Goal: Task Accomplishment & Management: Manage account settings

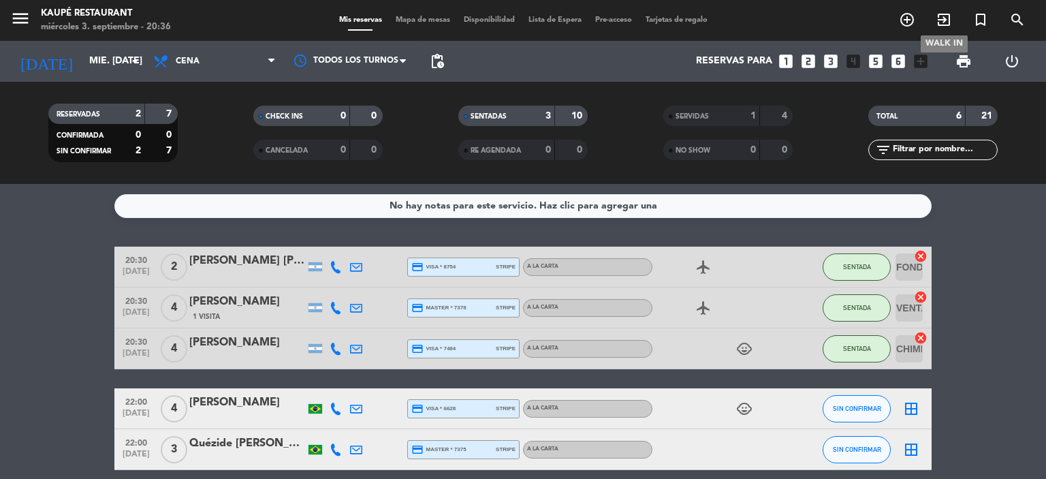
click at [940, 20] on icon "exit_to_app" at bounding box center [943, 20] width 16 height 16
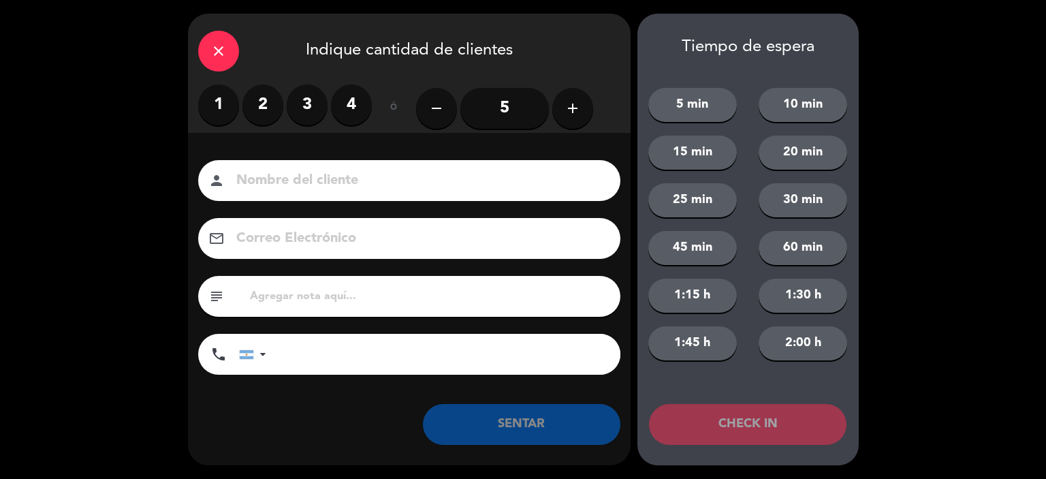
click at [258, 106] on label "2" at bounding box center [262, 104] width 41 height 41
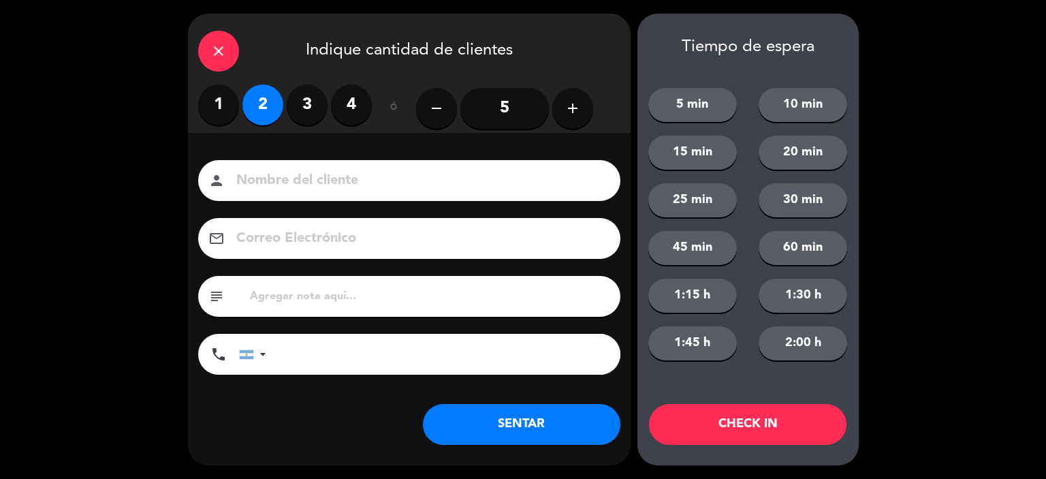
click at [518, 430] on button "SENTAR" at bounding box center [521, 424] width 197 height 41
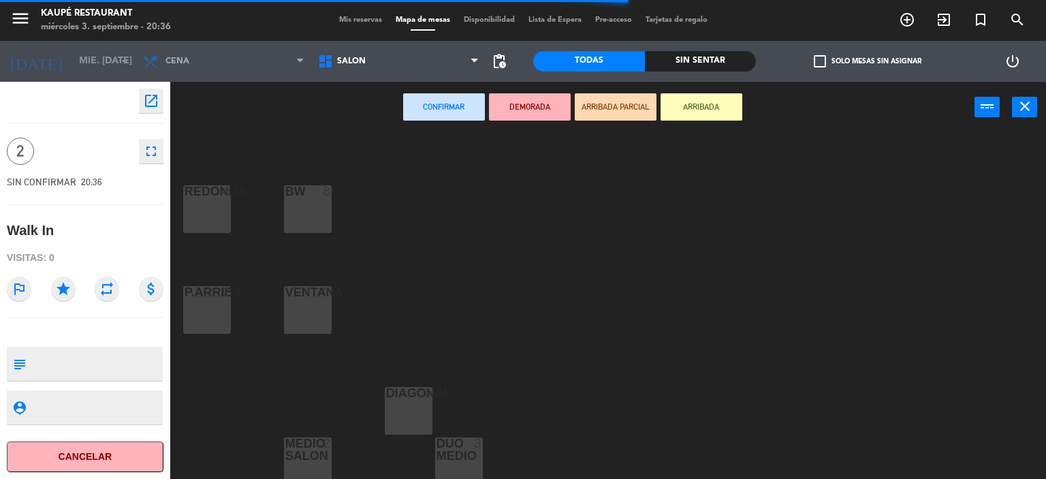
scroll to position [204, 0]
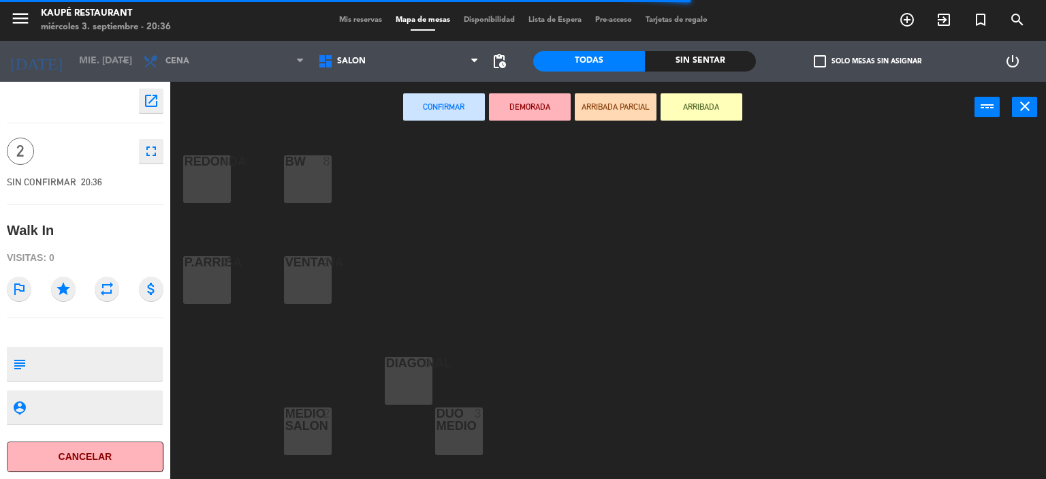
click at [452, 427] on div at bounding box center [458, 419] width 22 height 25
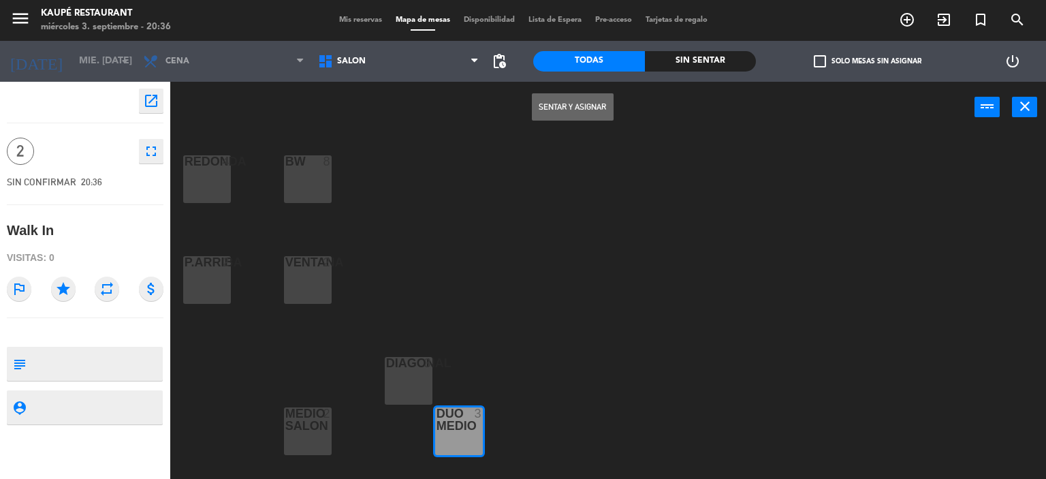
click at [573, 101] on button "Sentar y Asignar" at bounding box center [573, 106] width 82 height 27
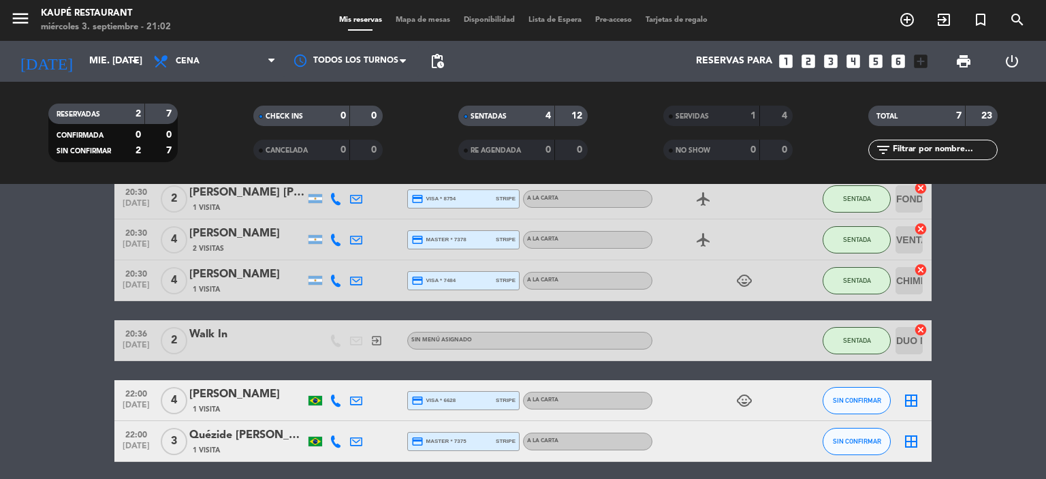
scroll to position [118, 0]
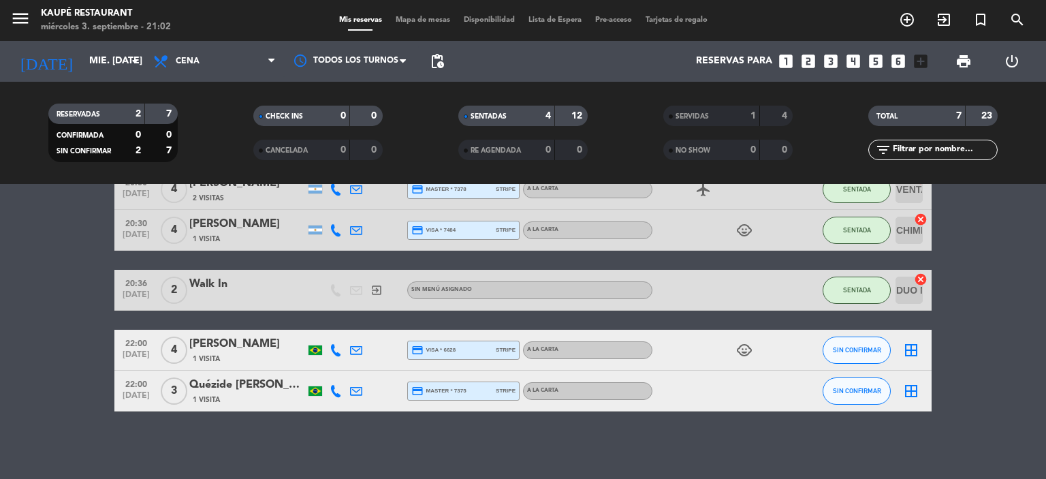
click at [326, 432] on div "No hay notas para este servicio. Haz clic para agregar una 20:30 [DATE] 2 [PERS…" at bounding box center [523, 331] width 1046 height 295
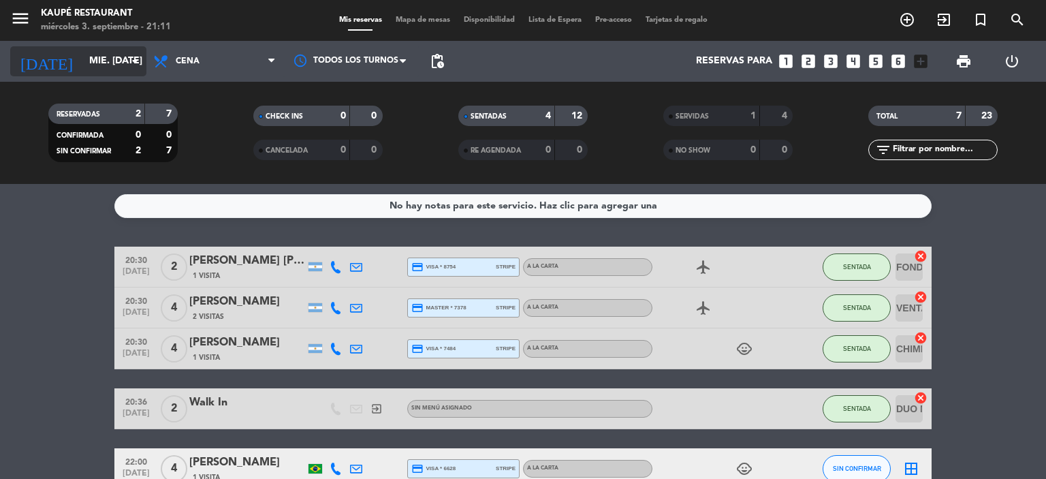
click at [82, 66] on input "mié. [DATE]" at bounding box center [146, 61] width 129 height 25
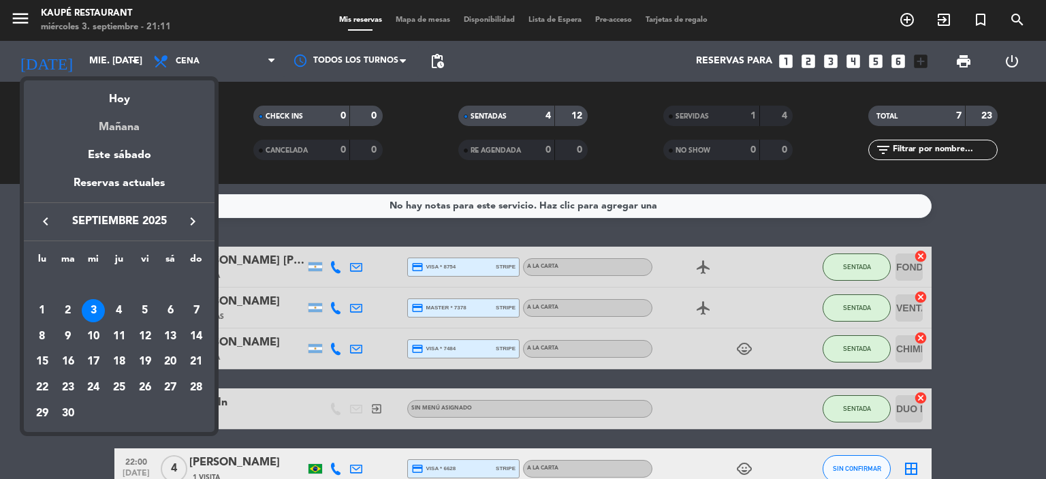
click at [114, 123] on div "Mañana" at bounding box center [119, 122] width 191 height 28
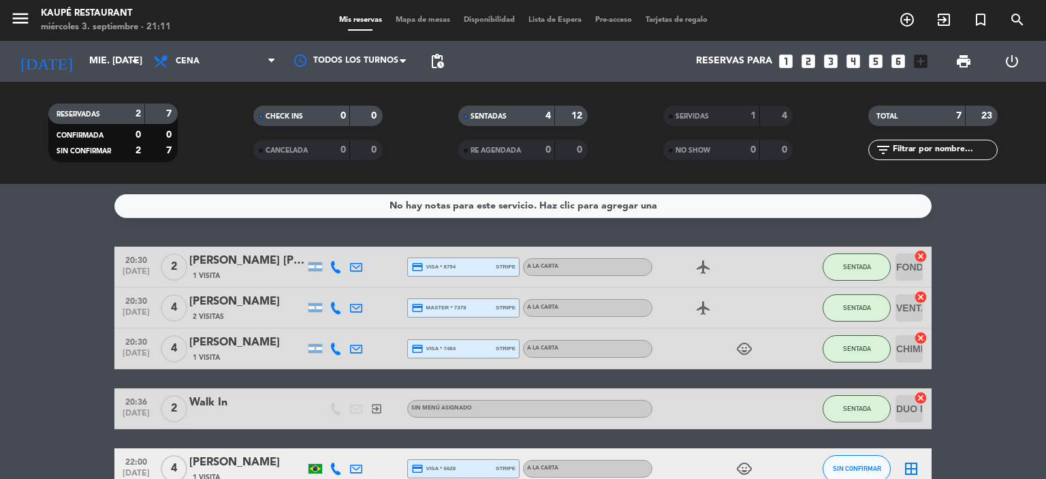
type input "[DEMOGRAPHIC_DATA] [DATE]"
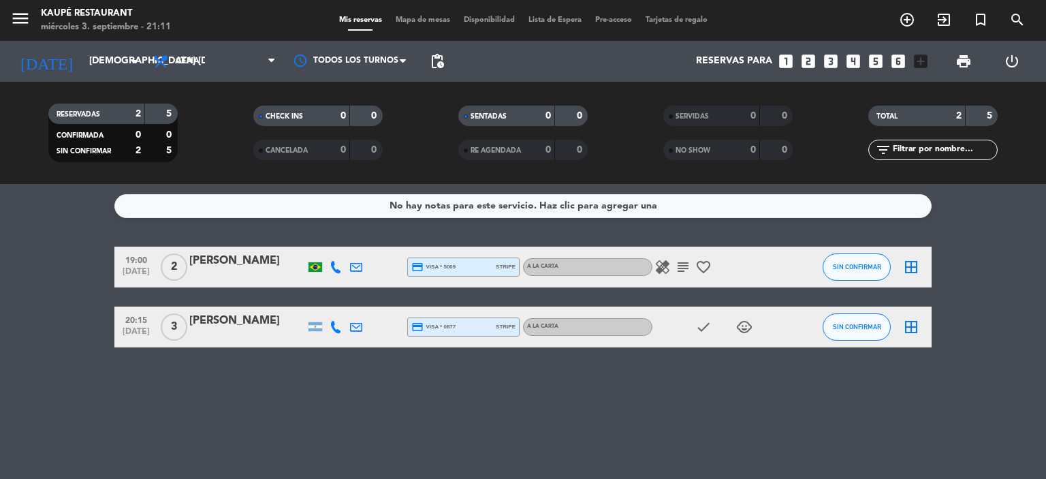
click at [912, 325] on icon "border_all" at bounding box center [911, 327] width 16 height 16
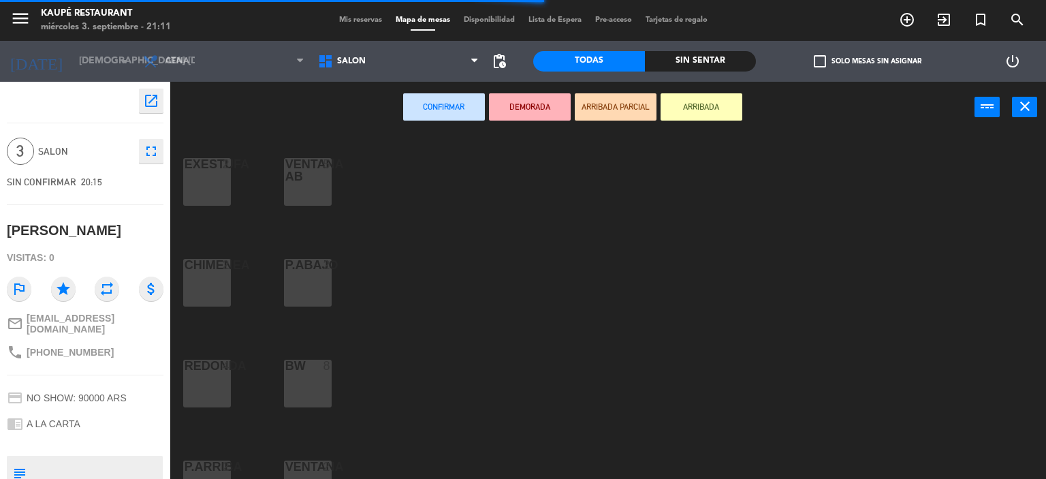
scroll to position [280, 0]
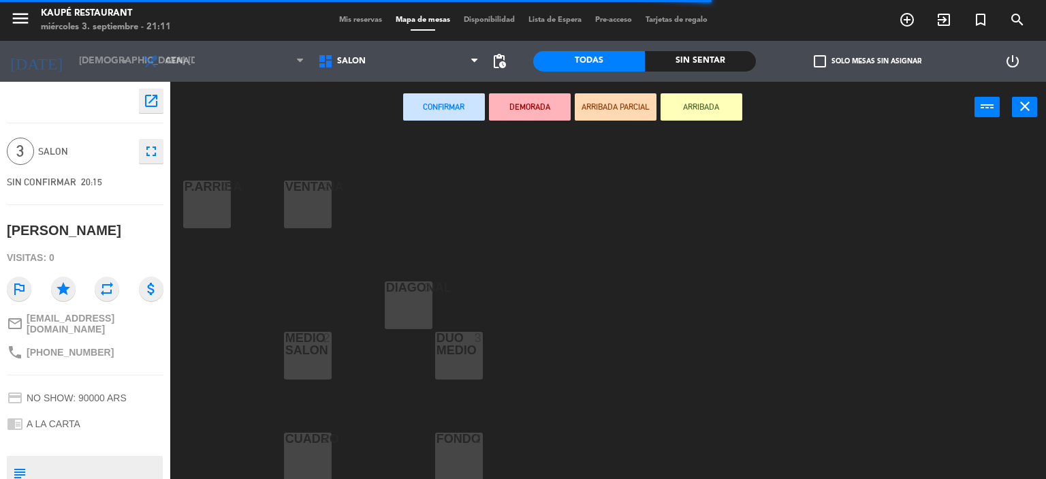
click at [397, 296] on div "DIAGONAl 3" at bounding box center [409, 305] width 48 height 48
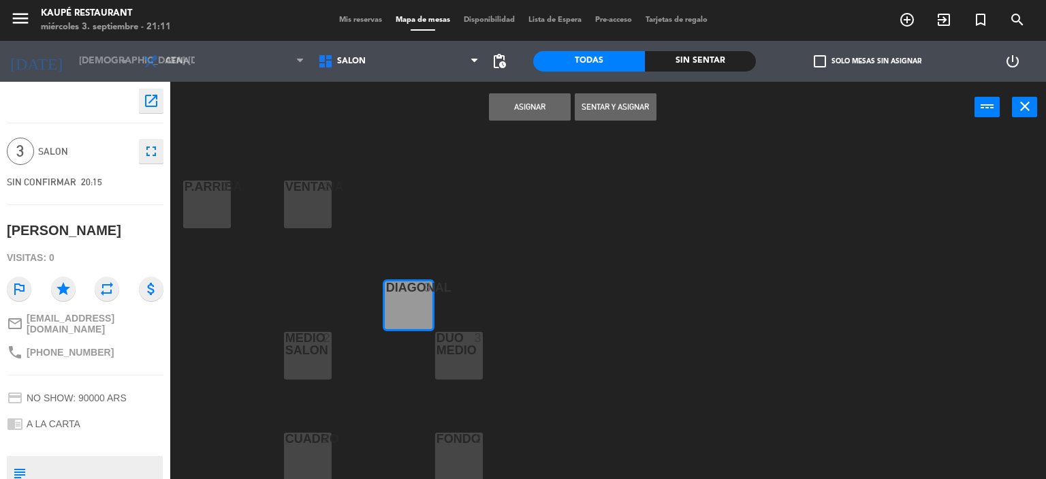
click at [531, 108] on button "Asignar" at bounding box center [530, 106] width 82 height 27
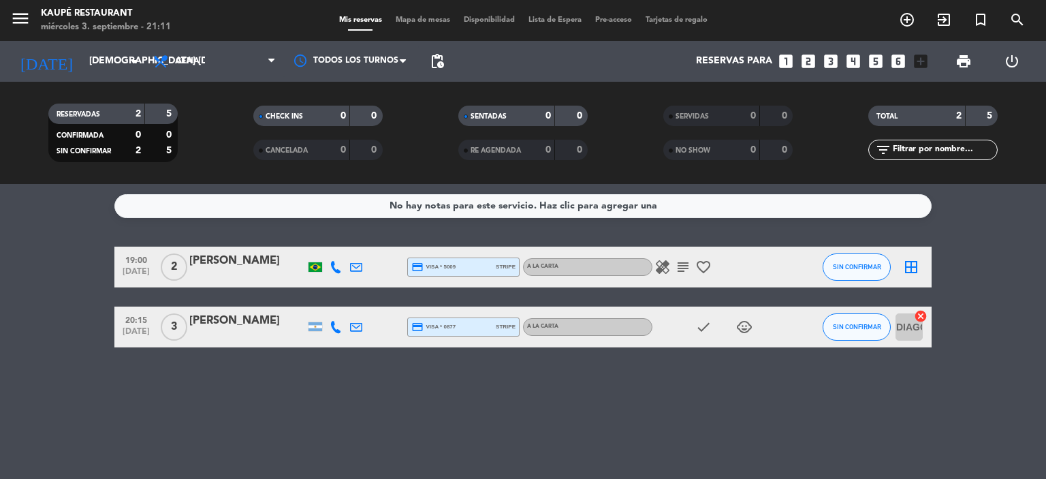
click at [684, 268] on icon "subject" at bounding box center [683, 267] width 16 height 16
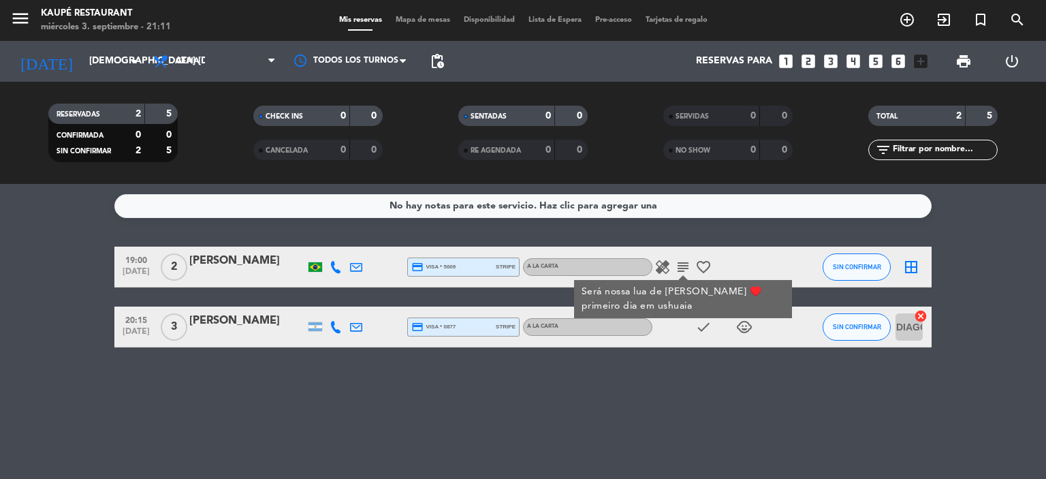
click at [658, 266] on icon "healing" at bounding box center [662, 267] width 16 height 16
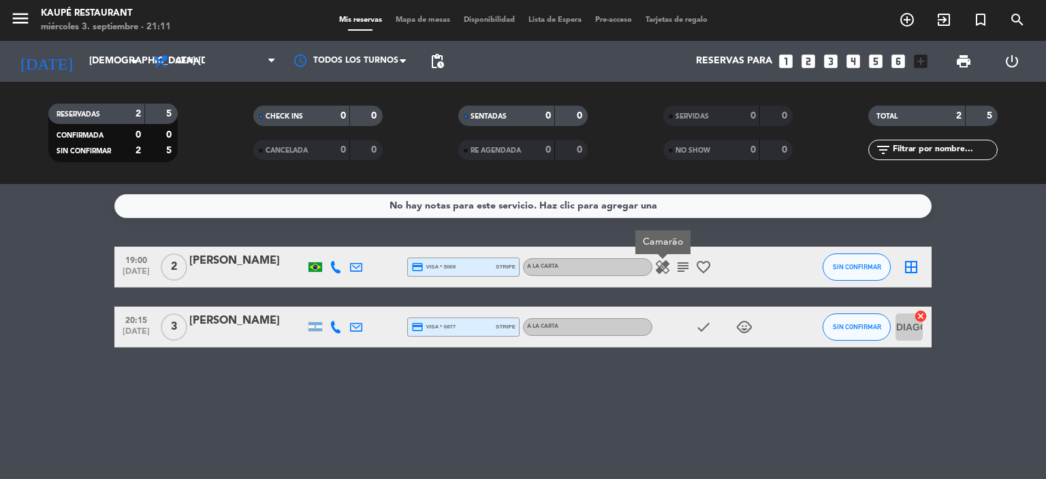
click at [908, 268] on icon "border_all" at bounding box center [911, 267] width 16 height 16
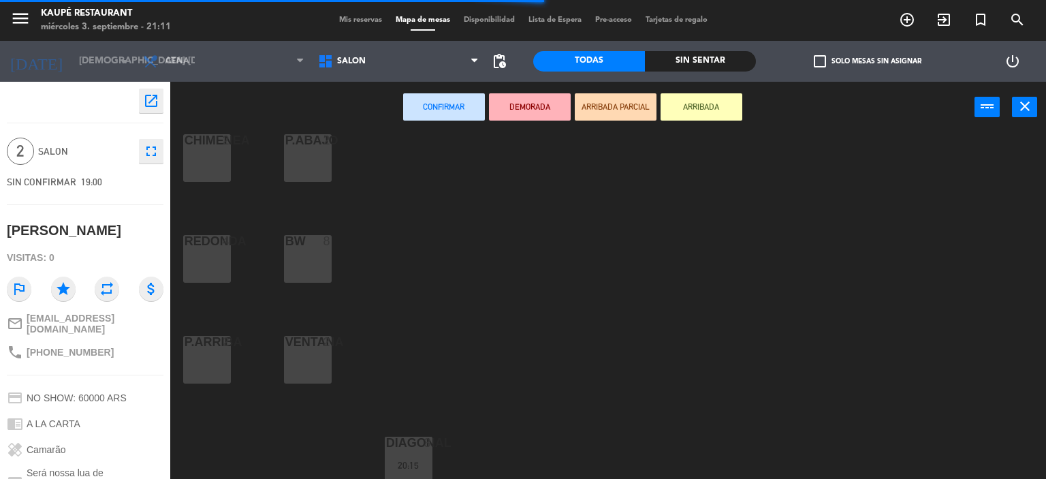
scroll to position [280, 0]
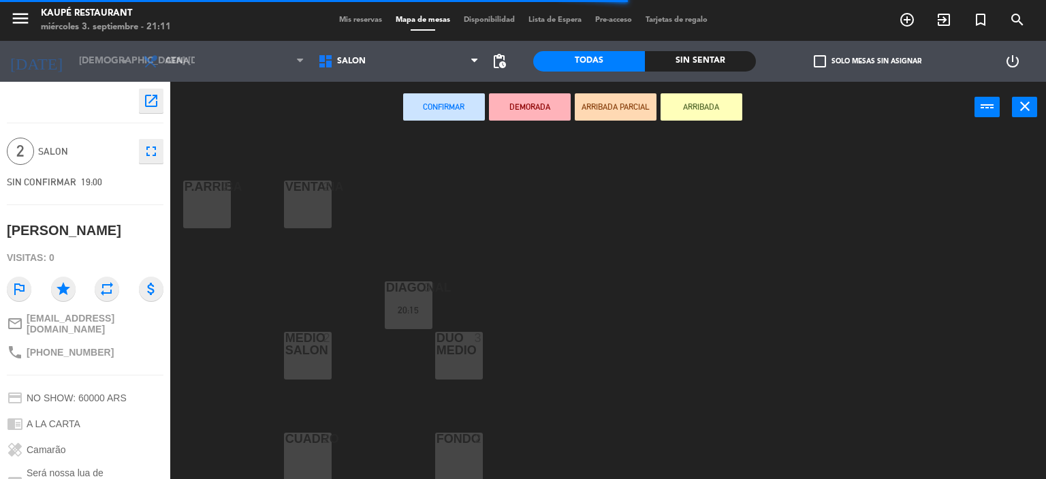
click at [473, 442] on div "2" at bounding box center [481, 438] width 22 height 12
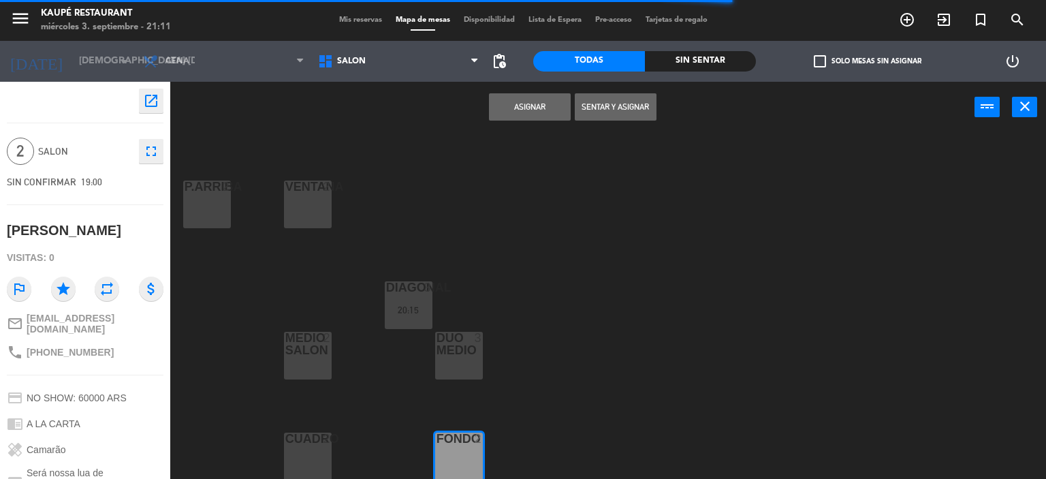
click at [526, 106] on button "Asignar" at bounding box center [530, 106] width 82 height 27
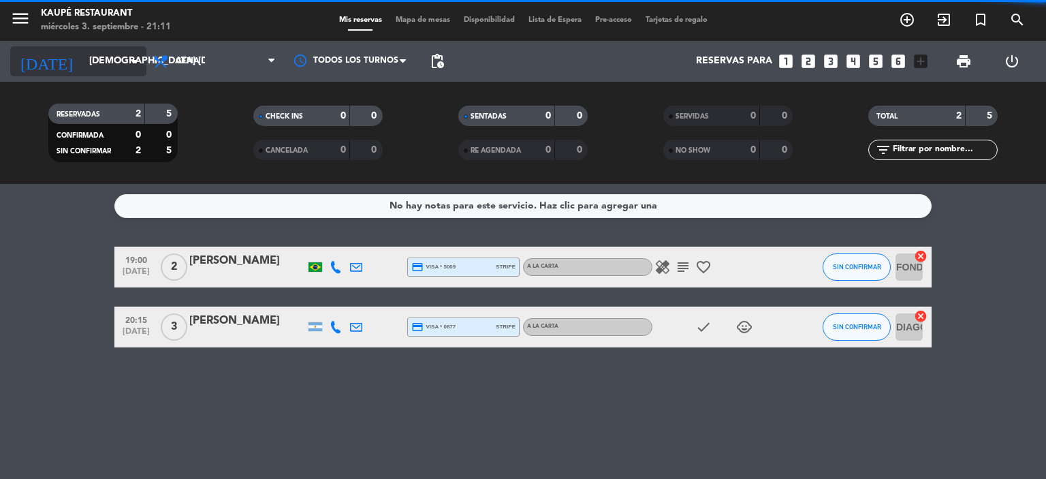
click at [82, 63] on input "[DEMOGRAPHIC_DATA] [DATE]" at bounding box center [146, 61] width 129 height 25
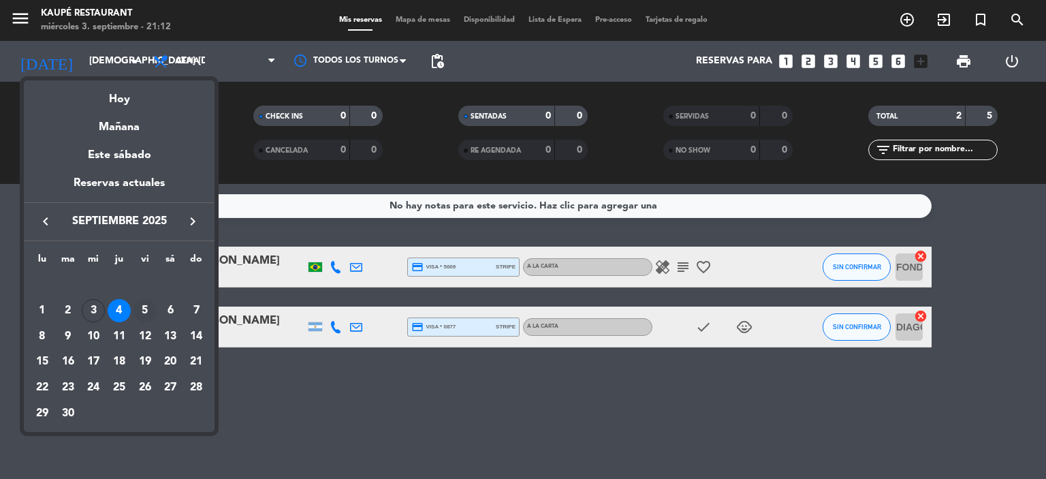
click at [148, 313] on div "5" at bounding box center [144, 310] width 23 height 23
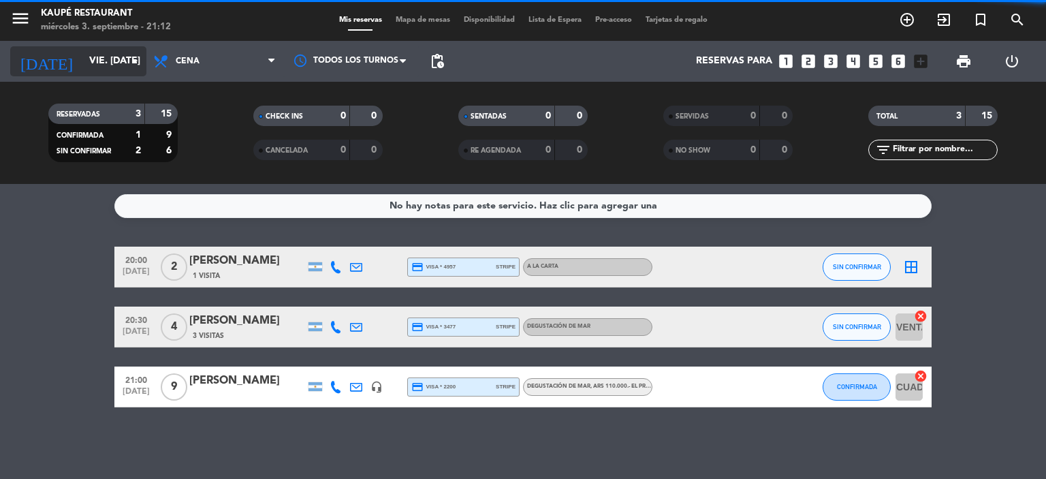
click at [82, 54] on input "vie. [DATE]" at bounding box center [146, 61] width 129 height 25
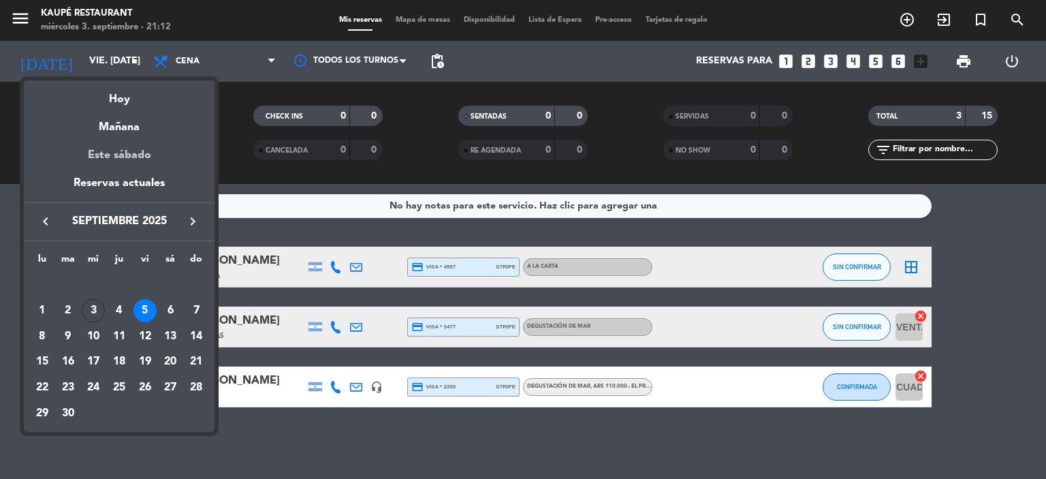
click at [131, 152] on div "Este sábado" at bounding box center [119, 155] width 191 height 38
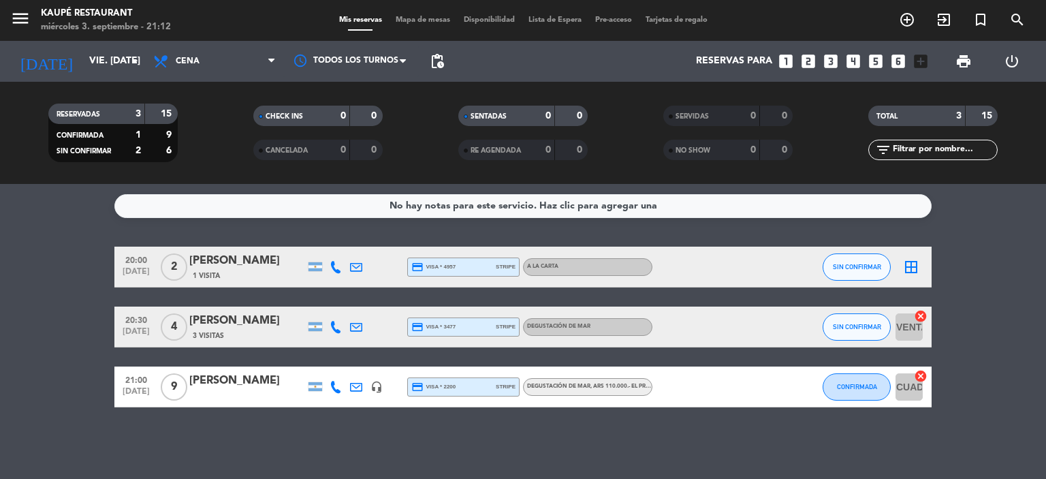
type input "sáb. [DATE]"
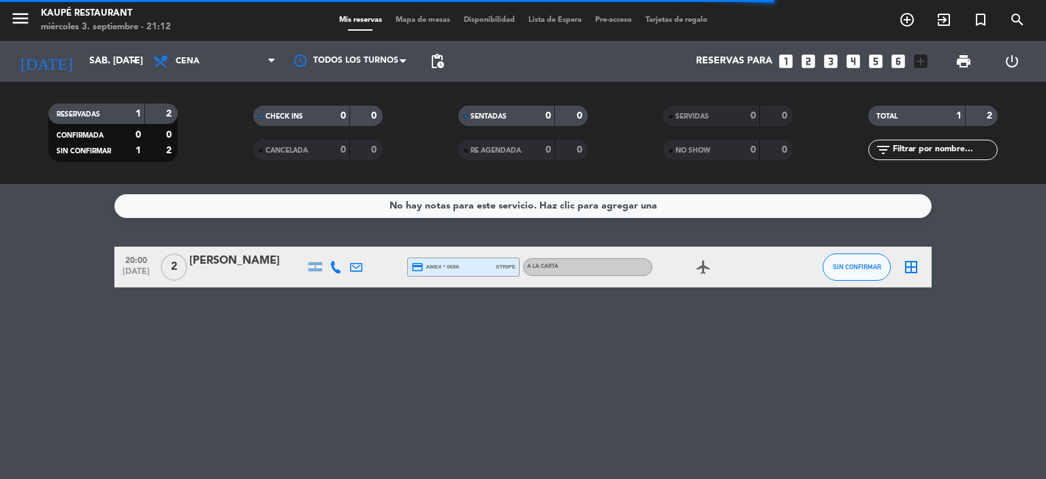
click at [913, 267] on icon "border_all" at bounding box center [911, 267] width 16 height 16
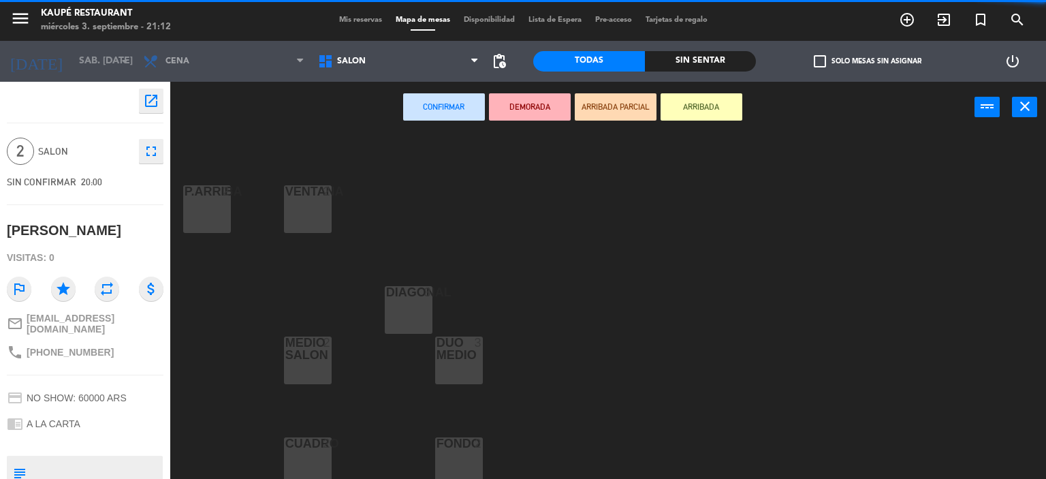
scroll to position [280, 0]
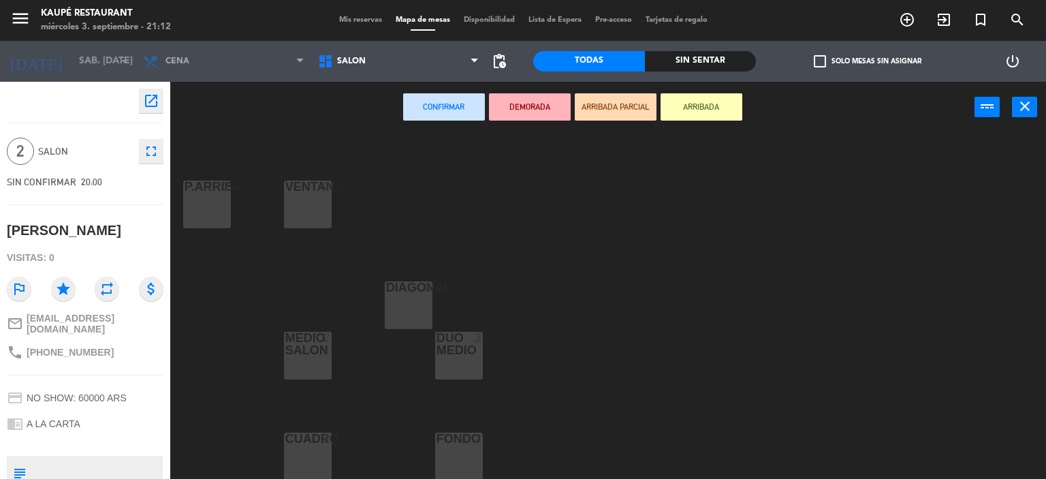
drag, startPoint x: 456, startPoint y: 445, endPoint x: 509, endPoint y: 244, distance: 207.6
click at [458, 443] on div "FONDO 2" at bounding box center [459, 439] width 48 height 14
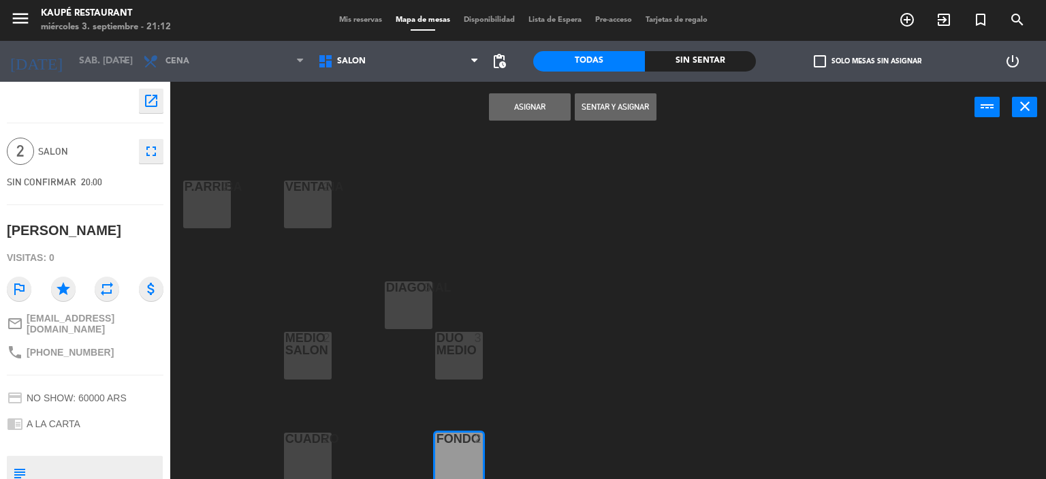
click at [523, 111] on button "Asignar" at bounding box center [530, 106] width 82 height 27
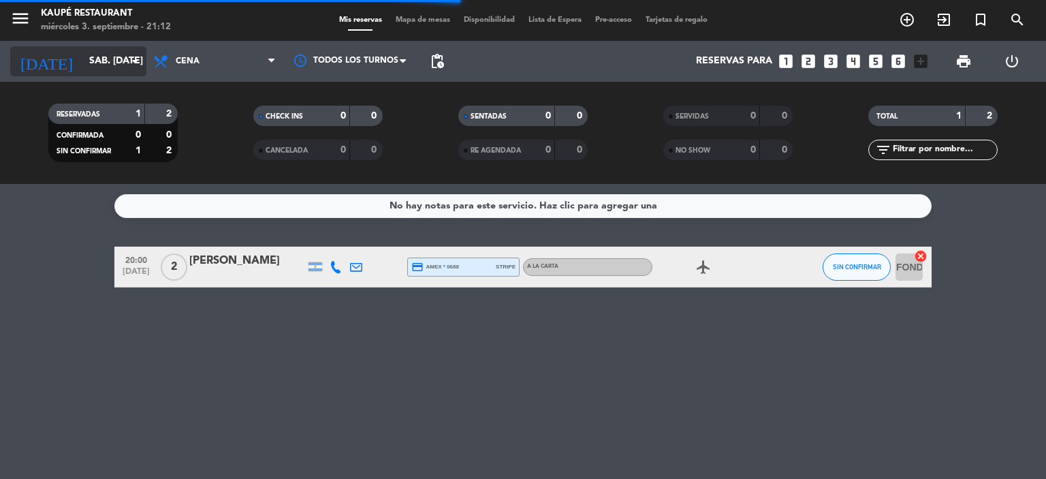
click at [82, 59] on input "sáb. [DATE]" at bounding box center [146, 61] width 129 height 25
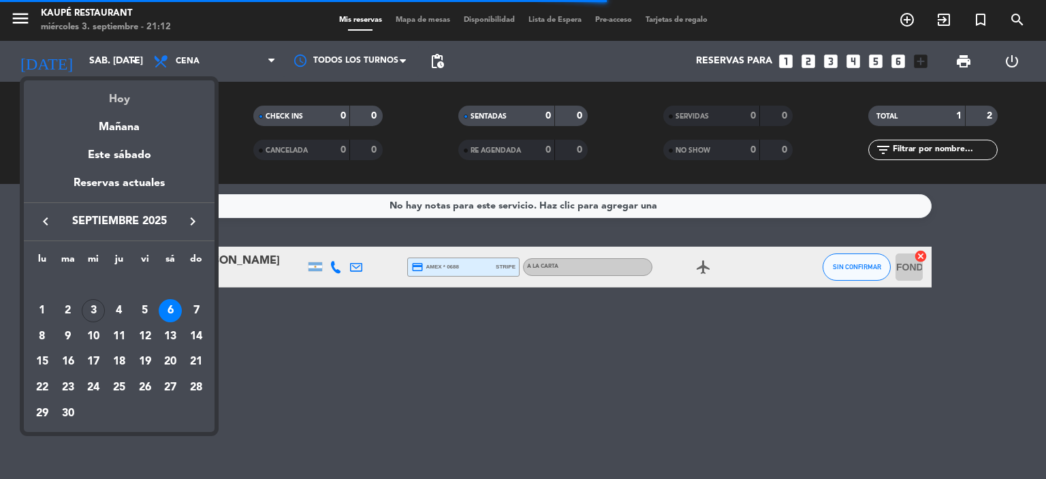
click at [123, 98] on div "Hoy" at bounding box center [119, 94] width 191 height 28
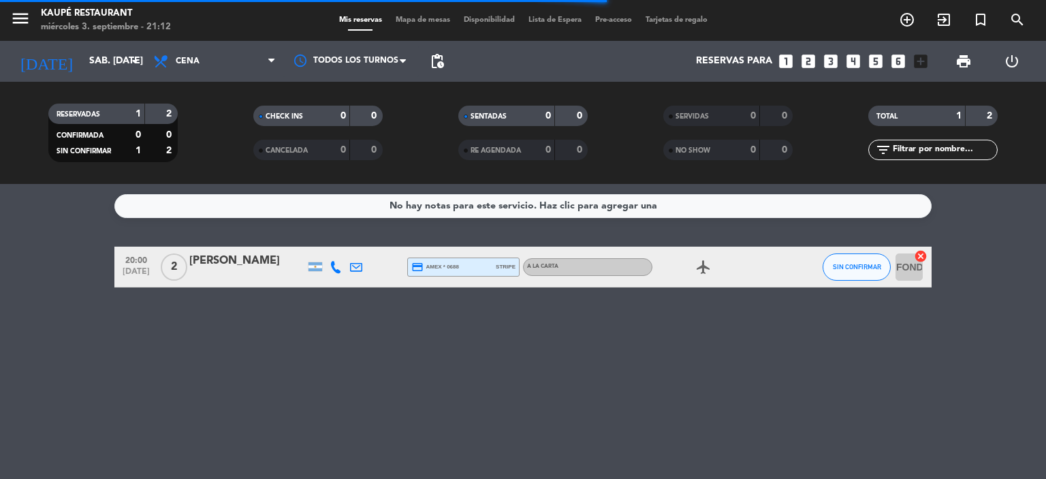
type input "mié. [DATE]"
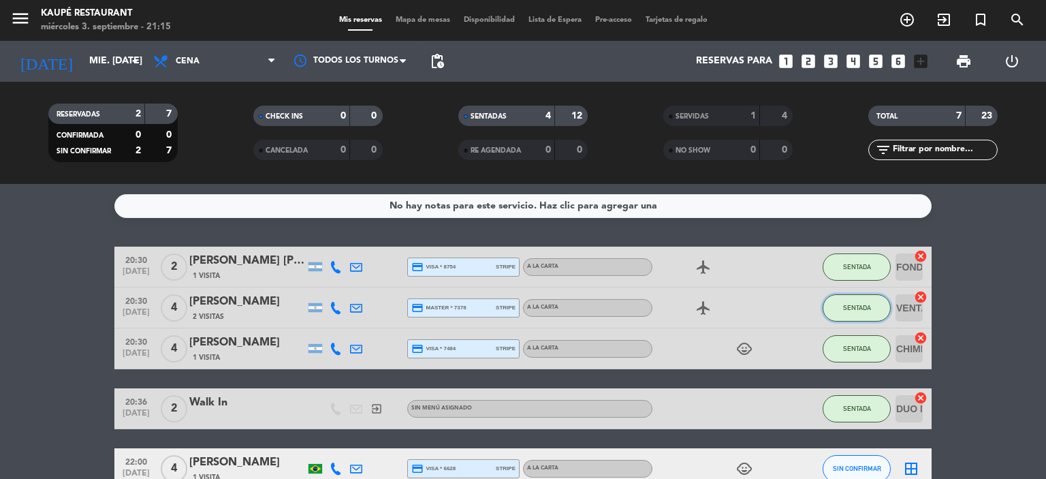
click at [869, 309] on span "SENTADA" at bounding box center [857, 307] width 28 height 7
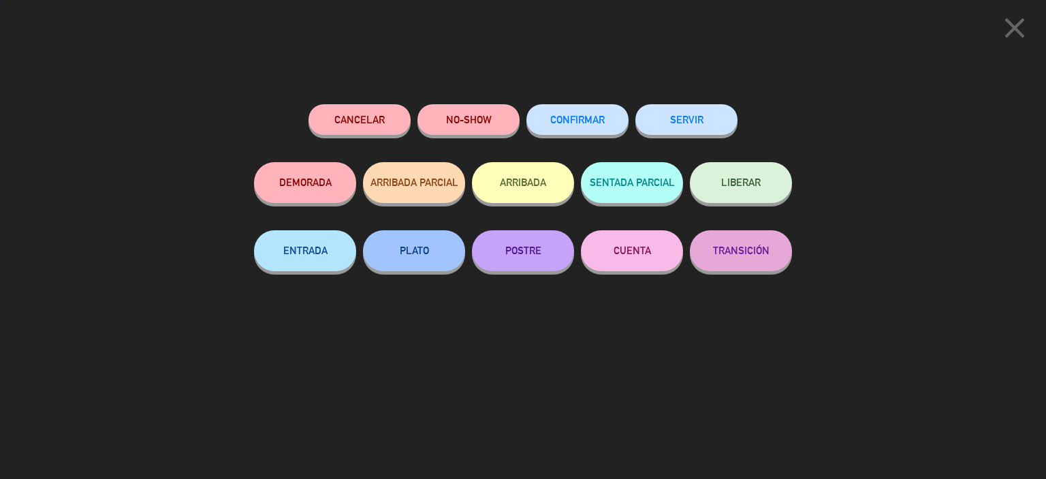
click at [705, 122] on button "SERVIR" at bounding box center [686, 119] width 102 height 31
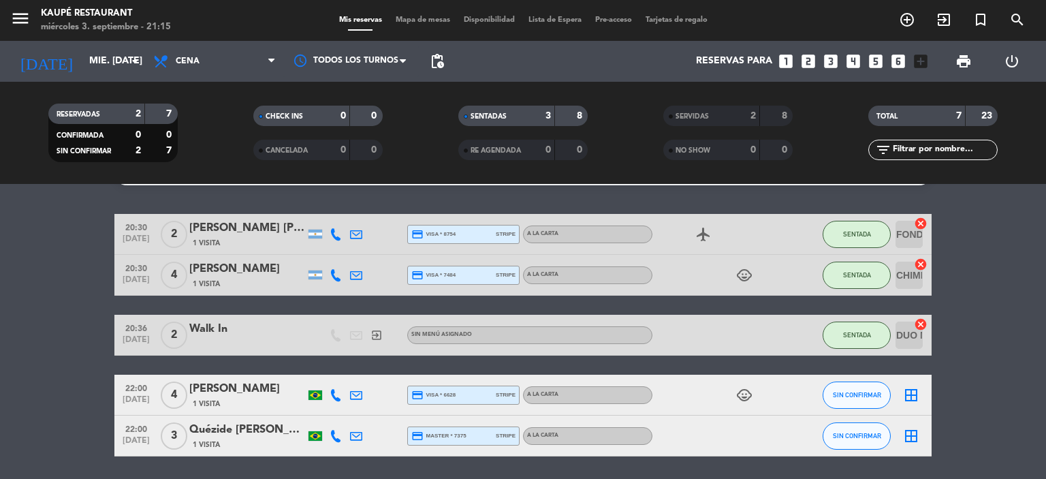
scroll to position [68, 0]
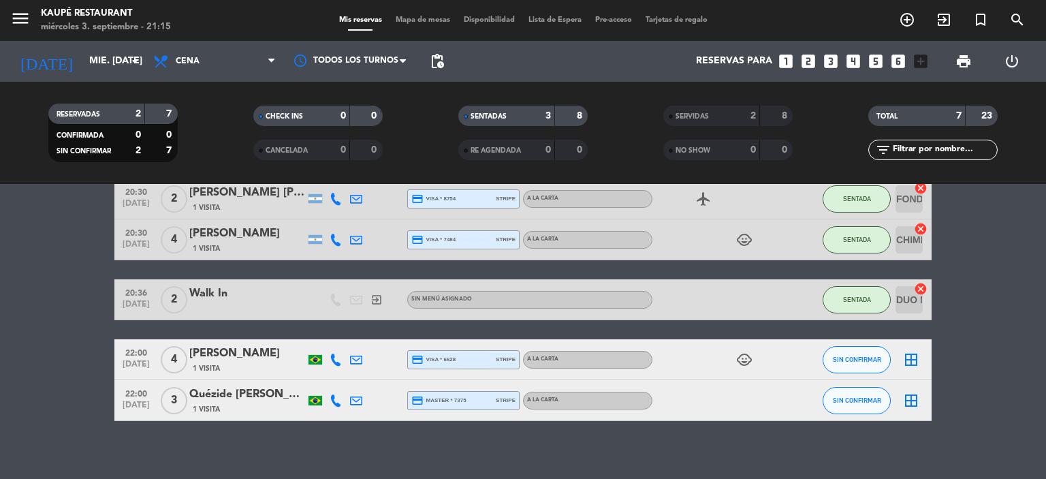
click at [908, 357] on icon "border_all" at bounding box center [911, 359] width 16 height 16
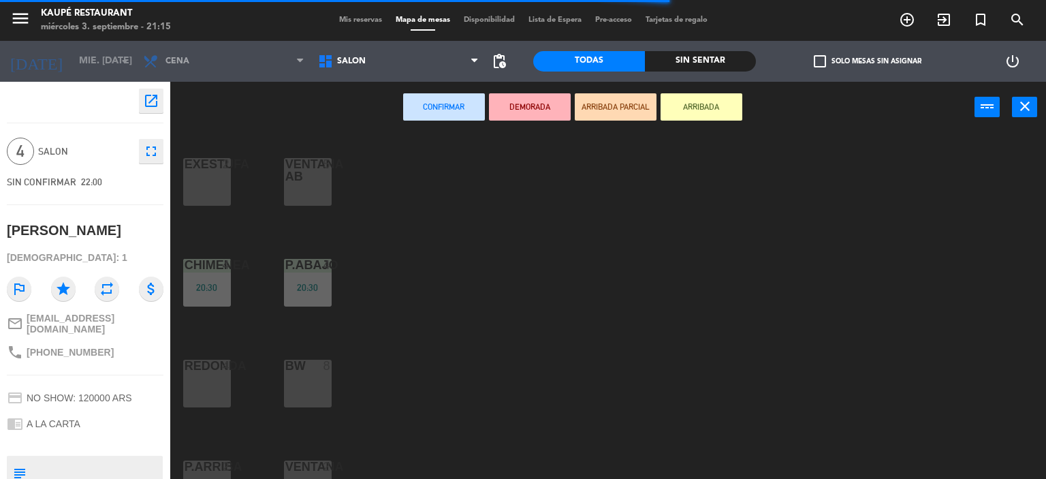
click at [318, 185] on div "VENTANA AB 5" at bounding box center [308, 182] width 48 height 48
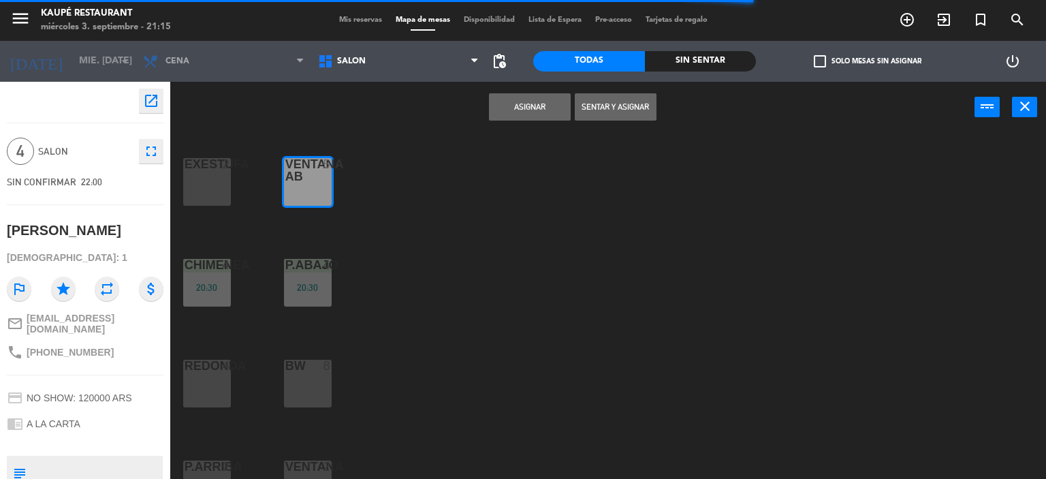
click at [539, 106] on button "Asignar" at bounding box center [530, 106] width 82 height 27
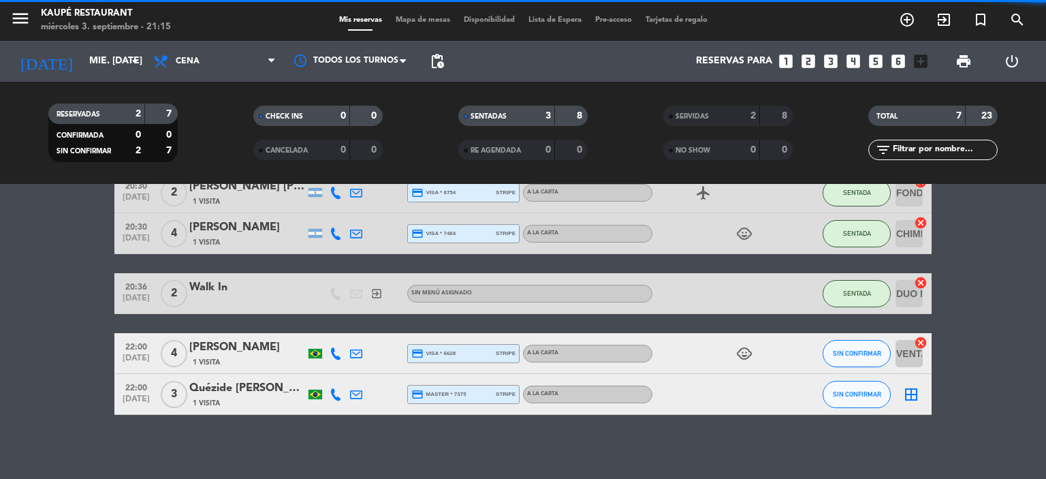
scroll to position [78, 0]
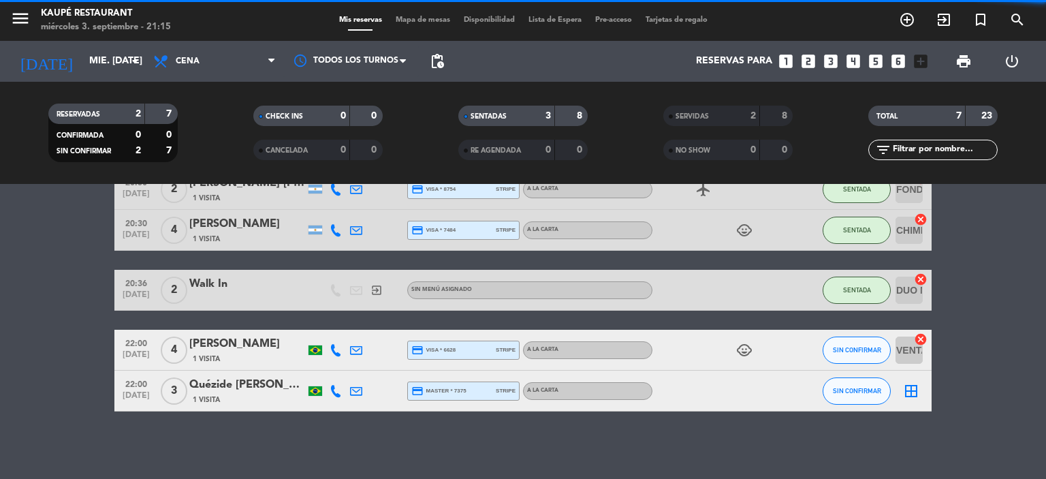
click at [910, 387] on icon "border_all" at bounding box center [911, 391] width 16 height 16
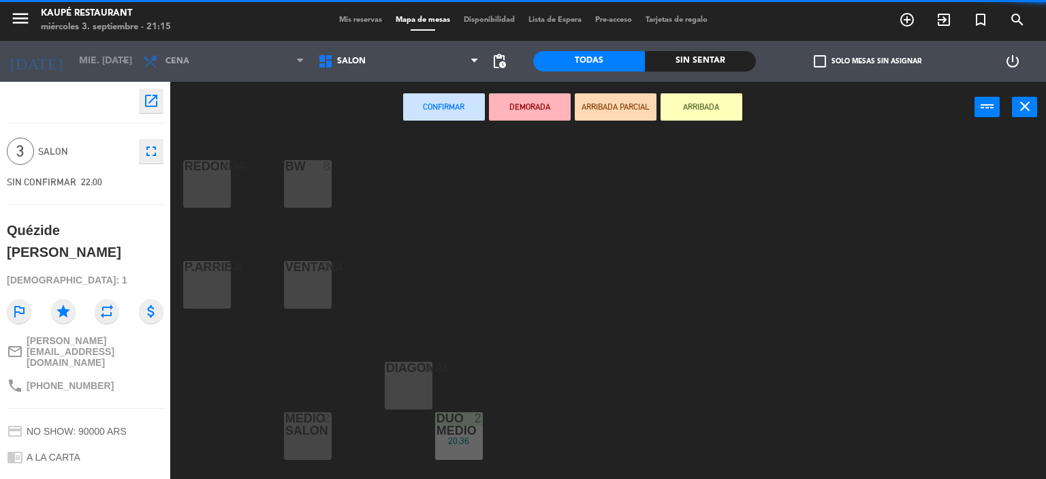
scroll to position [204, 0]
click at [406, 377] on div "DIAGONAl 3" at bounding box center [409, 381] width 48 height 48
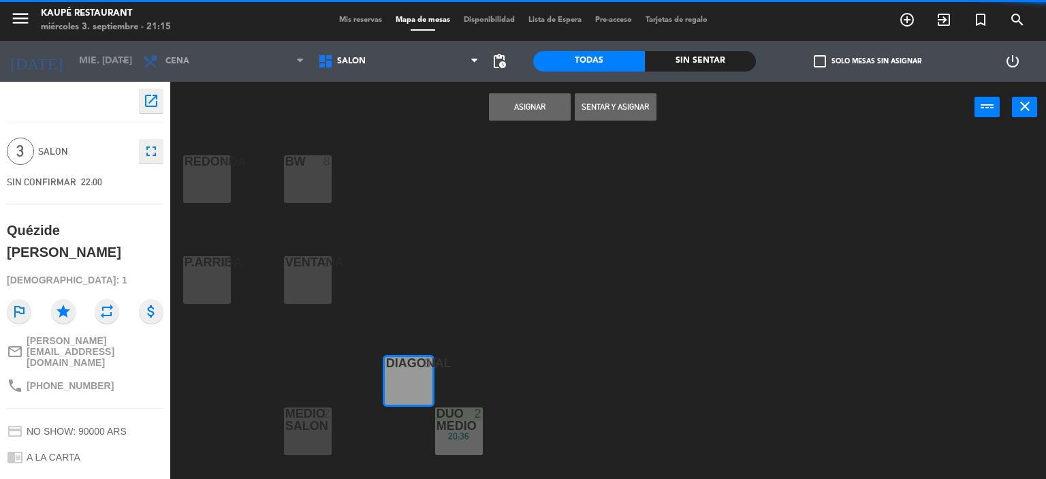
click at [523, 113] on button "Asignar" at bounding box center [530, 106] width 82 height 27
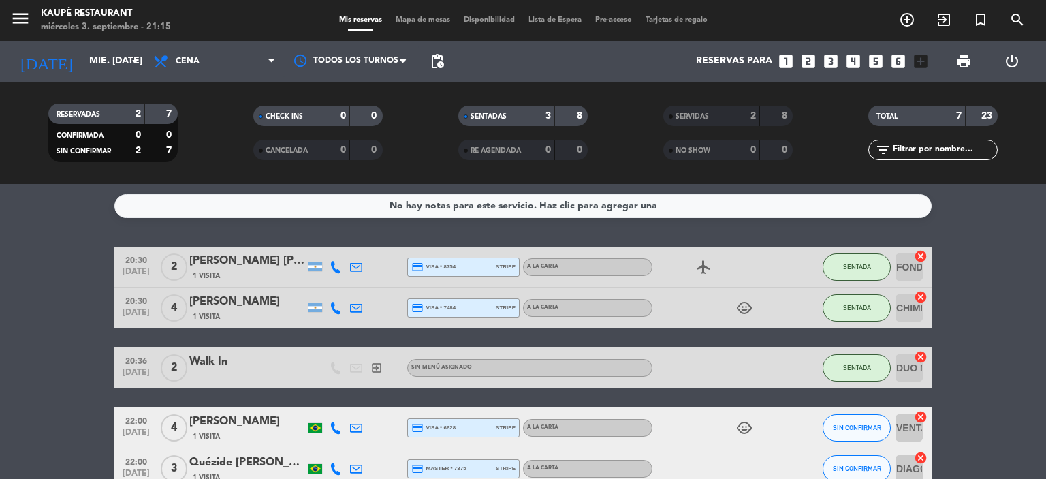
scroll to position [68, 0]
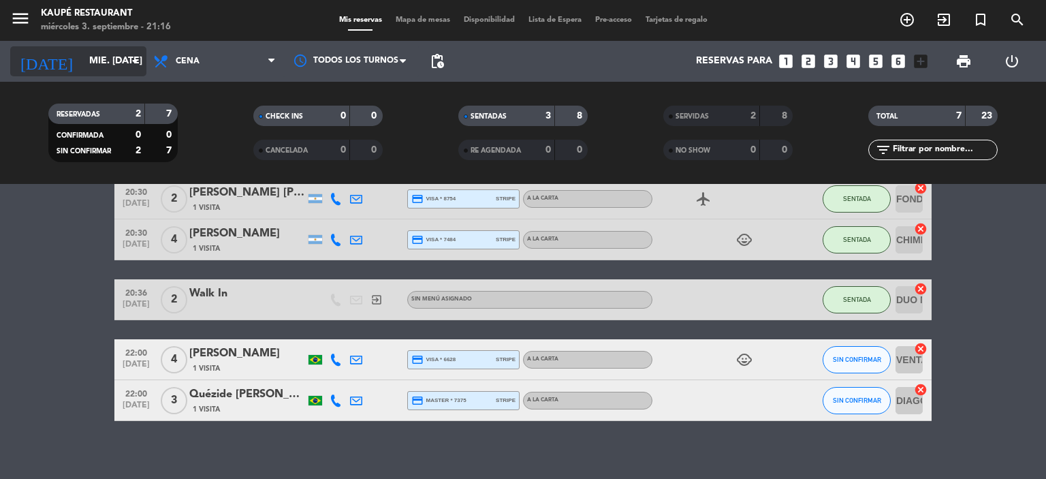
click at [82, 66] on input "mié. [DATE]" at bounding box center [146, 61] width 129 height 25
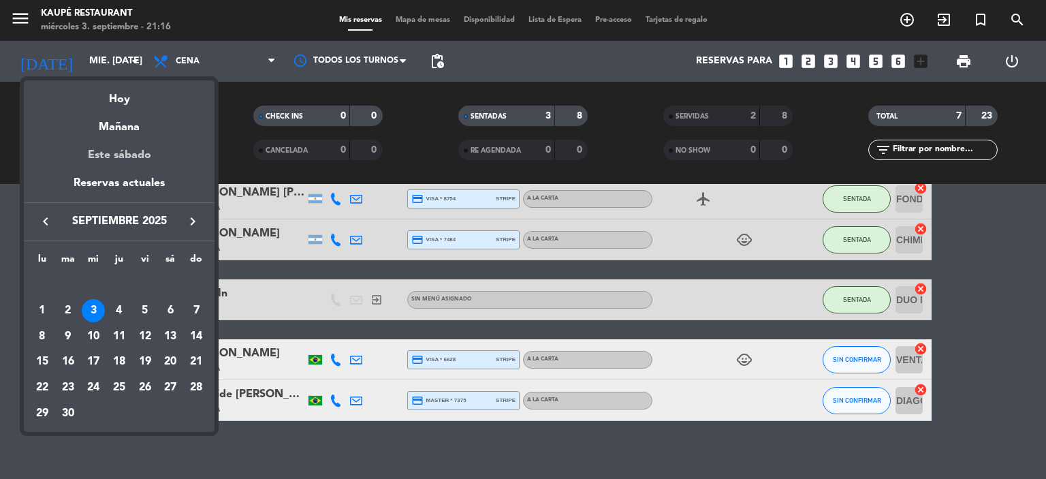
click at [120, 150] on div "Este sábado" at bounding box center [119, 155] width 191 height 38
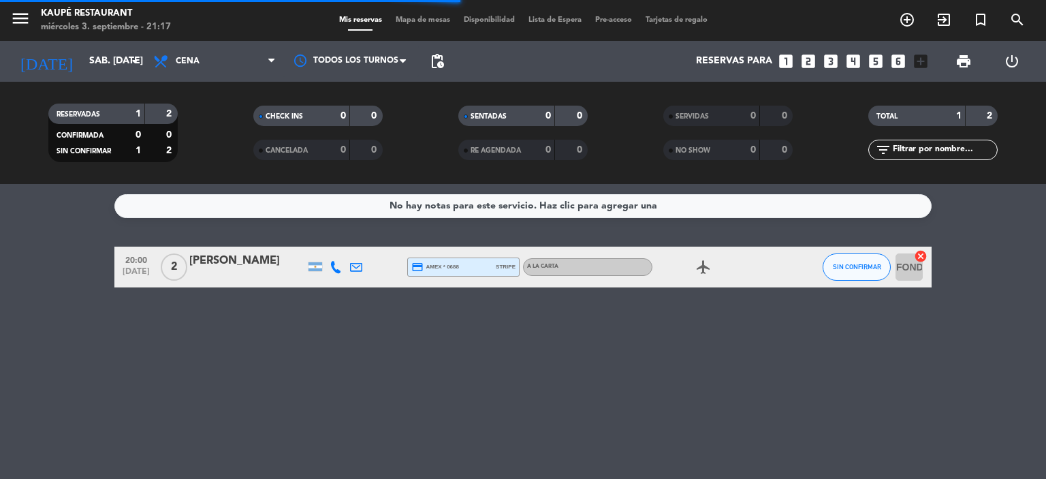
scroll to position [0, 0]
click at [334, 266] on icon at bounding box center [336, 267] width 12 height 12
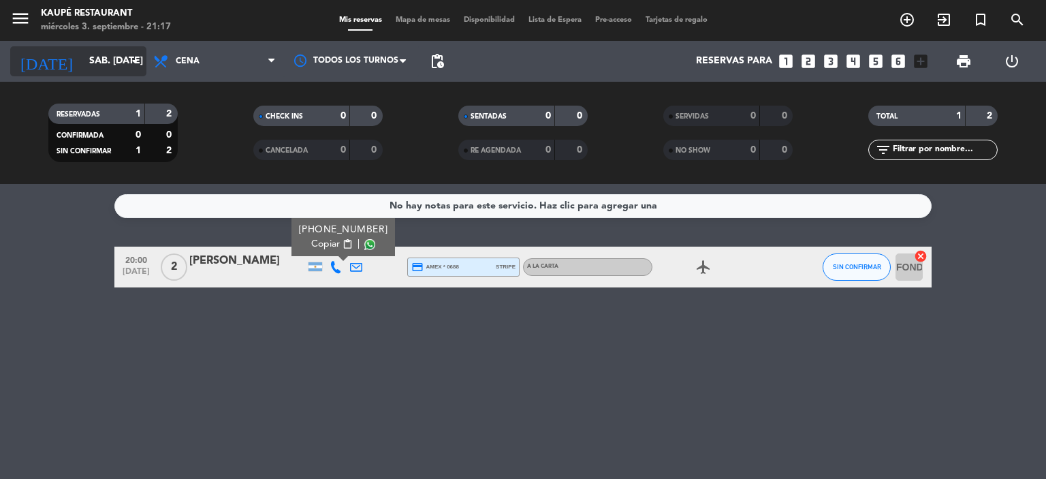
click at [82, 59] on input "sáb. [DATE]" at bounding box center [146, 61] width 129 height 25
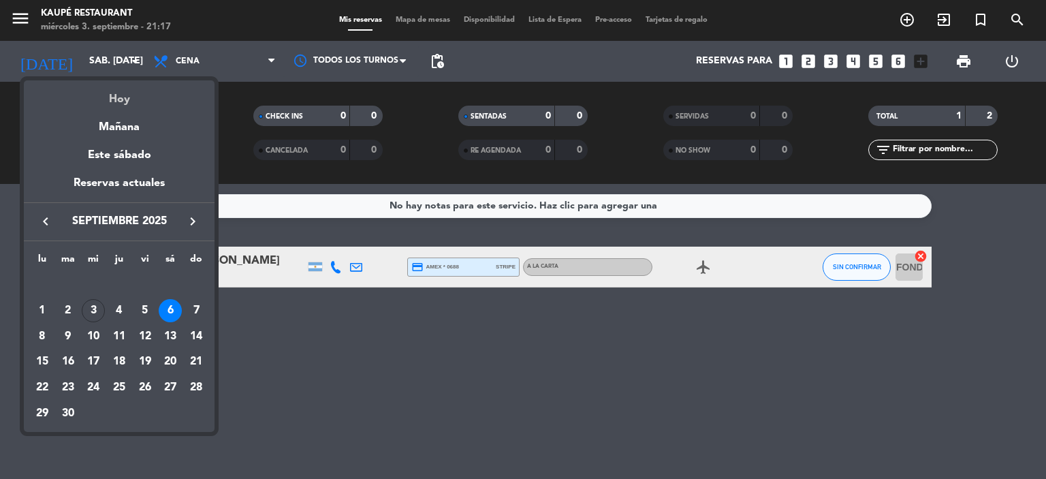
click at [120, 100] on div "Hoy" at bounding box center [119, 94] width 191 height 28
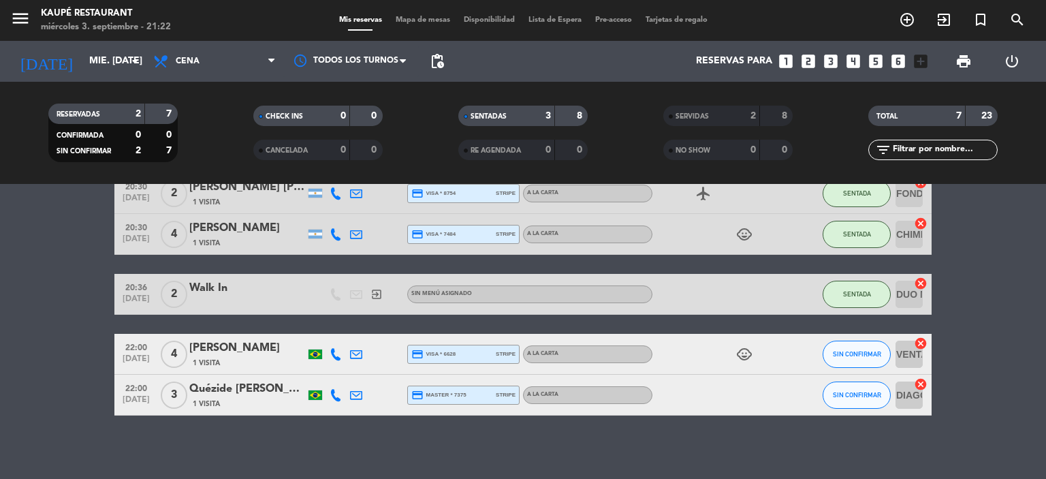
scroll to position [78, 0]
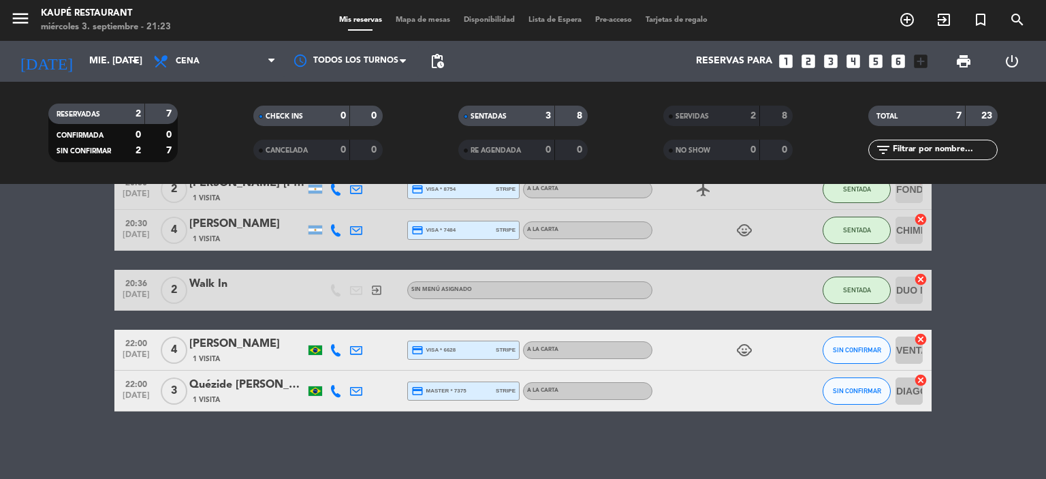
click at [353, 391] on icon at bounding box center [356, 391] width 12 height 12
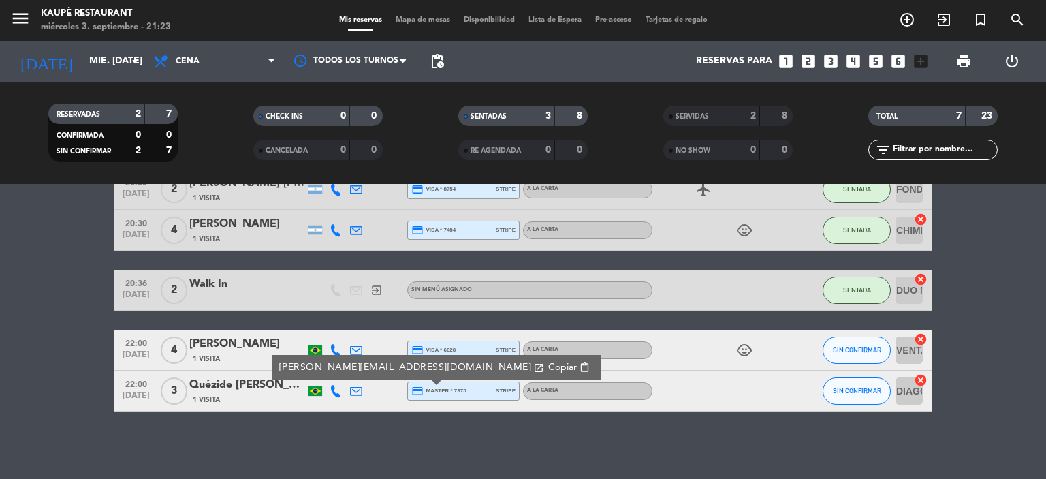
click at [336, 392] on icon at bounding box center [336, 391] width 12 height 12
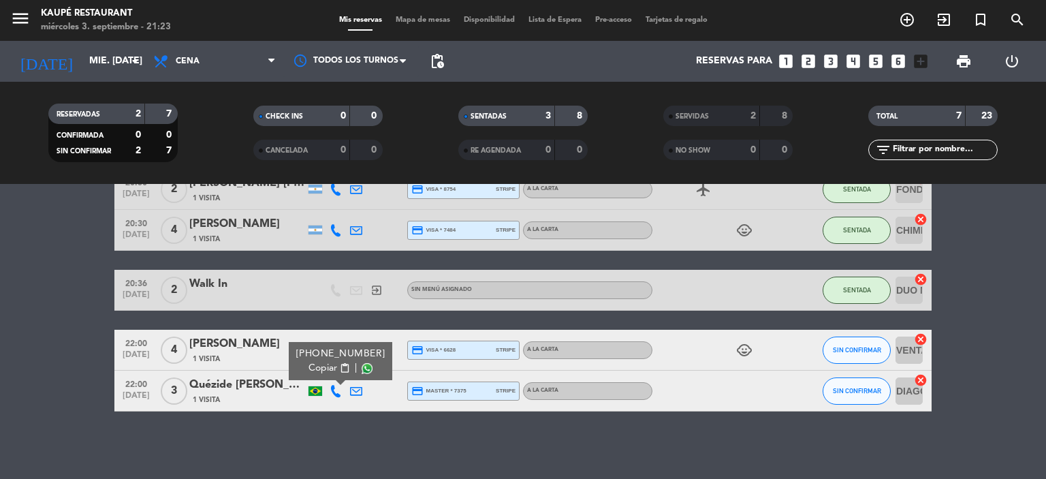
click at [316, 371] on span "Copiar" at bounding box center [322, 368] width 29 height 14
click at [396, 438] on div "No hay notas para este servicio. Haz clic para agregar una 20:30 [DATE] 2 [PERS…" at bounding box center [523, 331] width 1046 height 295
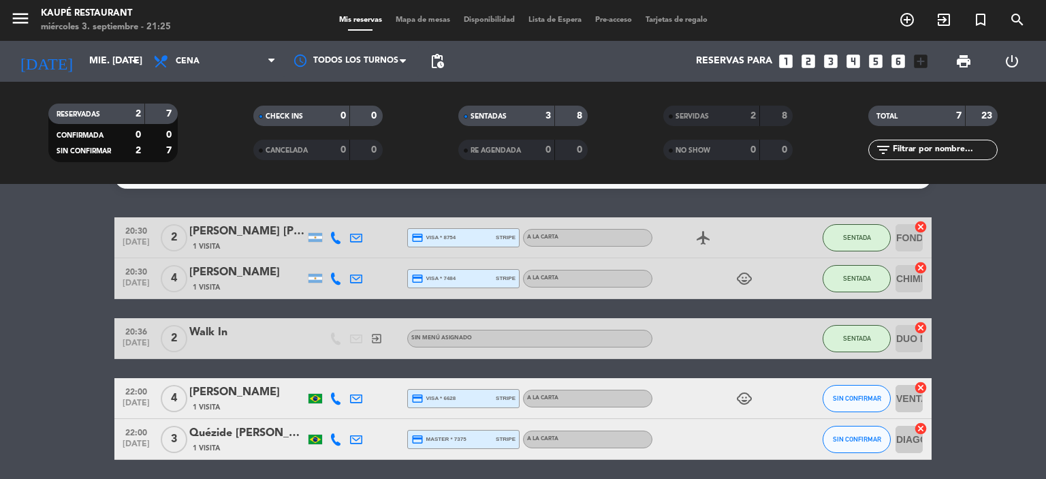
scroll to position [0, 0]
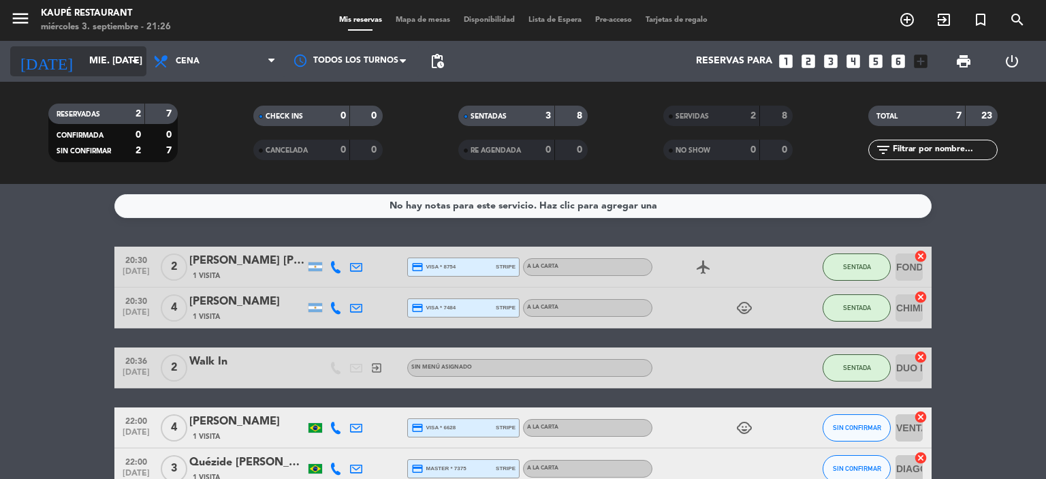
click at [82, 62] on input "mié. [DATE]" at bounding box center [146, 61] width 129 height 25
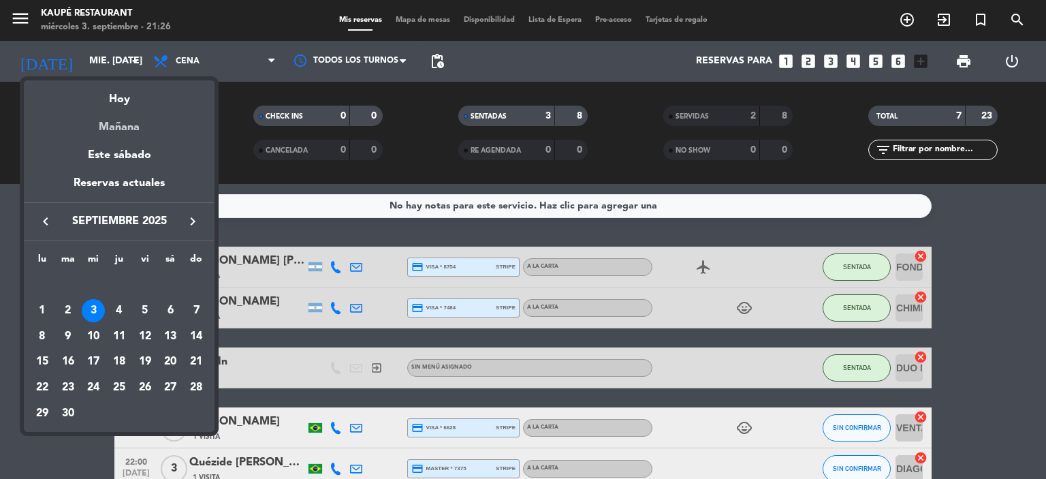
click at [122, 131] on div "Mañana" at bounding box center [119, 122] width 191 height 28
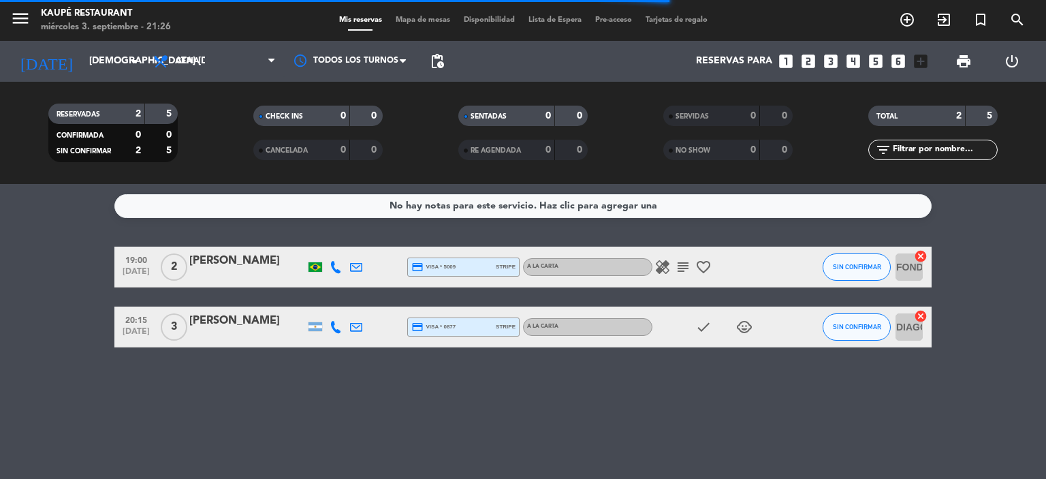
click at [665, 263] on icon "healing" at bounding box center [662, 267] width 16 height 16
click at [711, 236] on div "No hay notas para este servicio. Haz clic para agregar una 19:00 [DATE] 2 Bruna…" at bounding box center [523, 331] width 1046 height 295
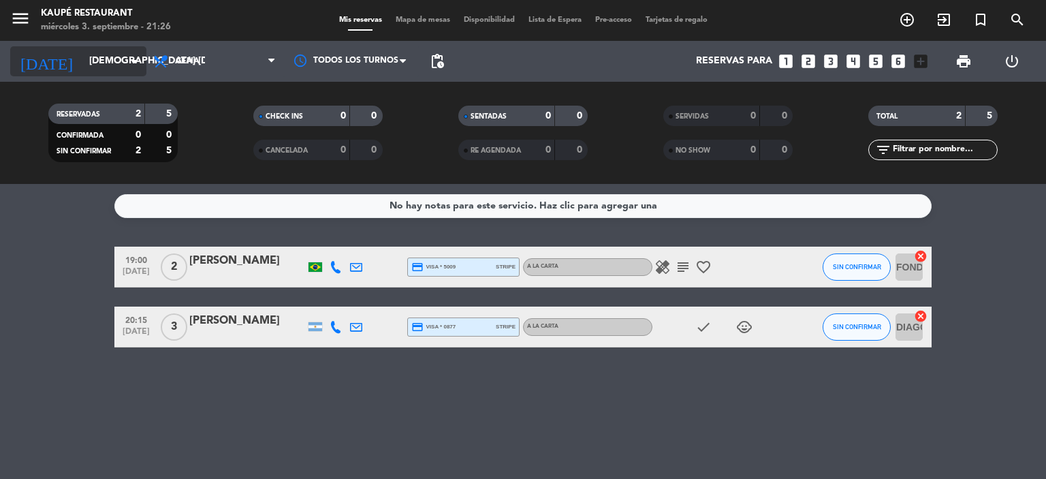
click at [106, 57] on input "[DEMOGRAPHIC_DATA] [DATE]" at bounding box center [146, 61] width 129 height 25
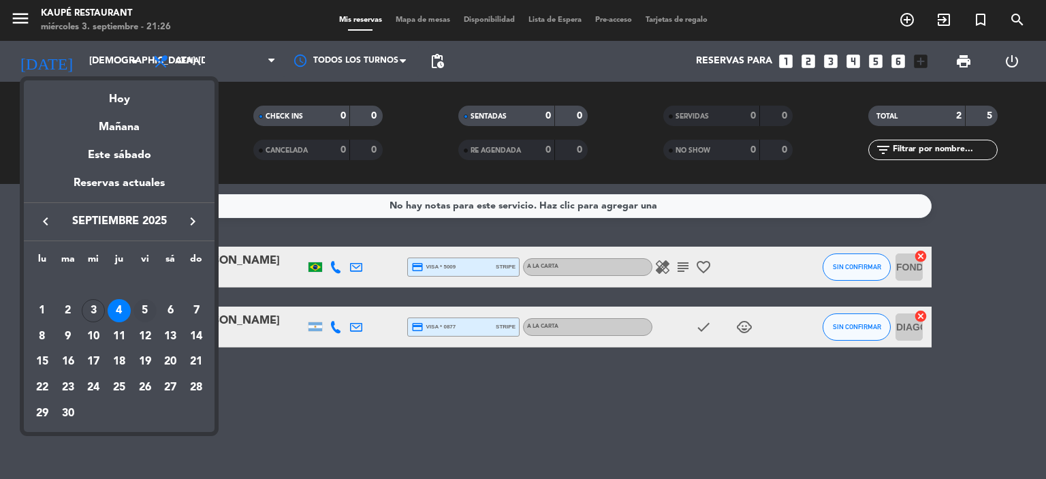
click at [146, 311] on div "5" at bounding box center [144, 310] width 23 height 23
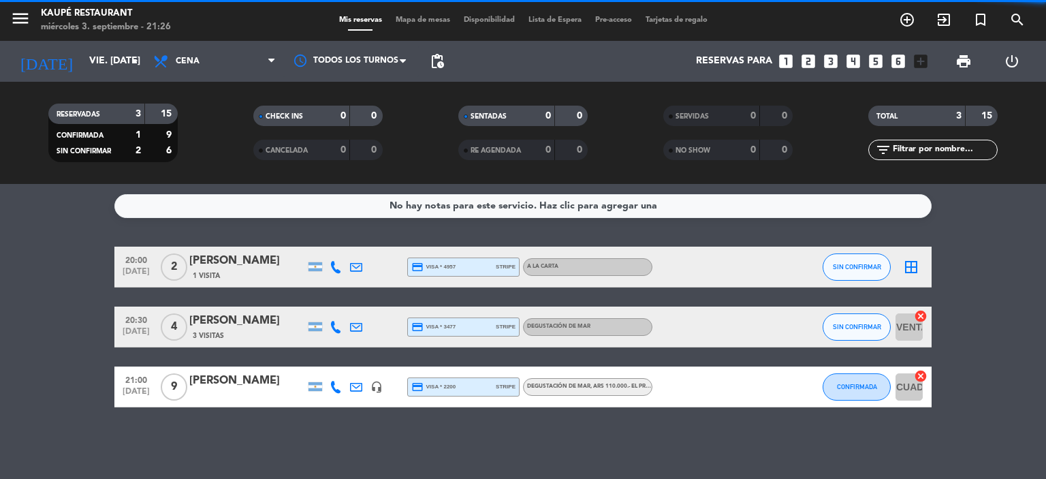
click at [338, 268] on icon at bounding box center [336, 267] width 12 height 12
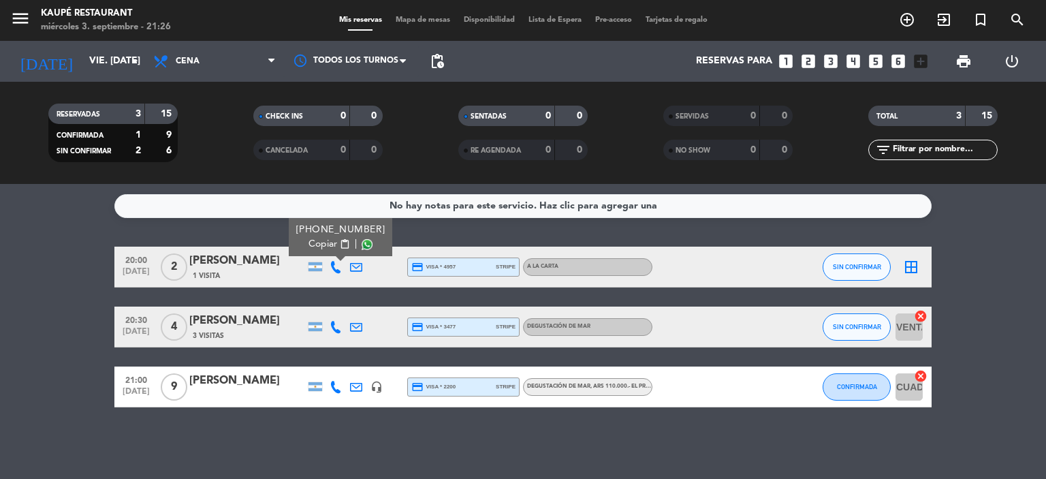
click at [324, 243] on span "Copiar" at bounding box center [322, 244] width 29 height 14
click at [362, 263] on div at bounding box center [356, 266] width 20 height 40
click at [355, 266] on icon at bounding box center [356, 267] width 12 height 12
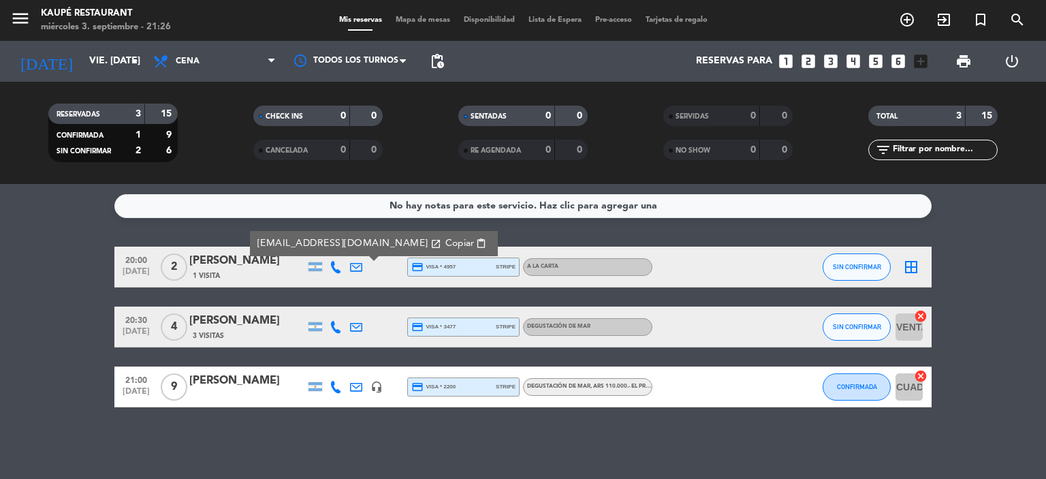
click at [54, 295] on bookings-row "20:00 [DATE] 2 [PERSON_NAME] 1 Visita [EMAIL_ADDRESS][DOMAIN_NAME] open_in_new …" at bounding box center [523, 326] width 1046 height 161
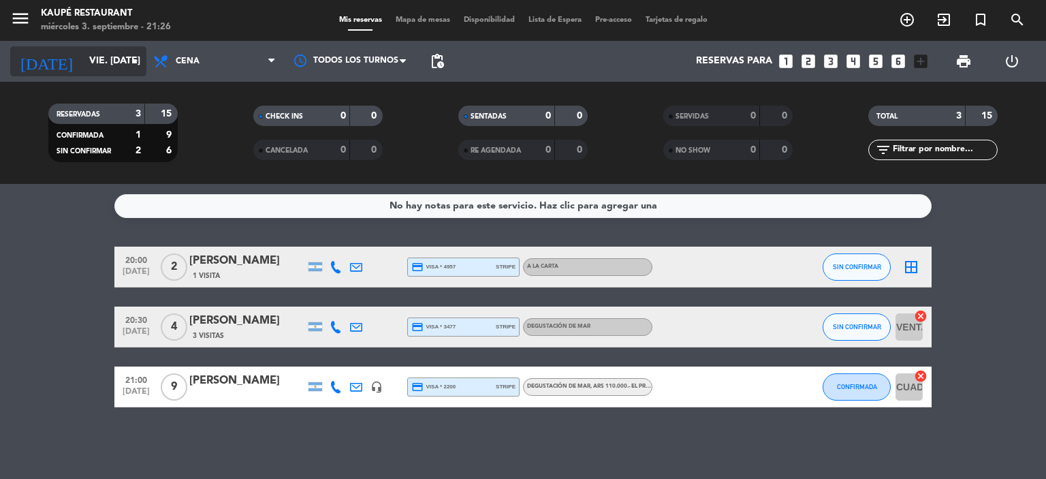
click at [105, 59] on input "vie. [DATE]" at bounding box center [146, 61] width 129 height 25
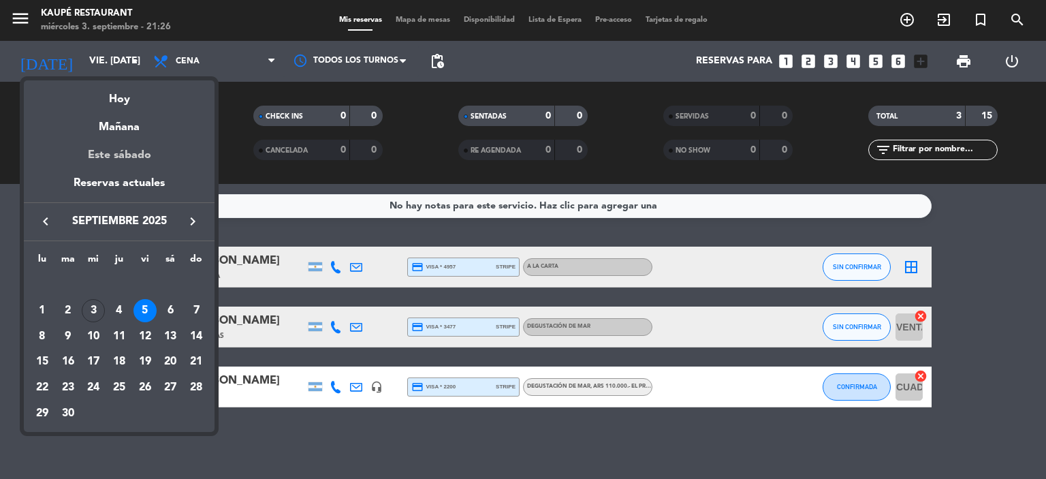
click at [132, 153] on div "Este sábado" at bounding box center [119, 155] width 191 height 38
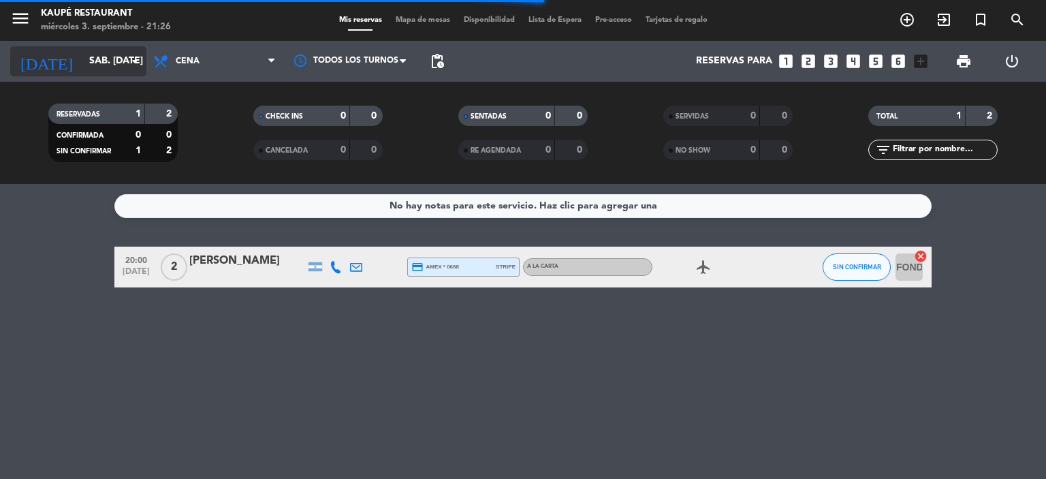
click at [82, 63] on input "sáb. [DATE]" at bounding box center [146, 61] width 129 height 25
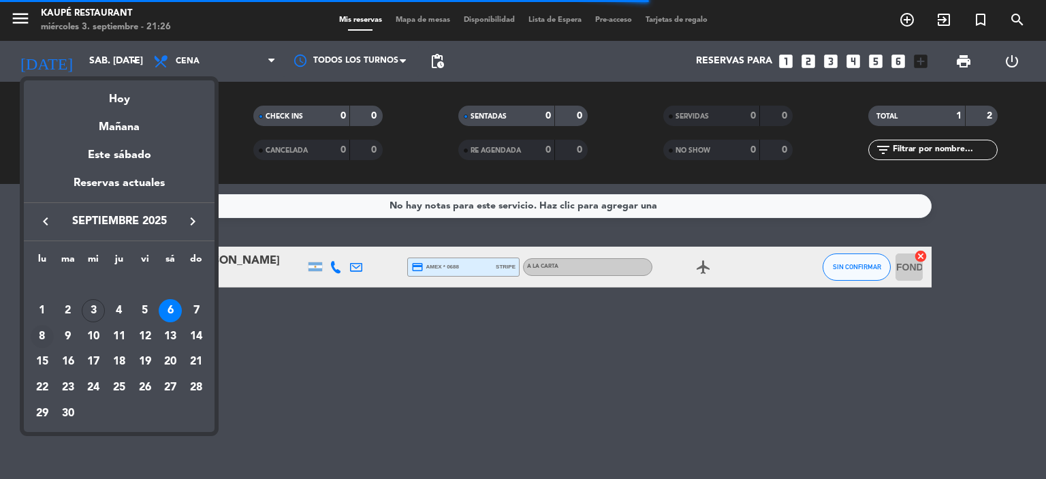
click at [40, 335] on div "8" at bounding box center [42, 336] width 23 height 23
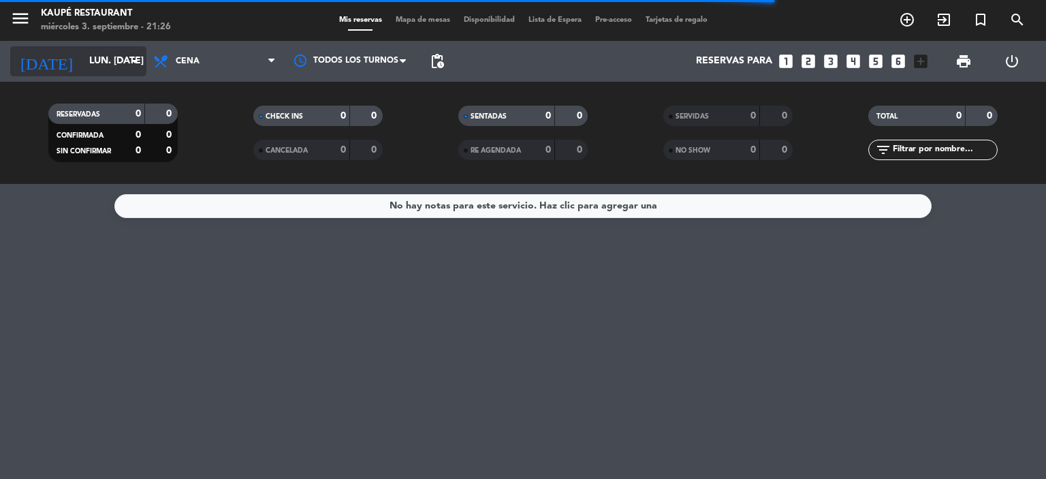
click at [98, 63] on input "lun. [DATE]" at bounding box center [146, 61] width 129 height 25
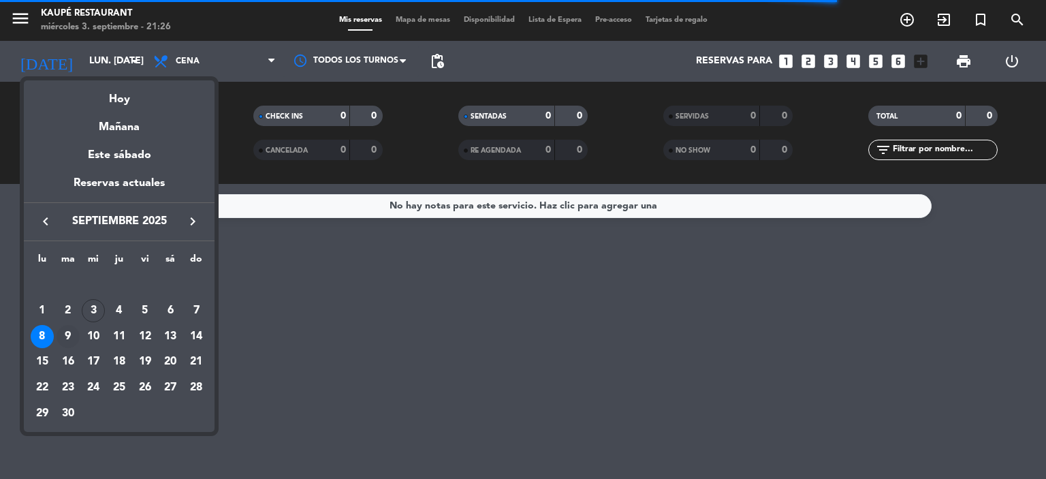
click at [73, 332] on div "9" at bounding box center [68, 336] width 23 height 23
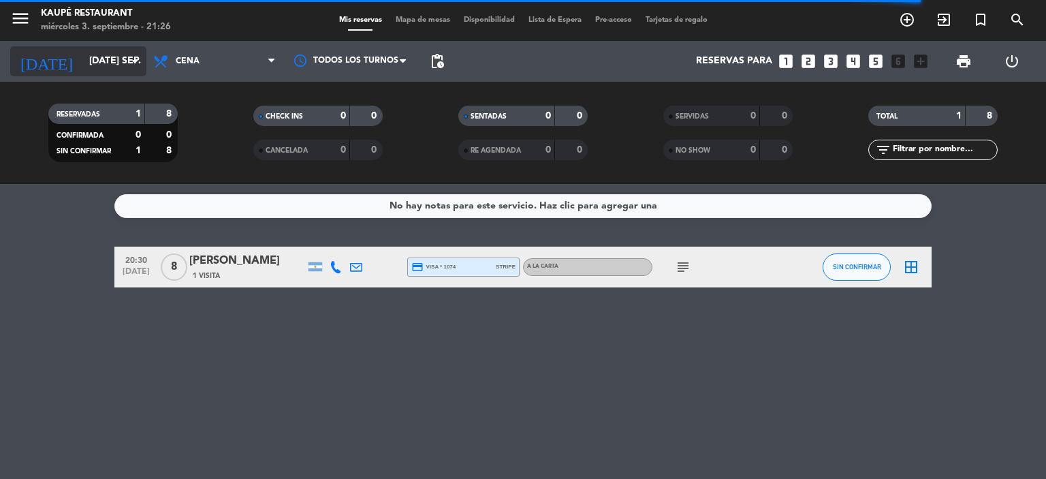
click at [110, 66] on input "[DATE] sep." at bounding box center [146, 61] width 129 height 25
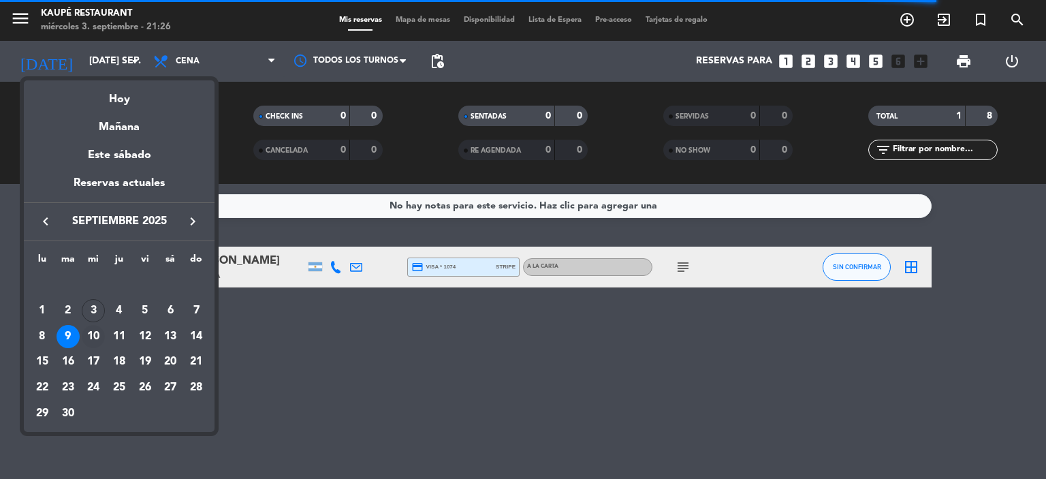
click at [93, 337] on div "10" at bounding box center [93, 336] width 23 height 23
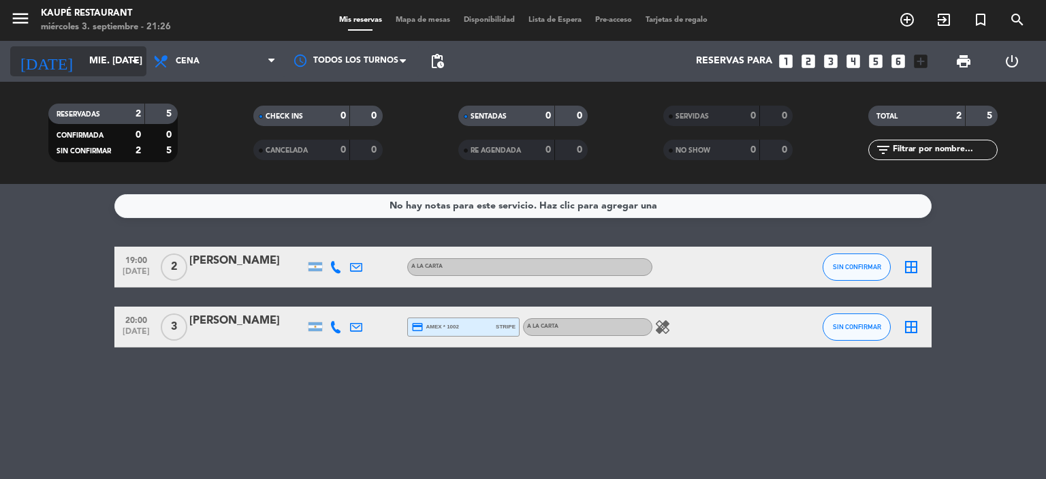
click at [114, 55] on input "mié. [DATE]" at bounding box center [146, 61] width 129 height 25
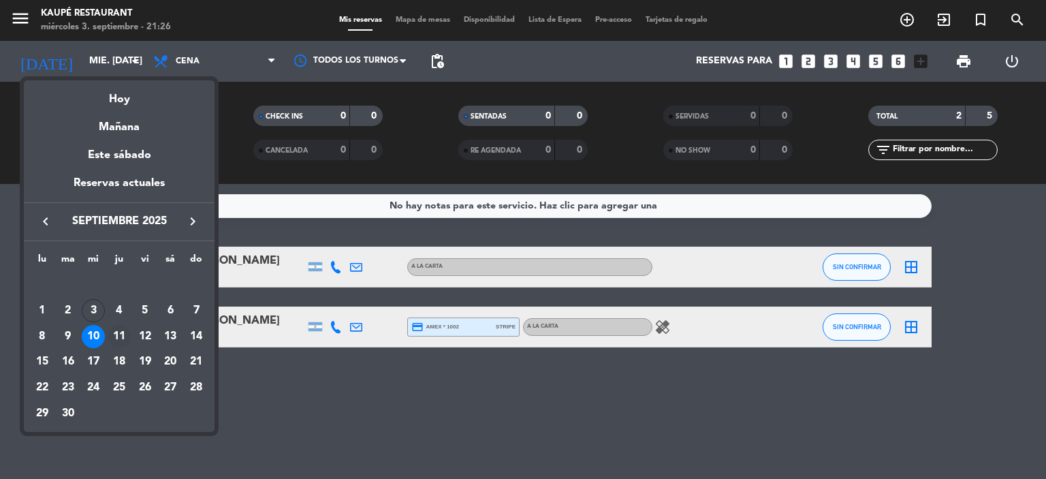
click at [121, 334] on div "11" at bounding box center [119, 336] width 23 height 23
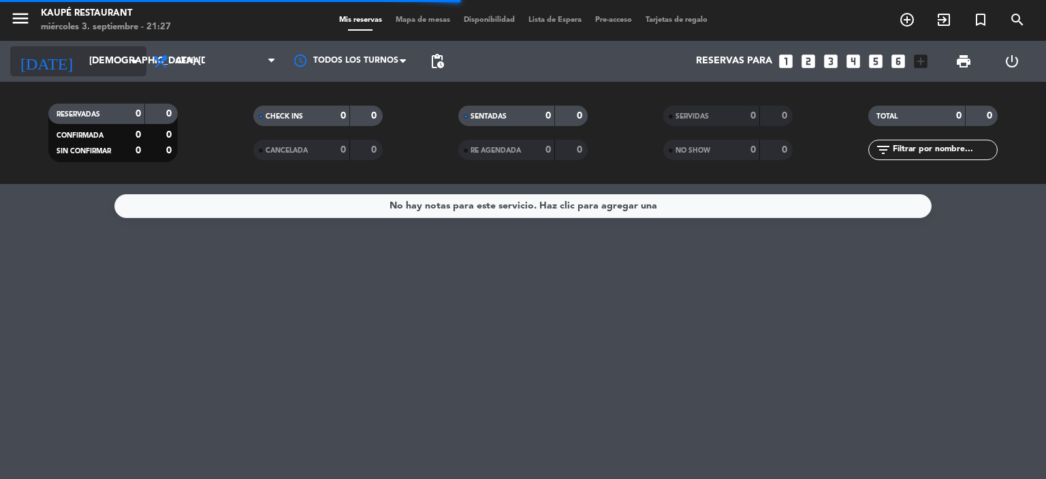
click at [120, 71] on input "[DEMOGRAPHIC_DATA] [DATE]" at bounding box center [146, 61] width 129 height 25
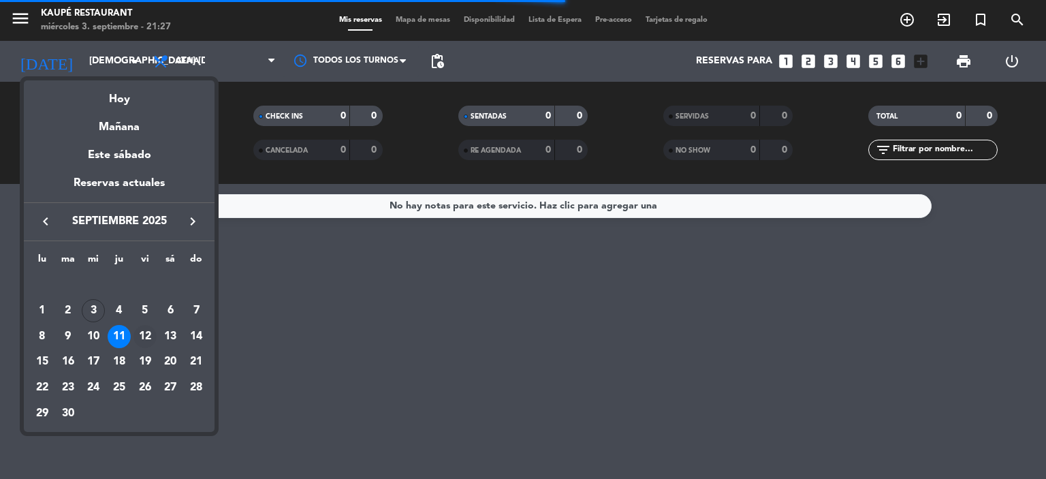
click at [144, 330] on div "12" at bounding box center [144, 336] width 23 height 23
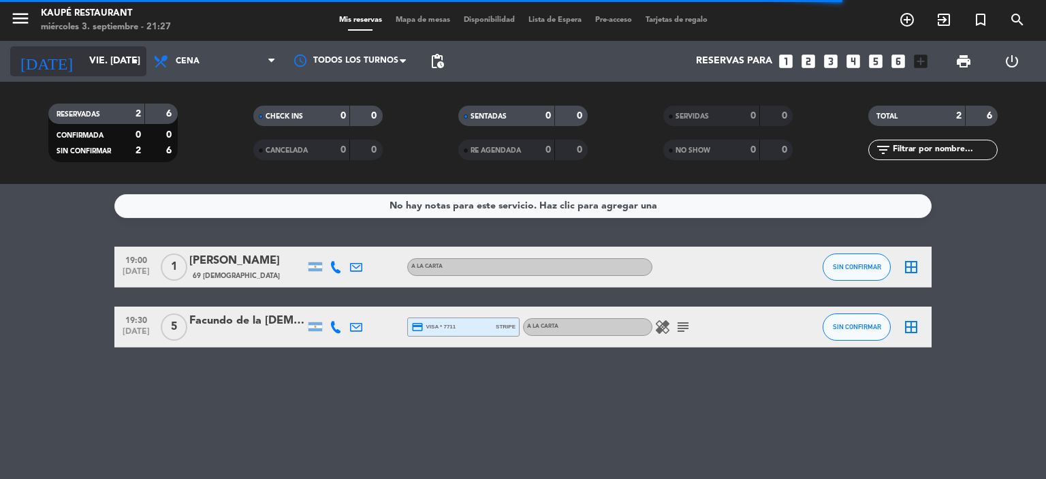
click at [103, 57] on input "vie. [DATE]" at bounding box center [146, 61] width 129 height 25
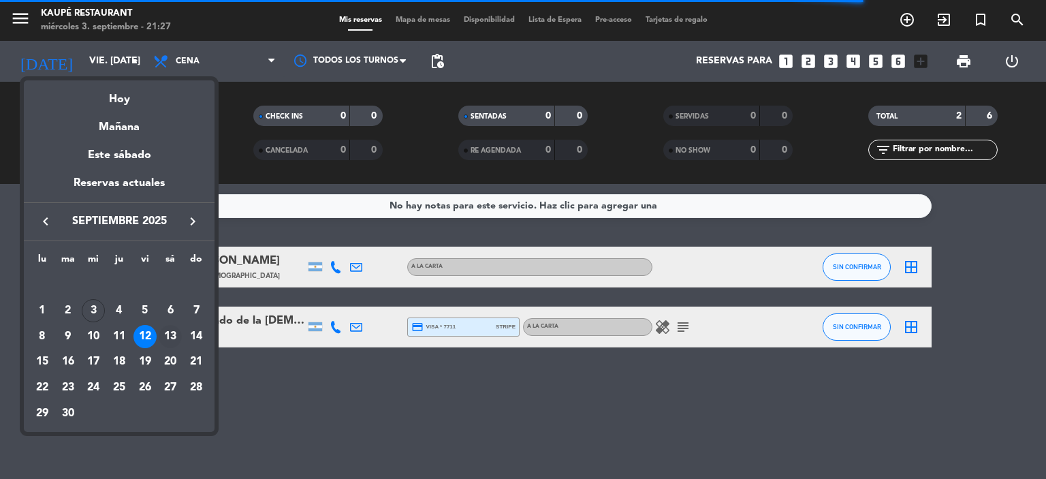
click at [172, 334] on div "13" at bounding box center [170, 336] width 23 height 23
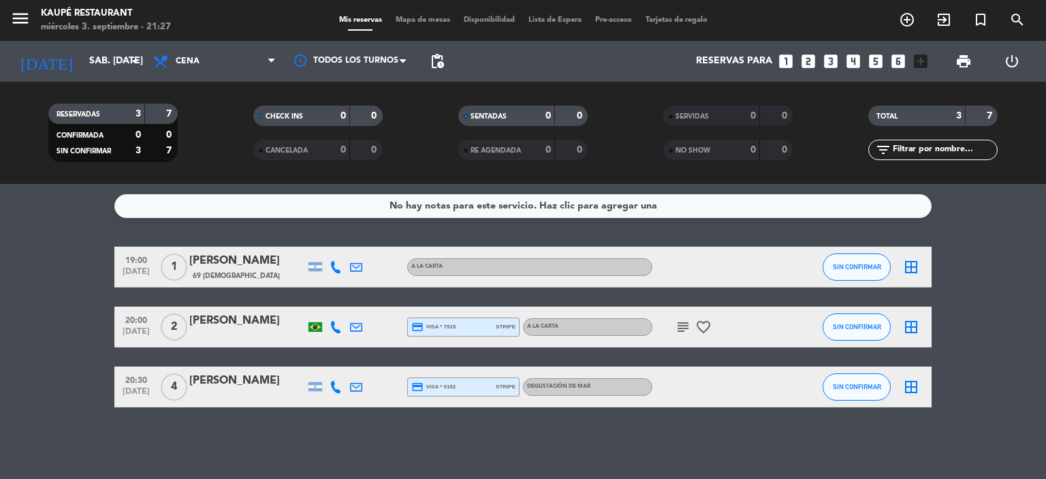
click at [686, 327] on icon "subject" at bounding box center [683, 327] width 16 height 16
click at [704, 326] on icon "favorite_border" at bounding box center [703, 327] width 16 height 16
click at [22, 329] on bookings-row "19:00 [DATE] 1 [PERSON_NAME] 69 Visitas A LA CARTA SIN CONFIRMAR border_all 20:…" at bounding box center [523, 326] width 1046 height 161
click at [95, 59] on input "sáb. [DATE]" at bounding box center [146, 61] width 129 height 25
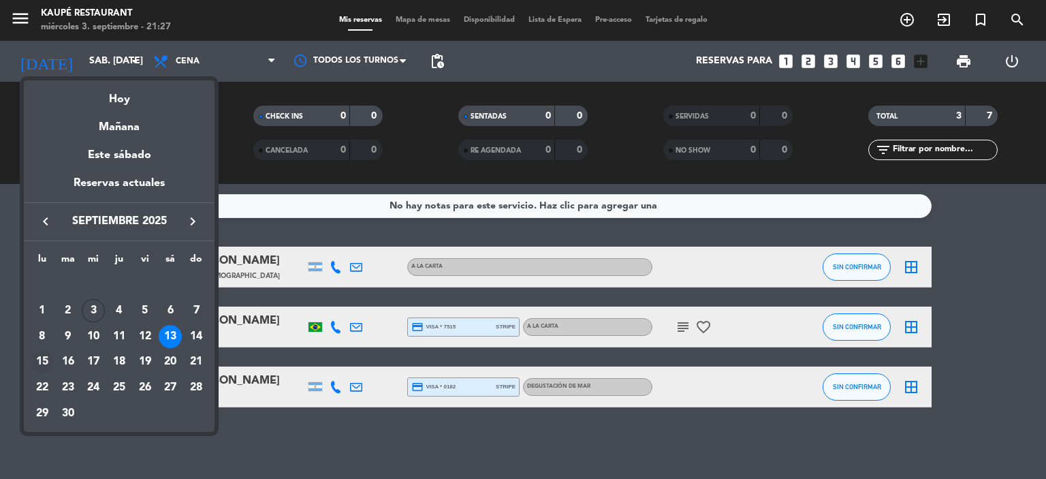
click at [48, 364] on div "15" at bounding box center [42, 361] width 23 height 23
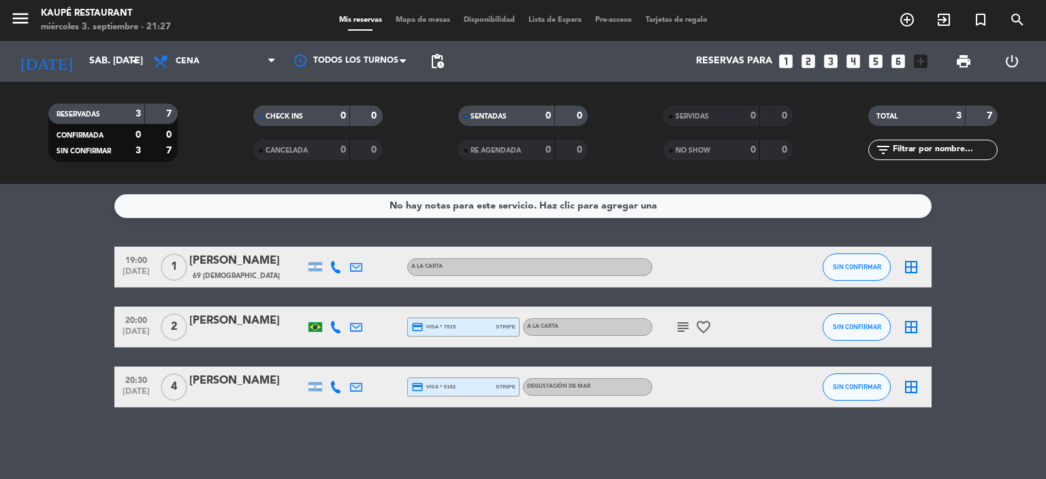
type input "lun. [DATE]"
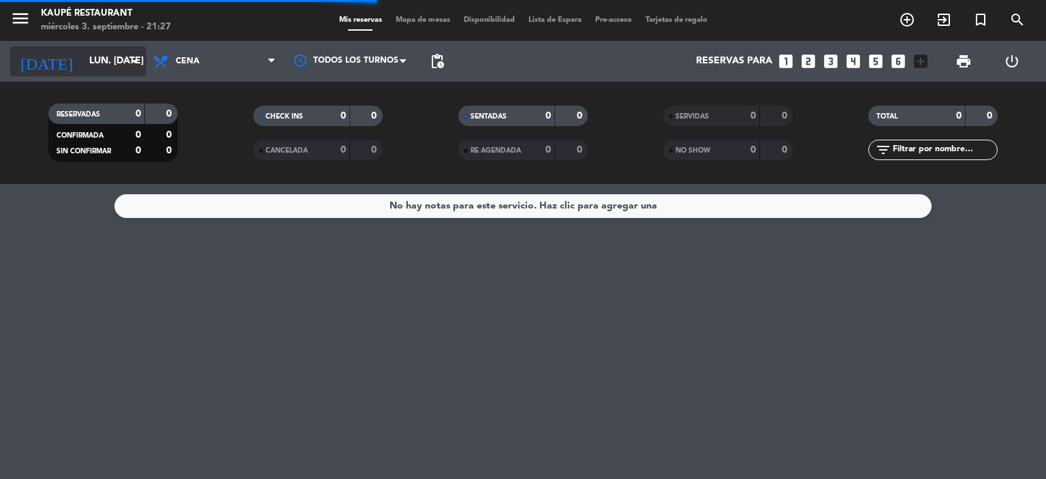
click at [82, 65] on input "lun. [DATE]" at bounding box center [146, 61] width 129 height 25
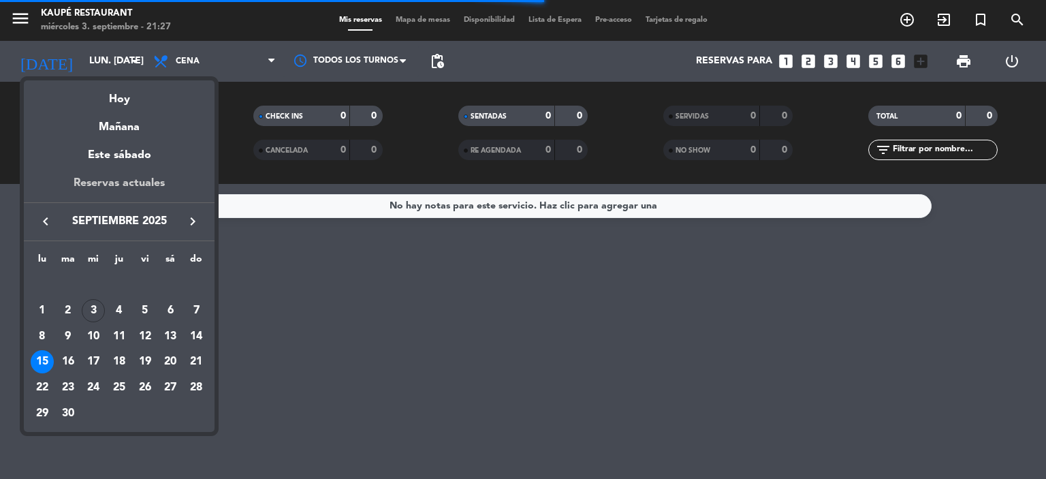
click at [120, 178] on div "Reservas actuales" at bounding box center [119, 188] width 191 height 28
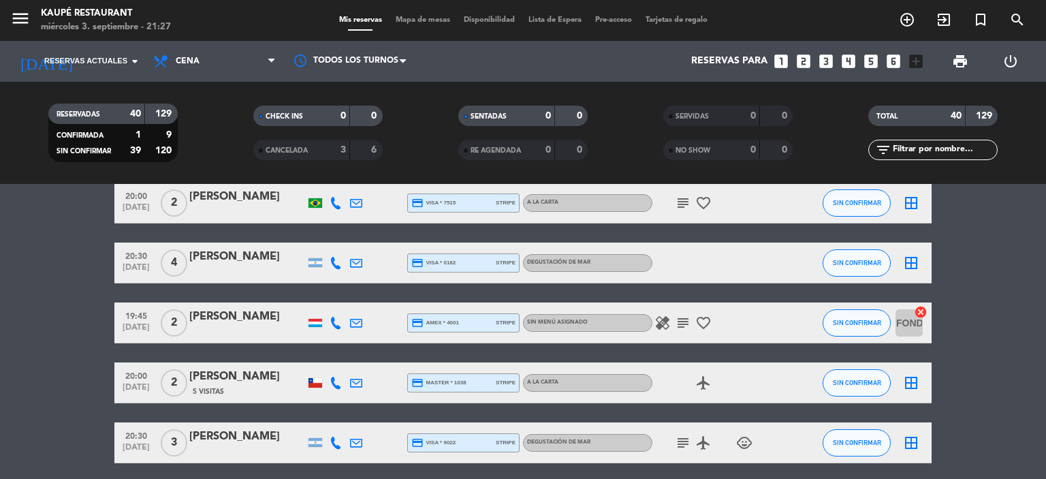
scroll to position [817, 0]
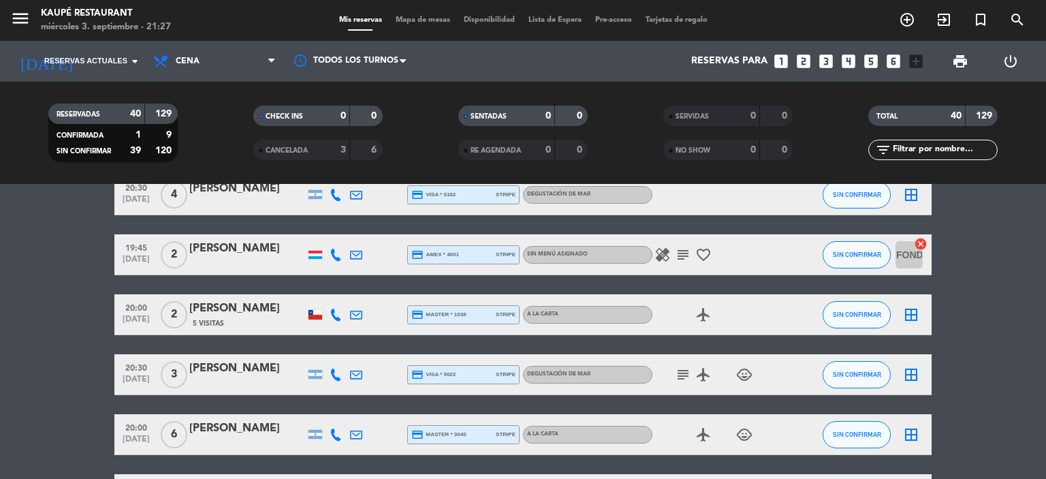
click at [317, 256] on div at bounding box center [315, 255] width 14 height 8
click at [677, 255] on icon "subject" at bounding box center [683, 254] width 16 height 16
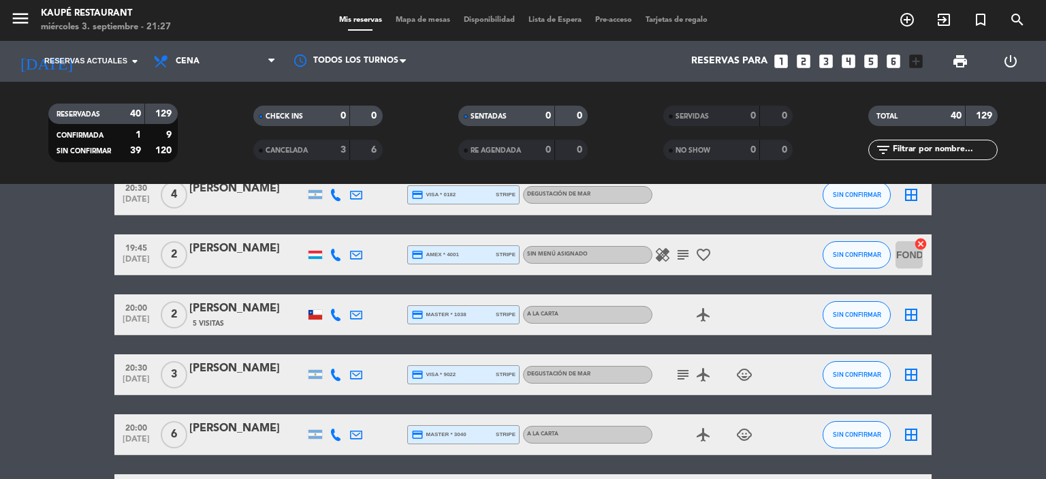
click at [354, 313] on icon at bounding box center [356, 314] width 12 height 12
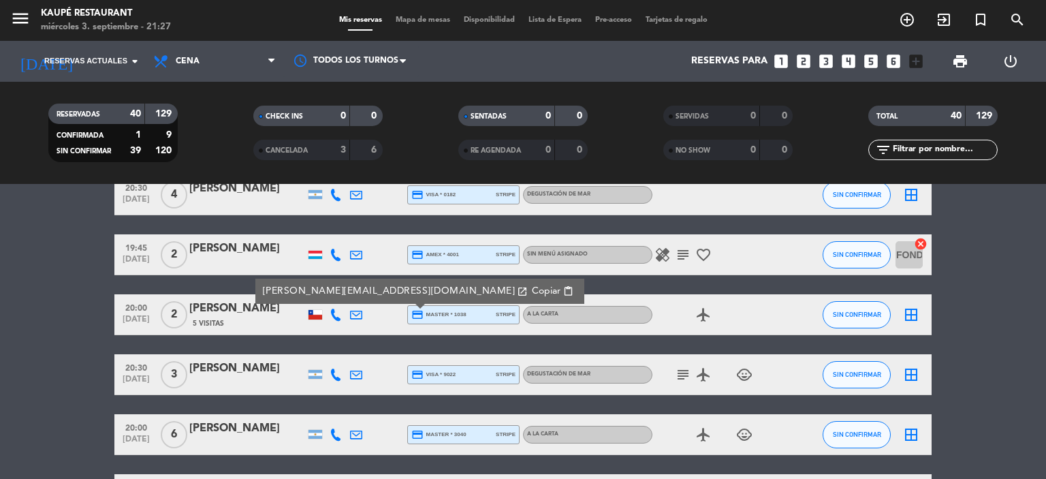
click at [335, 315] on icon at bounding box center [336, 314] width 12 height 12
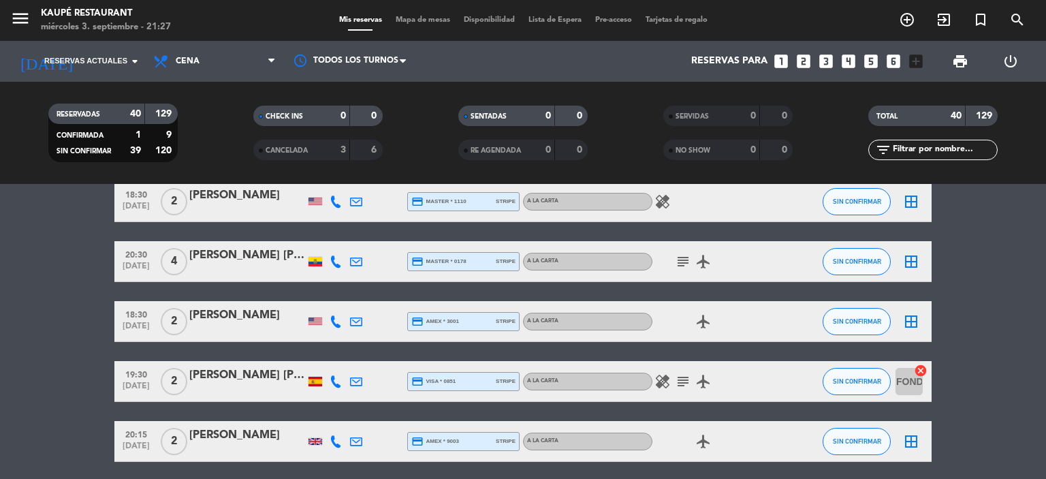
scroll to position [1294, 0]
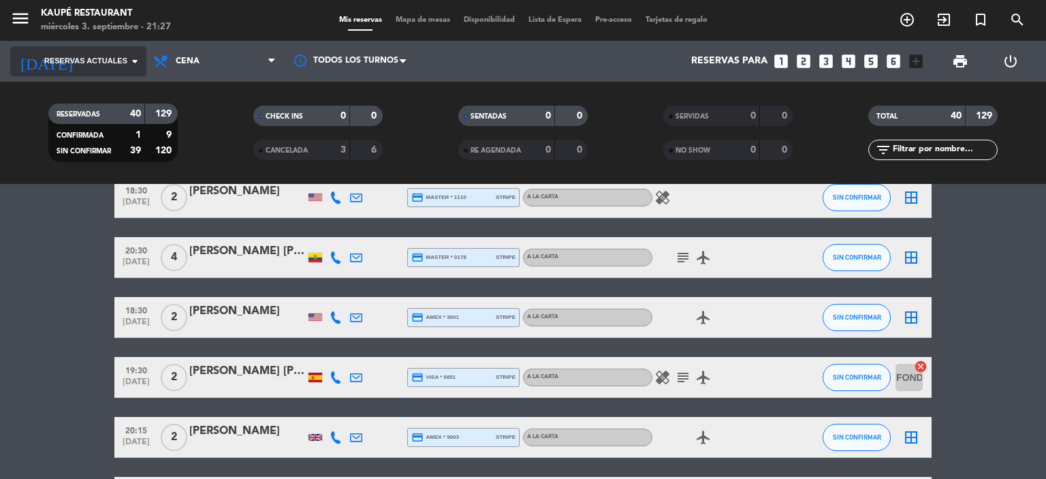
click at [97, 63] on span "Reservas actuales" at bounding box center [85, 61] width 83 height 12
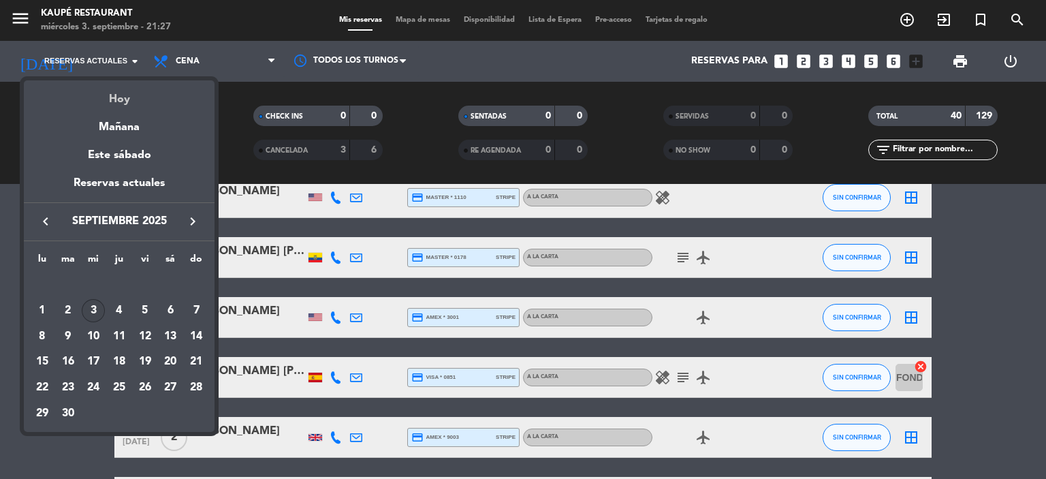
click at [129, 97] on div "Hoy" at bounding box center [119, 94] width 191 height 28
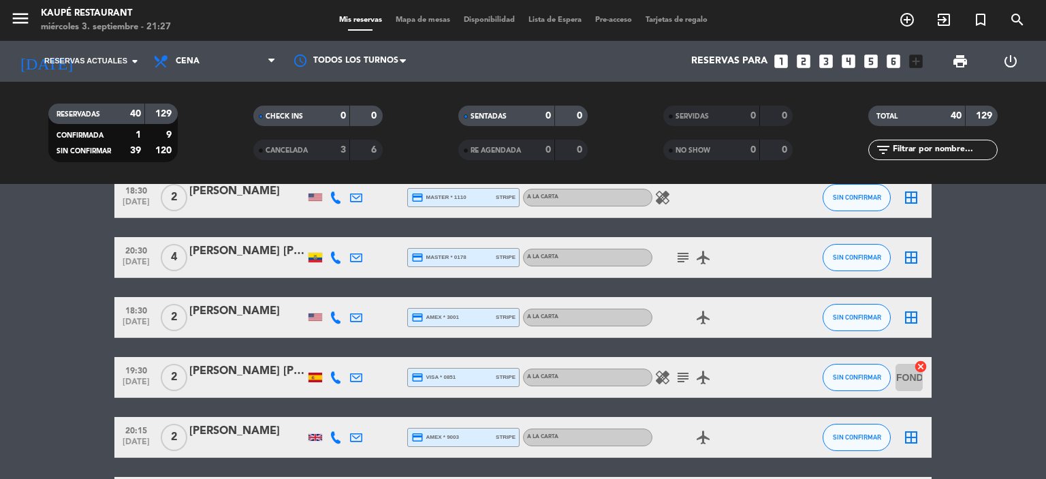
type input "mié. [DATE]"
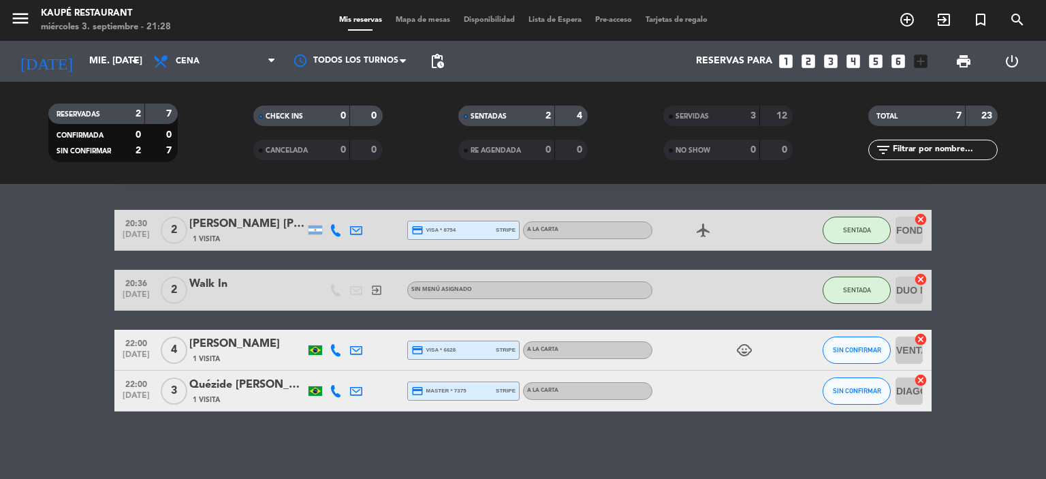
scroll to position [0, 0]
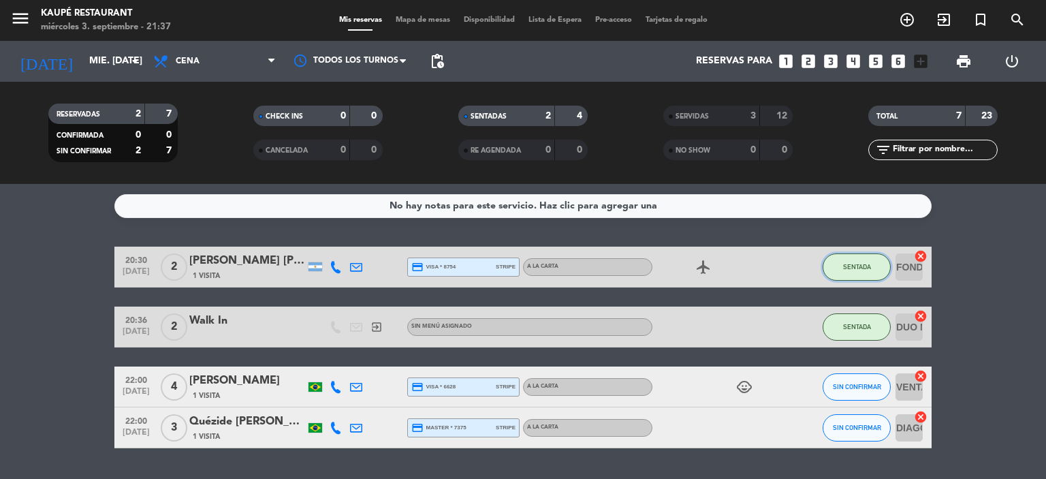
click at [859, 273] on button "SENTADA" at bounding box center [856, 266] width 68 height 27
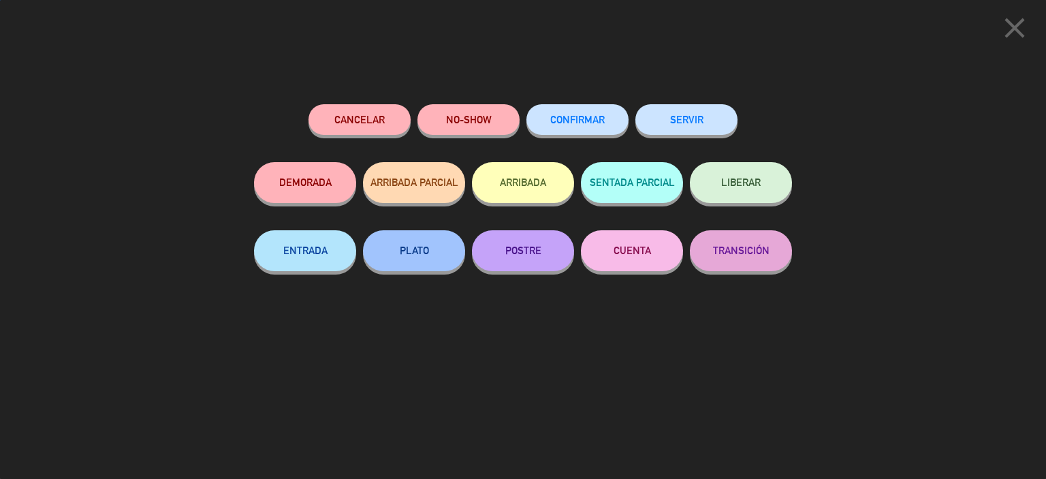
click at [708, 122] on button "SERVIR" at bounding box center [686, 119] width 102 height 31
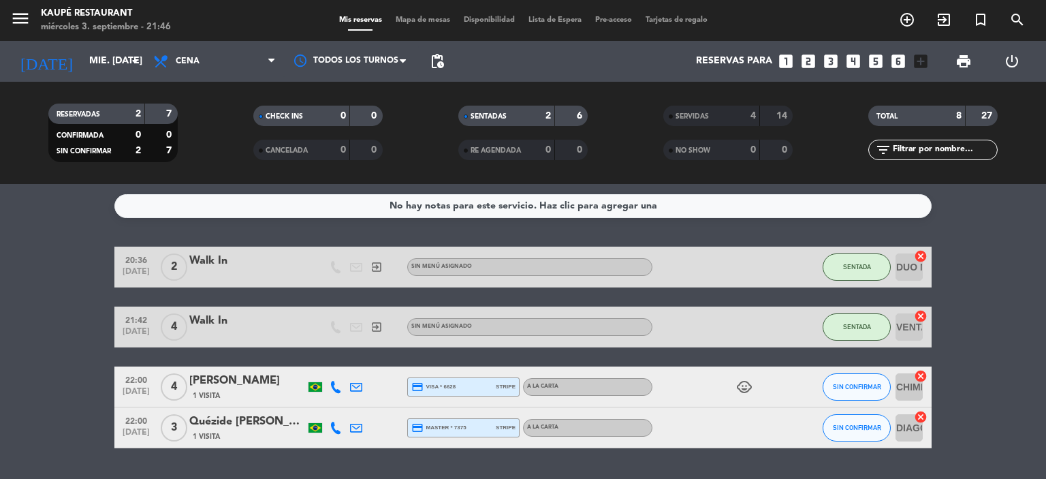
click at [922, 374] on icon "cancel" at bounding box center [921, 376] width 14 height 14
click at [908, 385] on icon "border_all" at bounding box center [911, 387] width 16 height 16
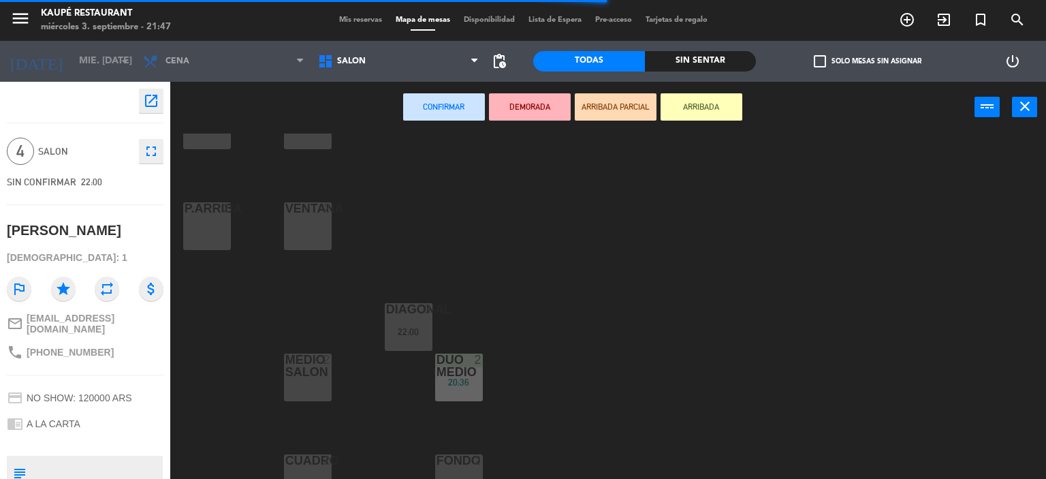
scroll to position [272, 0]
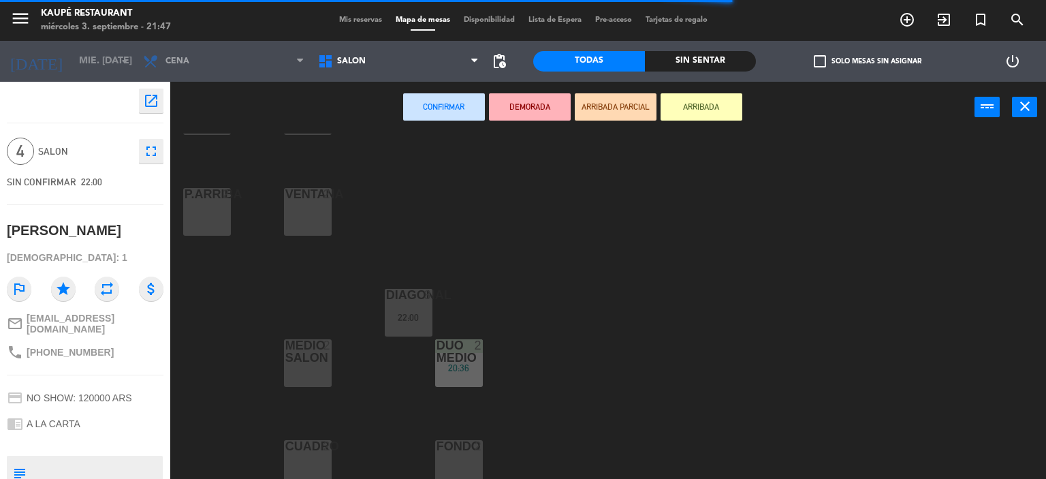
click at [317, 214] on div "VENTANA 2" at bounding box center [308, 212] width 48 height 48
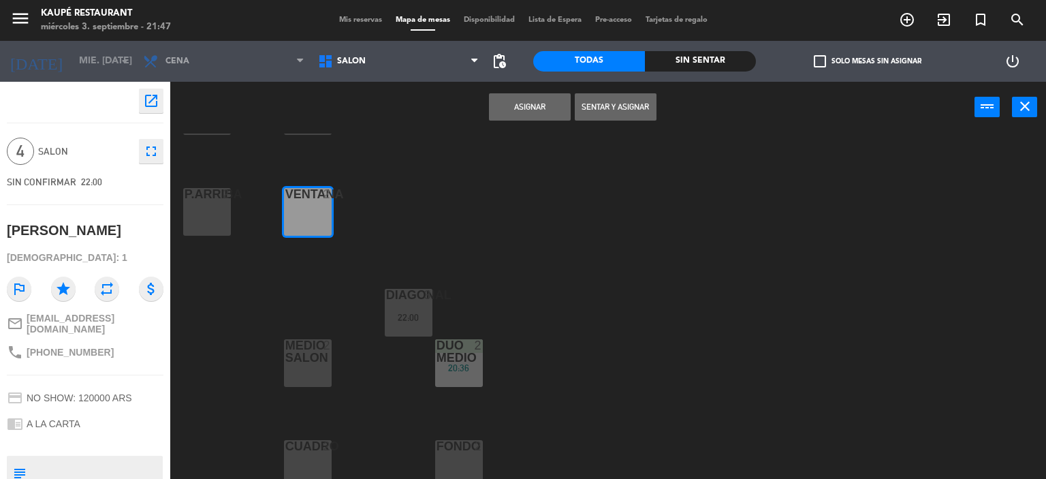
click at [210, 217] on div "P.ARRIBA 2" at bounding box center [207, 212] width 48 height 48
click at [524, 111] on button "Asignar" at bounding box center [530, 106] width 82 height 27
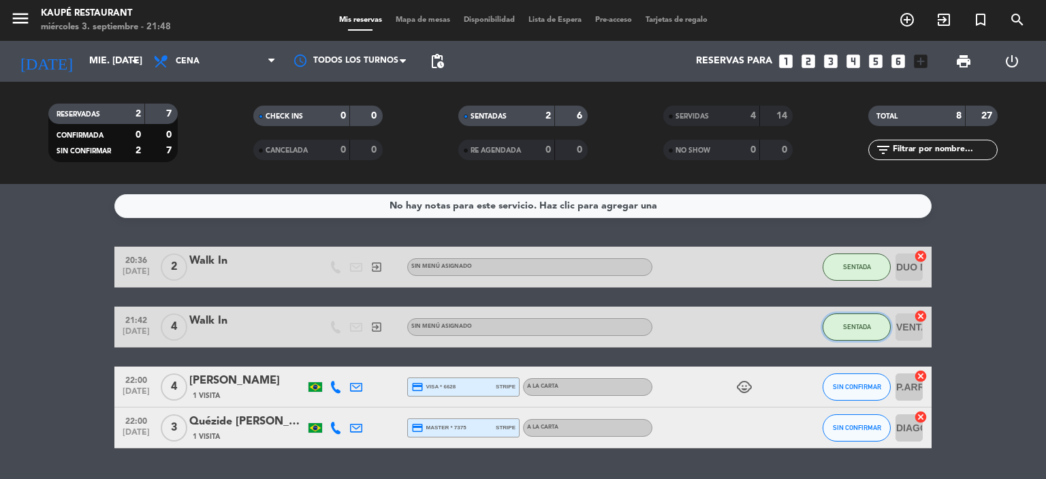
click at [864, 328] on span "SENTADA" at bounding box center [857, 326] width 28 height 7
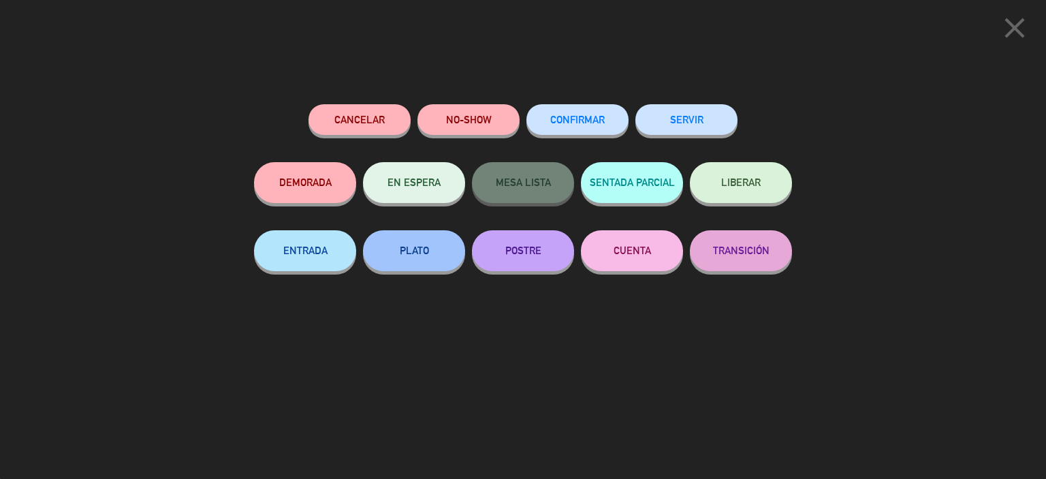
click at [746, 185] on span "LIBERAR" at bounding box center [740, 182] width 39 height 12
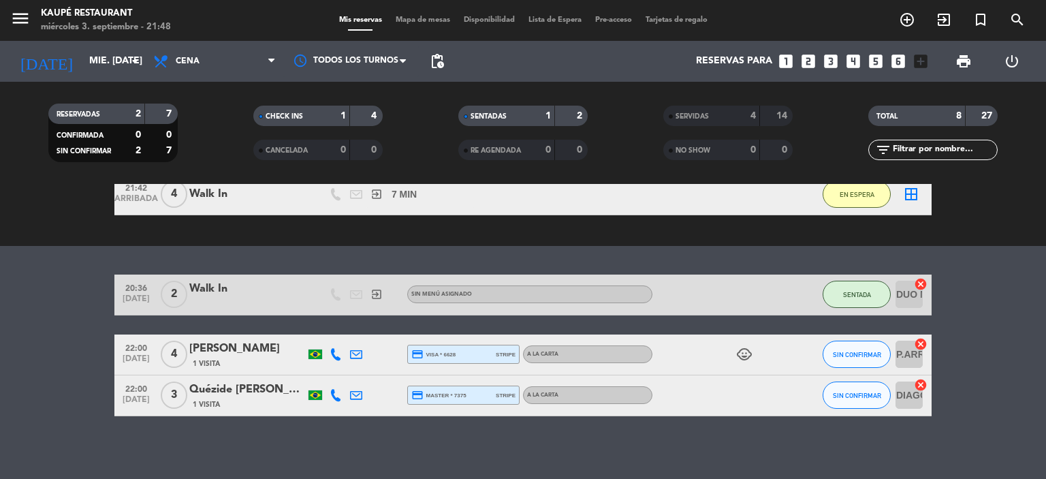
scroll to position [136, 0]
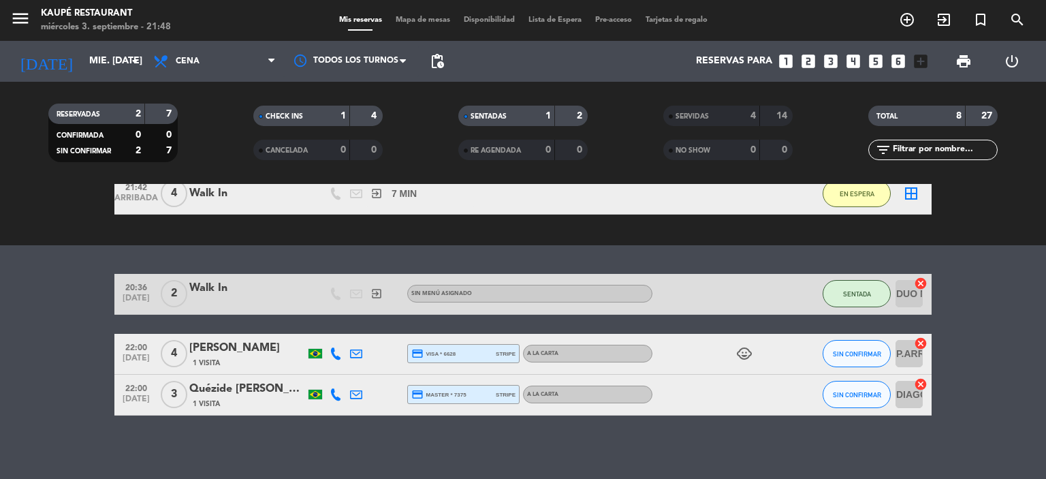
click at [186, 351] on span "4" at bounding box center [174, 353] width 27 height 27
click at [234, 346] on div "[PERSON_NAME]" at bounding box center [247, 348] width 116 height 18
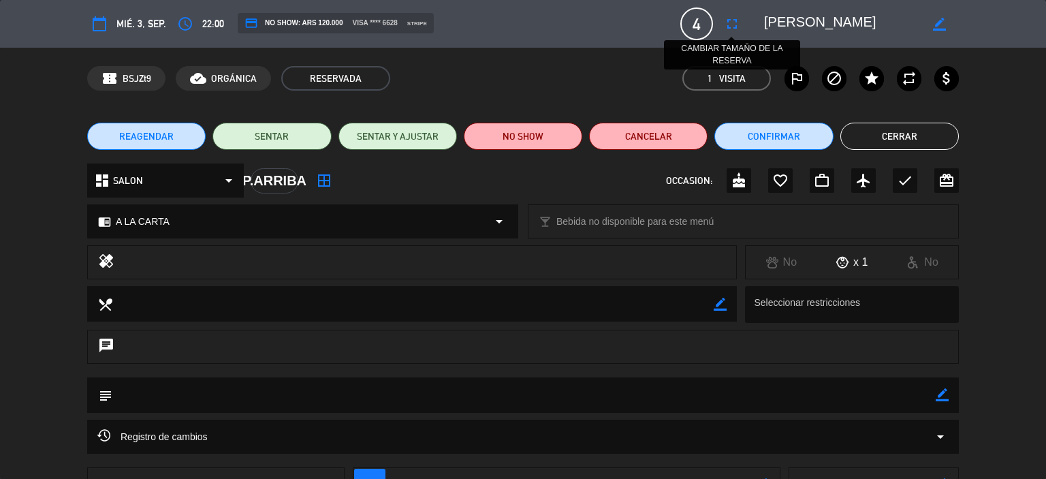
click at [727, 24] on icon "fullscreen" at bounding box center [732, 24] width 16 height 16
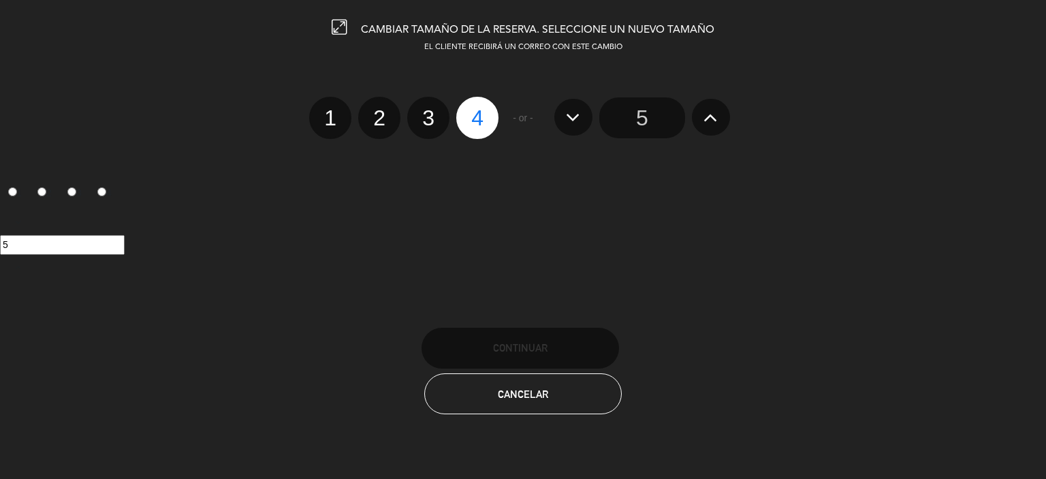
click at [434, 122] on label "3" at bounding box center [428, 118] width 42 height 42
click at [431, 110] on input "3" at bounding box center [426, 105] width 9 height 9
radio input "true"
radio input "false"
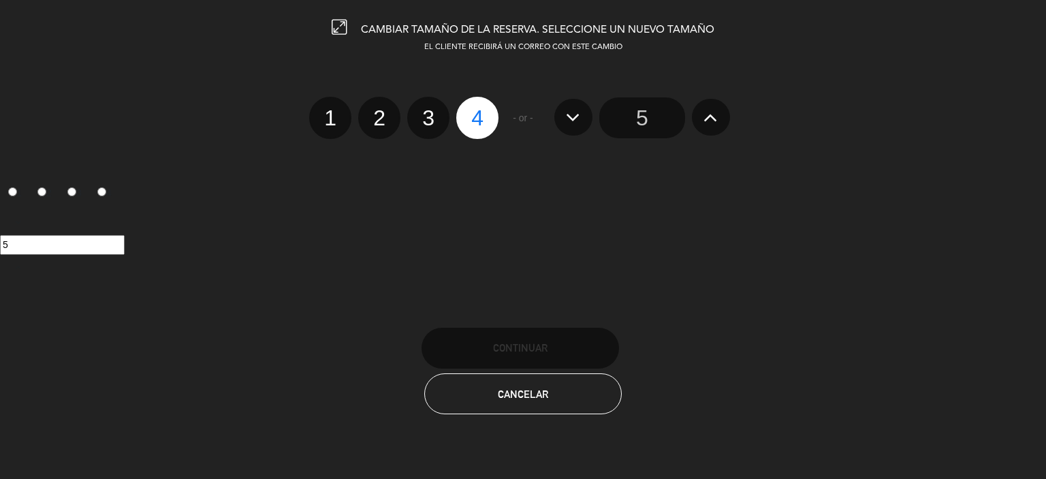
radio input "false"
radio input "true"
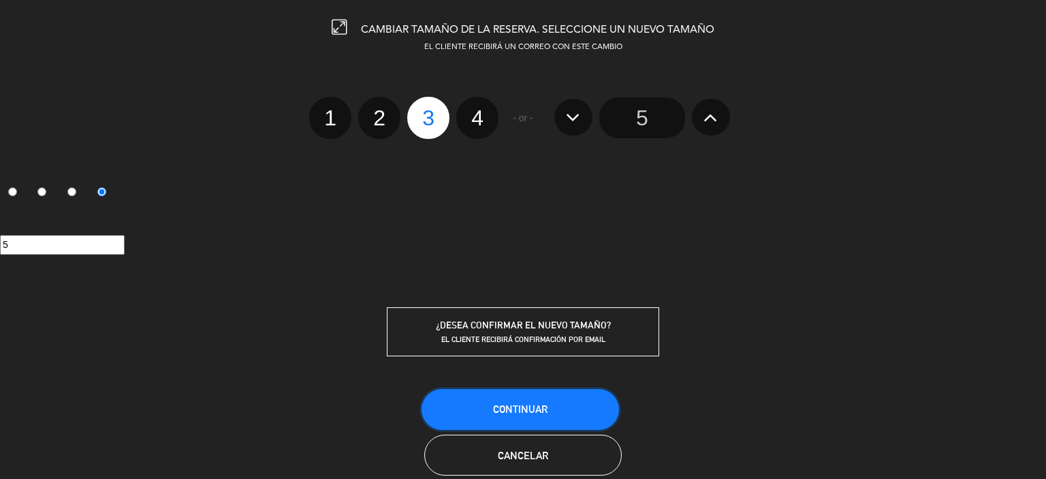
click at [496, 411] on span "Continuar" at bounding box center [520, 409] width 54 height 12
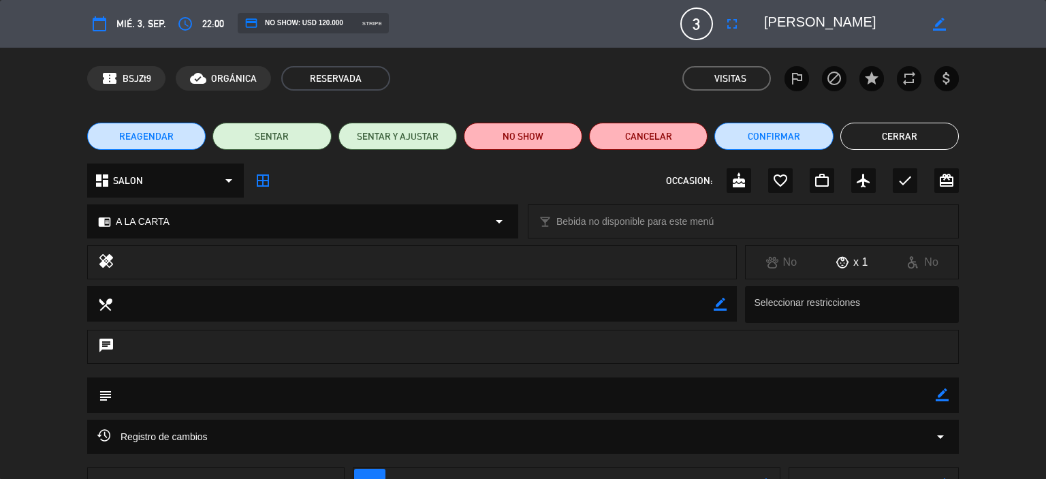
click at [890, 132] on button "Cerrar" at bounding box center [899, 136] width 118 height 27
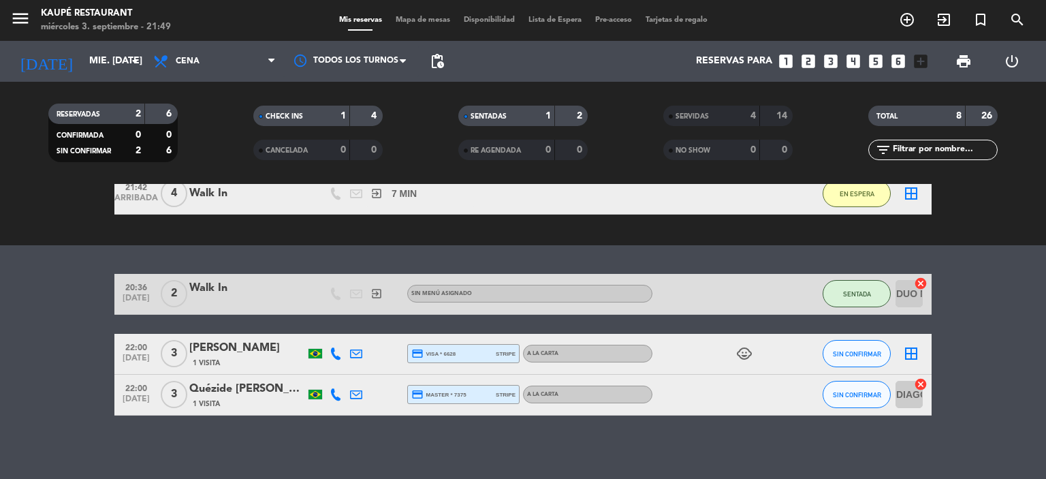
click at [921, 382] on icon "cancel" at bounding box center [921, 384] width 14 height 14
click at [911, 352] on icon "border_all" at bounding box center [911, 353] width 16 height 16
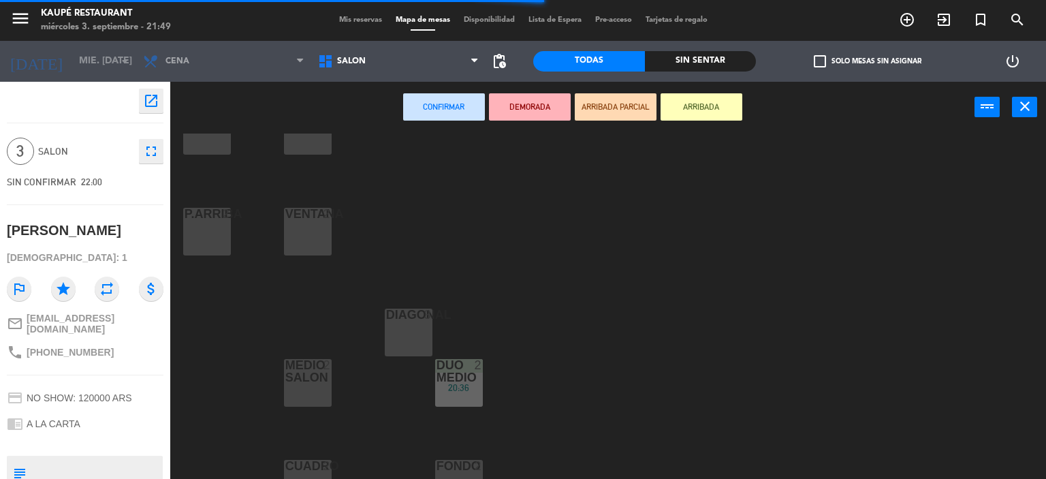
scroll to position [272, 0]
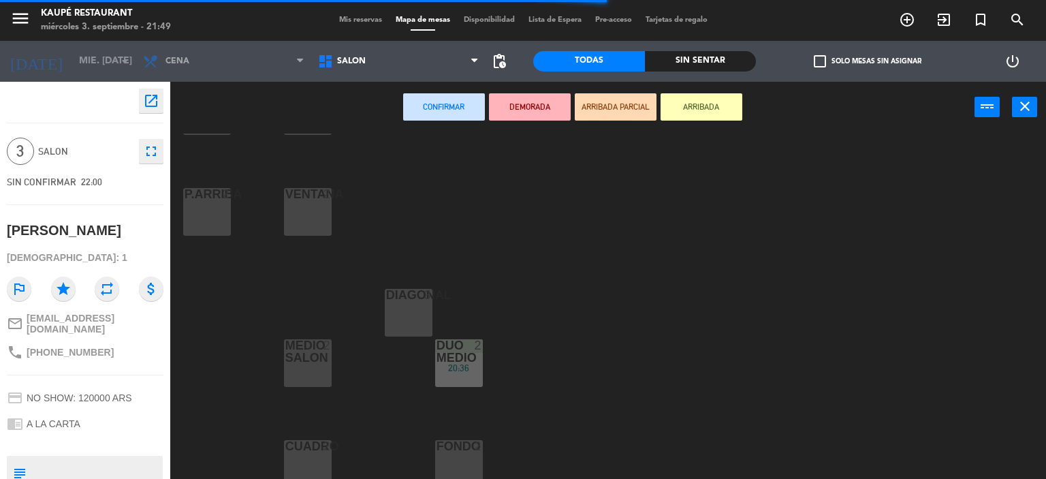
click at [418, 318] on div "DIAGONAl 3" at bounding box center [409, 313] width 48 height 48
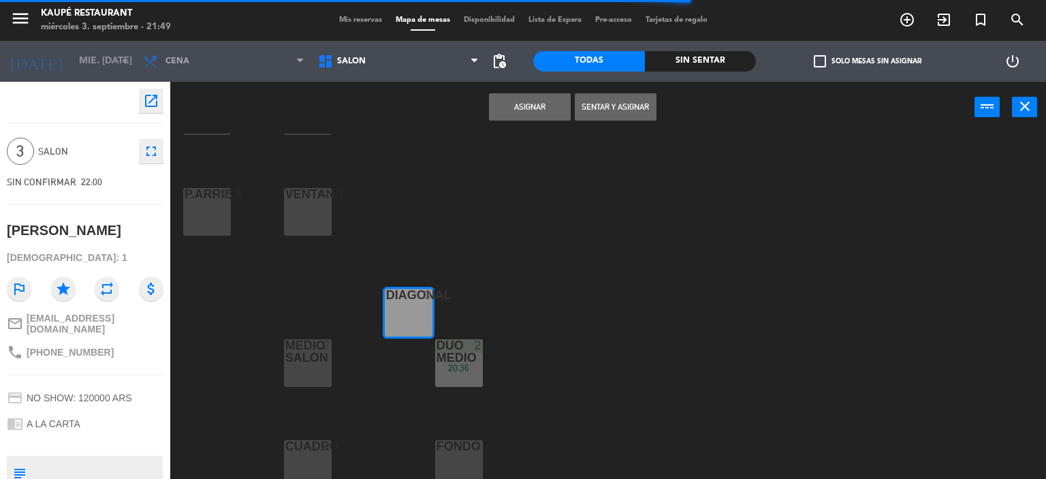
click at [534, 101] on button "Asignar" at bounding box center [530, 106] width 82 height 27
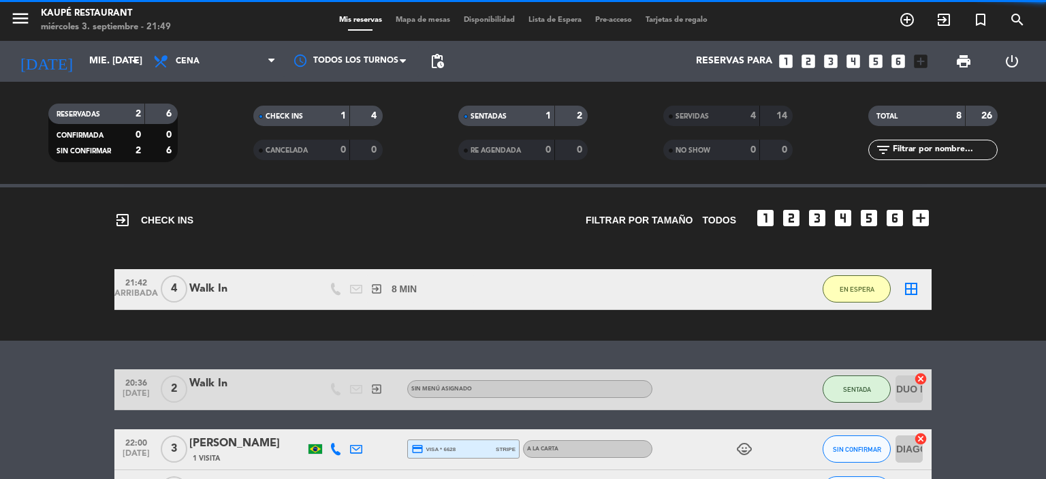
scroll to position [68, 0]
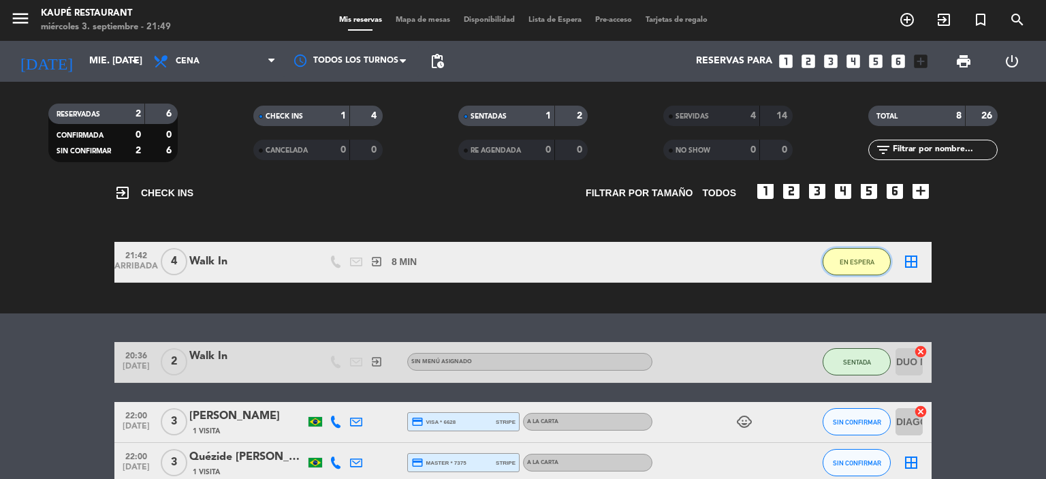
click at [850, 261] on span "EN ESPERA" at bounding box center [856, 261] width 35 height 7
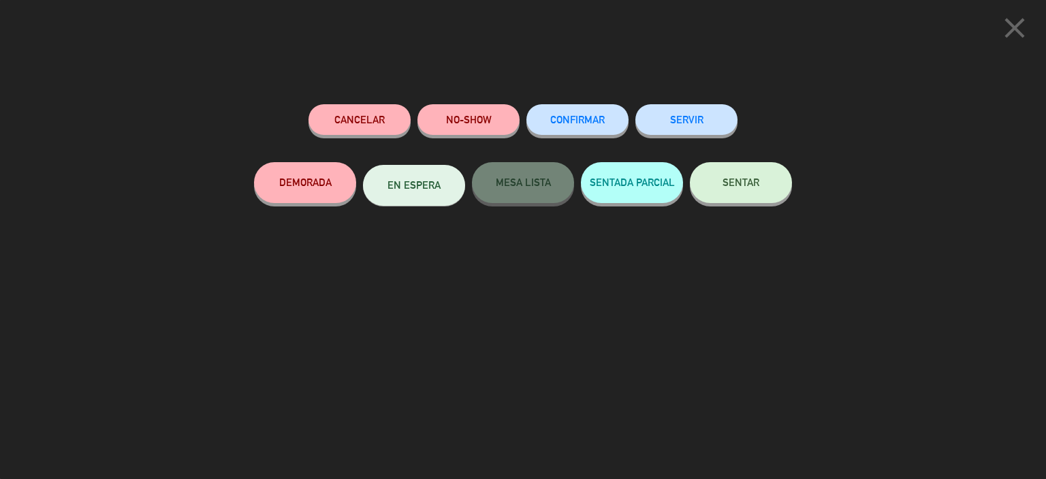
click at [754, 185] on span "SENTAR" at bounding box center [740, 182] width 37 height 12
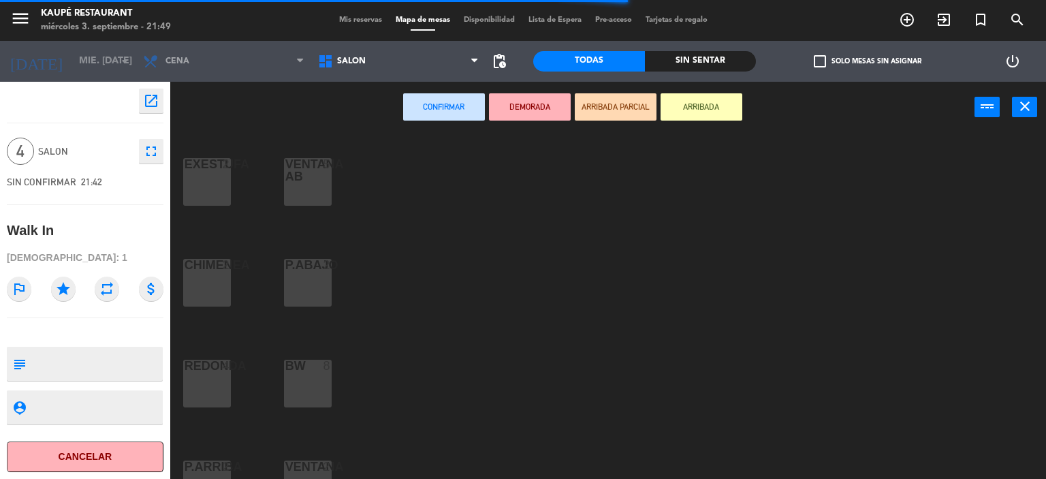
click at [294, 185] on div "VENTANA AB 5" at bounding box center [308, 182] width 48 height 48
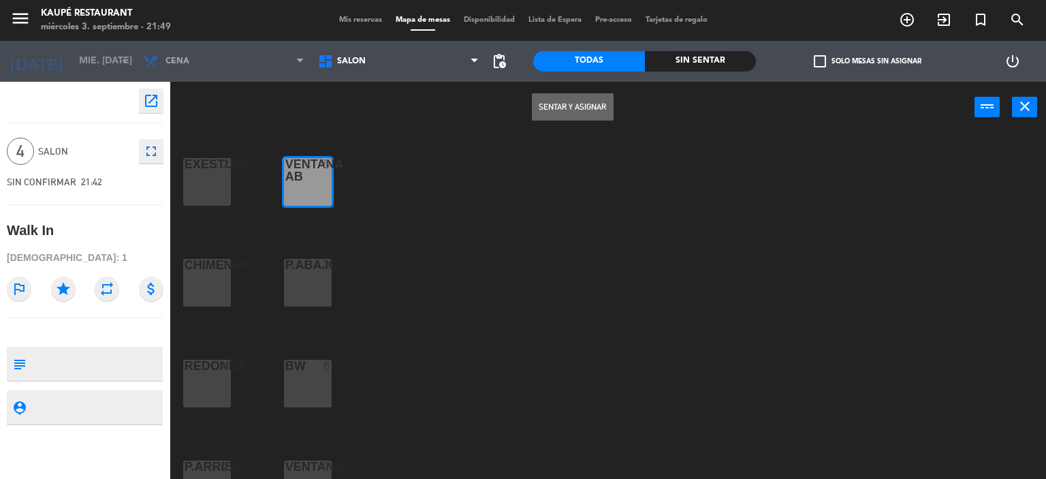
click at [566, 106] on button "Sentar y Asignar" at bounding box center [573, 106] width 82 height 27
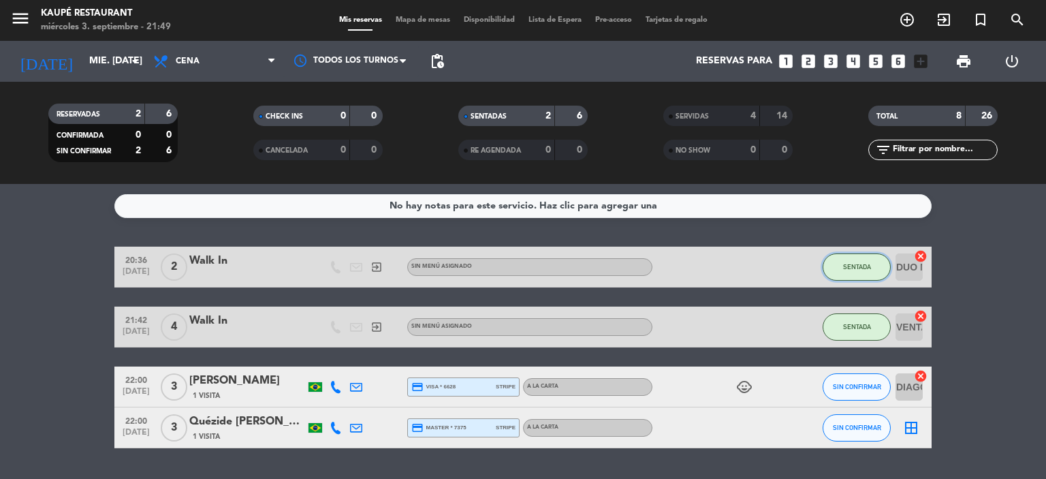
click at [849, 263] on span "SENTADA" at bounding box center [857, 266] width 28 height 7
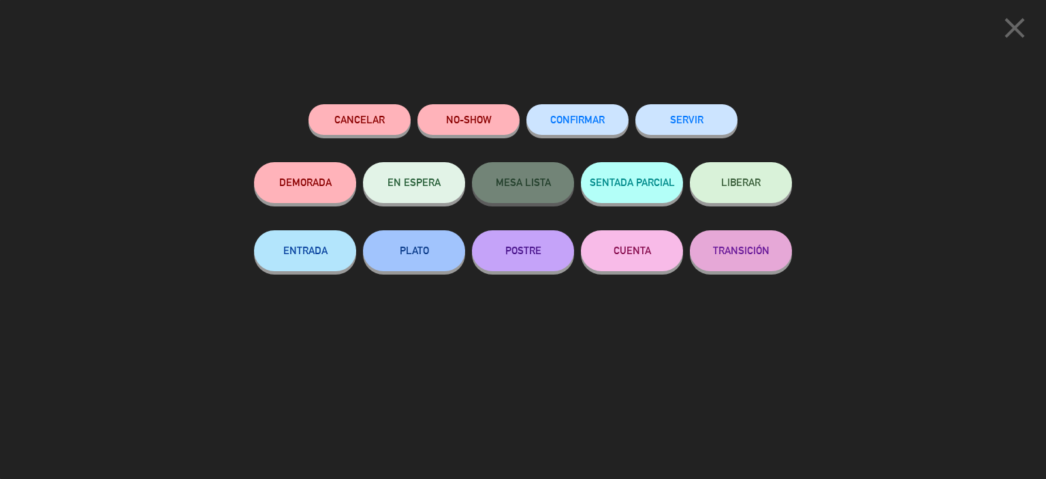
click at [700, 123] on button "SERVIR" at bounding box center [686, 119] width 102 height 31
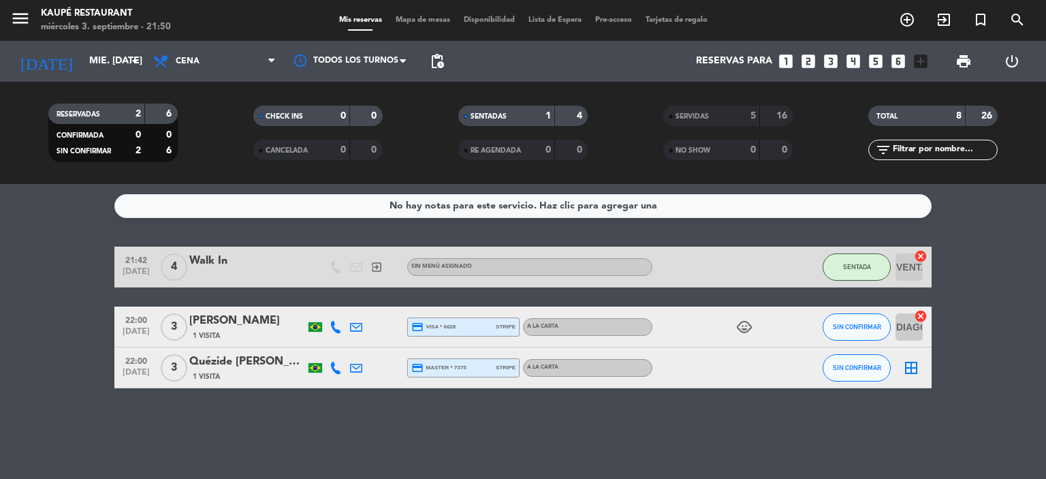
click at [910, 365] on icon "border_all" at bounding box center [911, 367] width 16 height 16
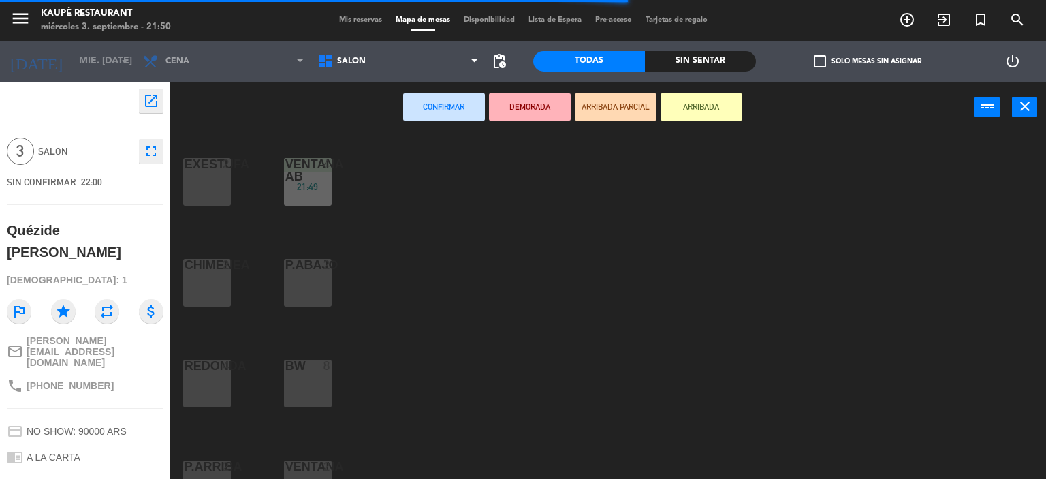
click at [210, 383] on div "REDONDA 4" at bounding box center [207, 383] width 48 height 48
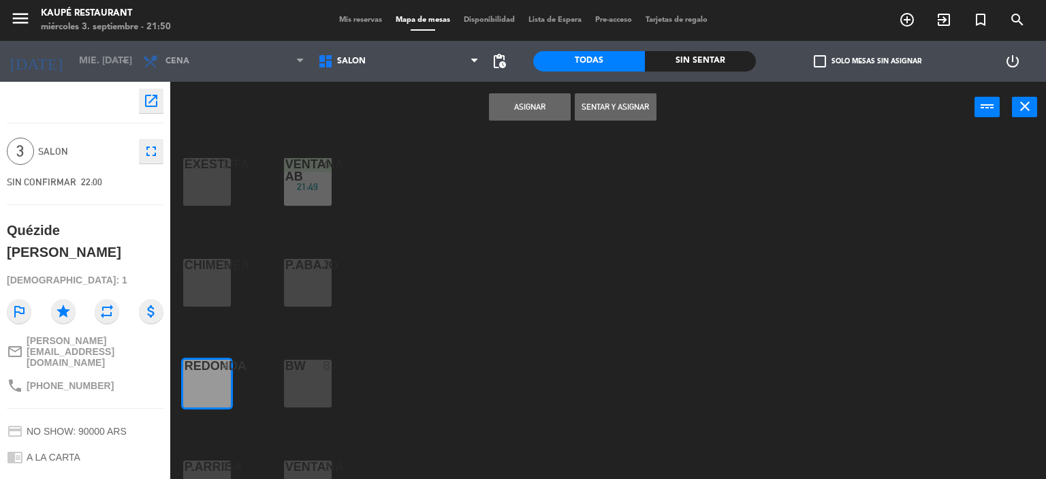
click at [527, 108] on button "Asignar" at bounding box center [530, 106] width 82 height 27
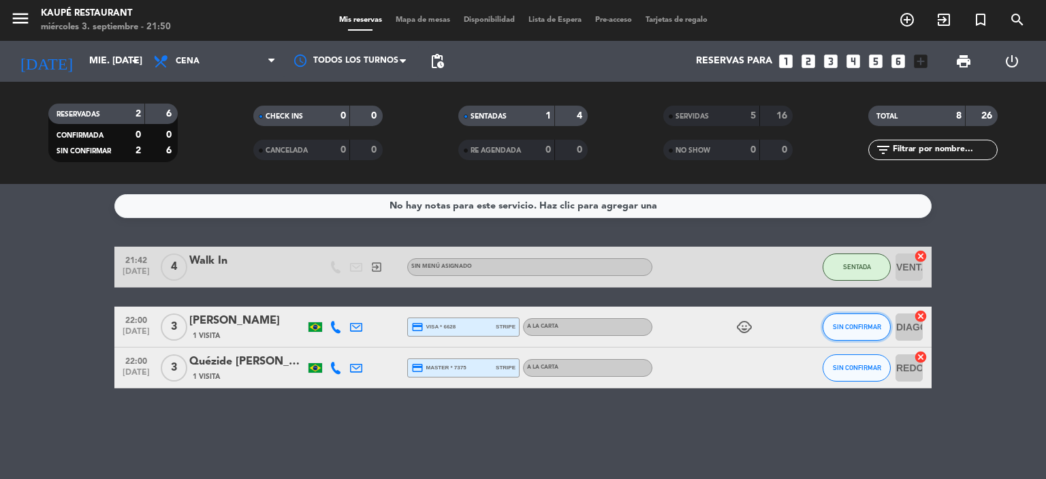
click at [863, 326] on span "SIN CONFIRMAR" at bounding box center [857, 326] width 48 height 7
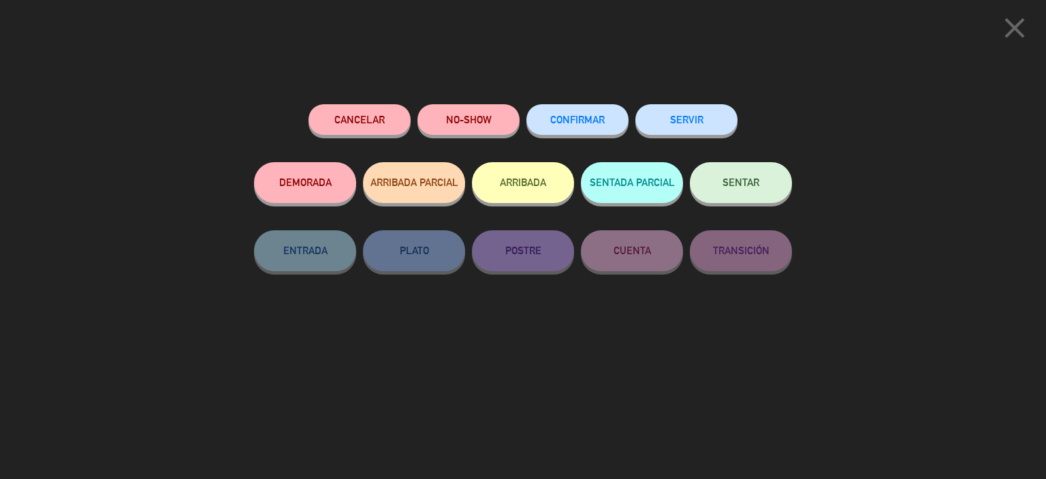
click at [748, 181] on span "SENTAR" at bounding box center [740, 182] width 37 height 12
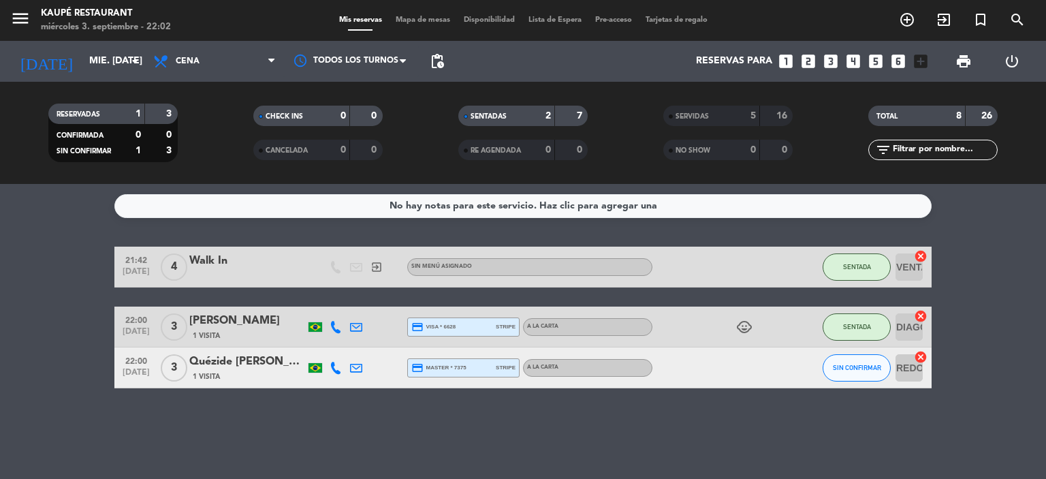
click at [247, 383] on div "22:00 [DATE] 3 Quézide [PERSON_NAME] 1 Visita credit_card master * 7375 stripe …" at bounding box center [522, 367] width 817 height 41
click at [206, 364] on div "Quézide [PERSON_NAME]" at bounding box center [247, 362] width 116 height 18
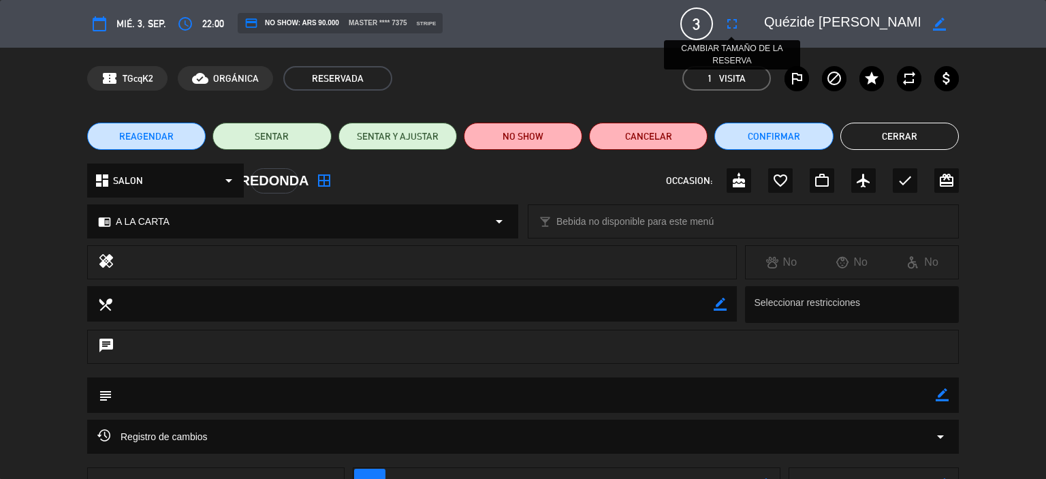
click at [729, 24] on icon "fullscreen" at bounding box center [732, 24] width 16 height 16
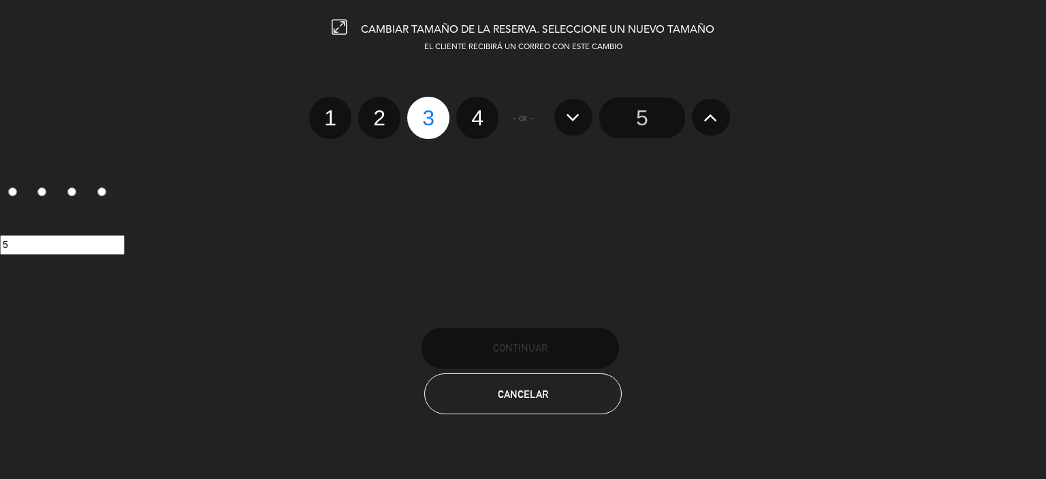
click at [381, 113] on label "2" at bounding box center [379, 118] width 42 height 42
click at [381, 110] on input "2" at bounding box center [377, 105] width 9 height 9
radio input "true"
radio input "false"
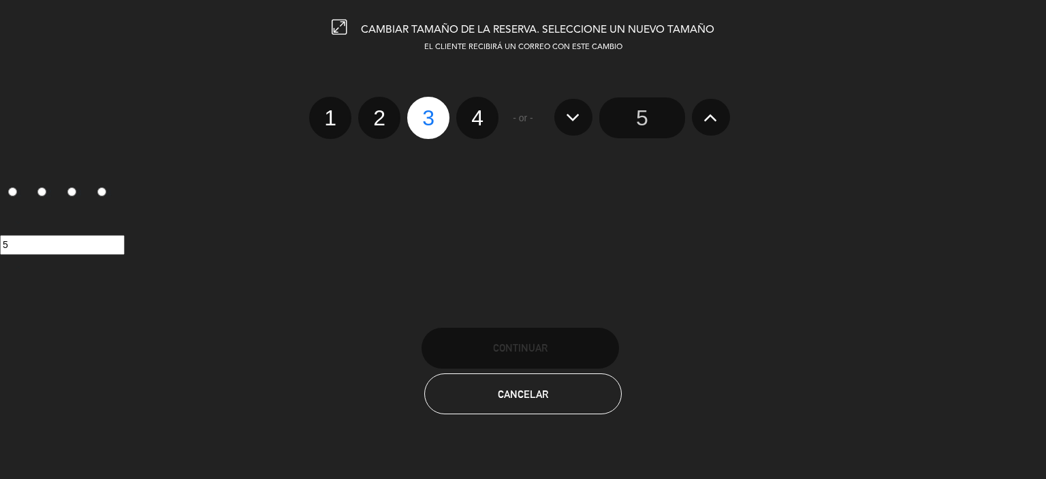
radio input "false"
radio input "true"
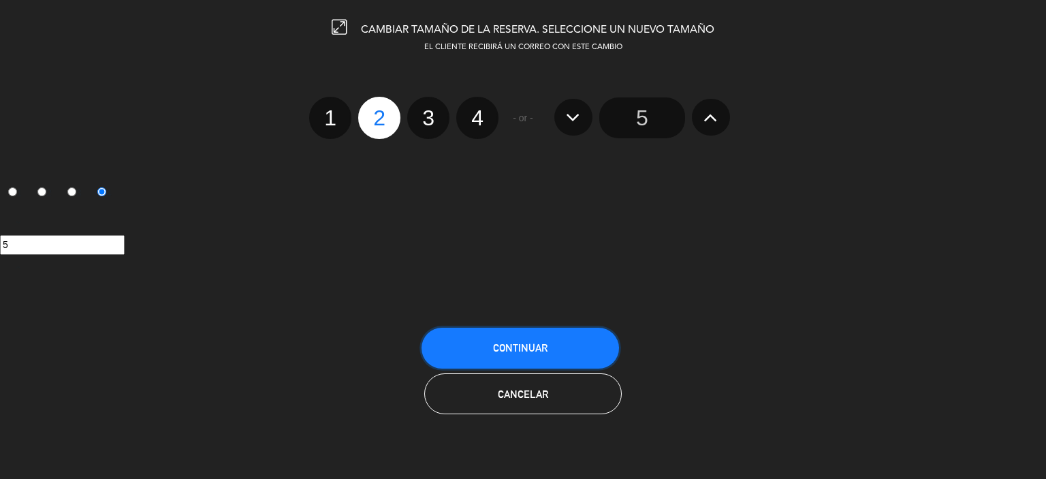
click at [547, 348] on button "Continuar" at bounding box center [519, 347] width 197 height 41
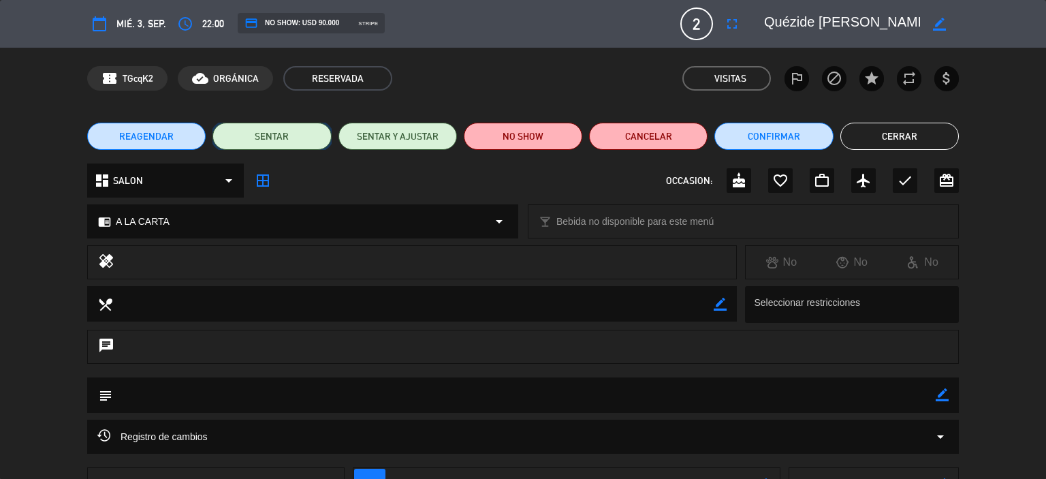
click at [298, 135] on button "SENTAR" at bounding box center [271, 136] width 118 height 27
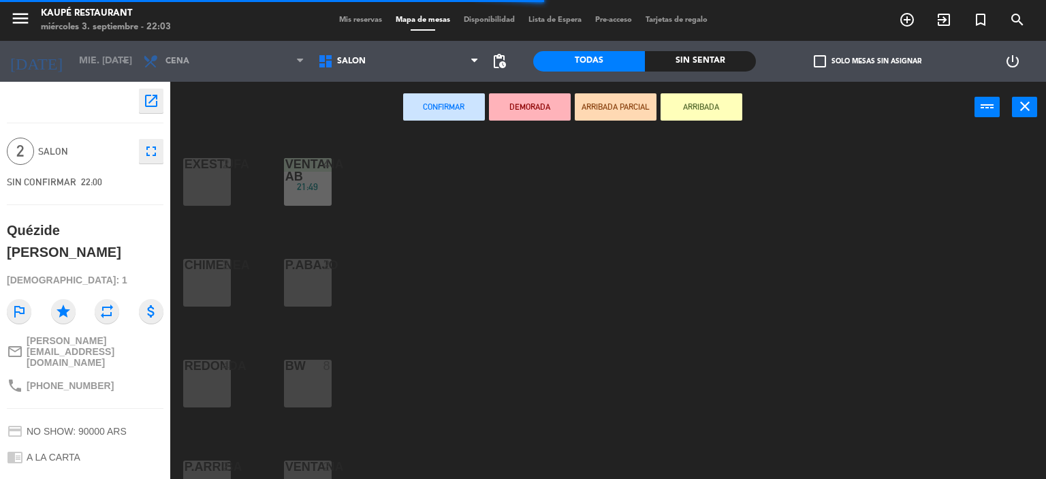
click at [222, 283] on div "CHIMENEA 2" at bounding box center [207, 283] width 48 height 48
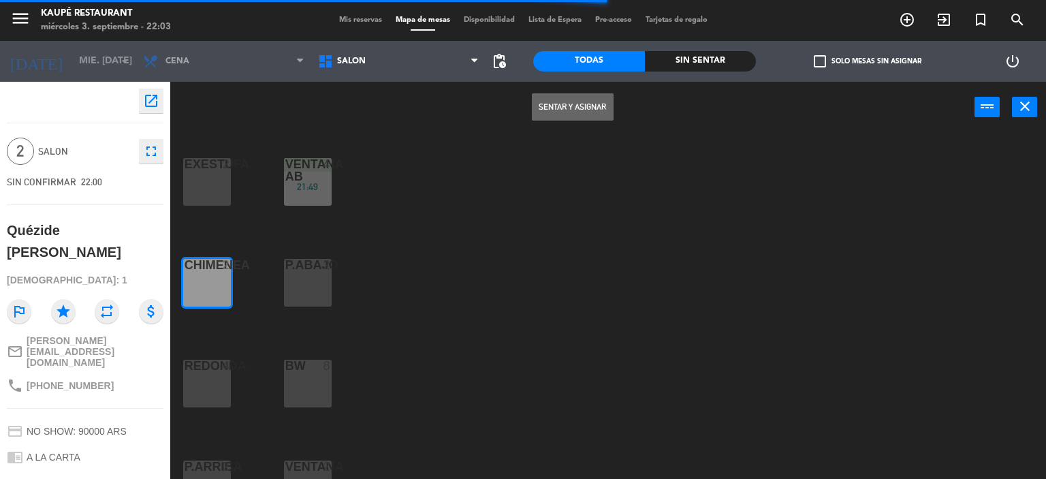
click at [553, 105] on button "Sentar y Asignar" at bounding box center [573, 106] width 82 height 27
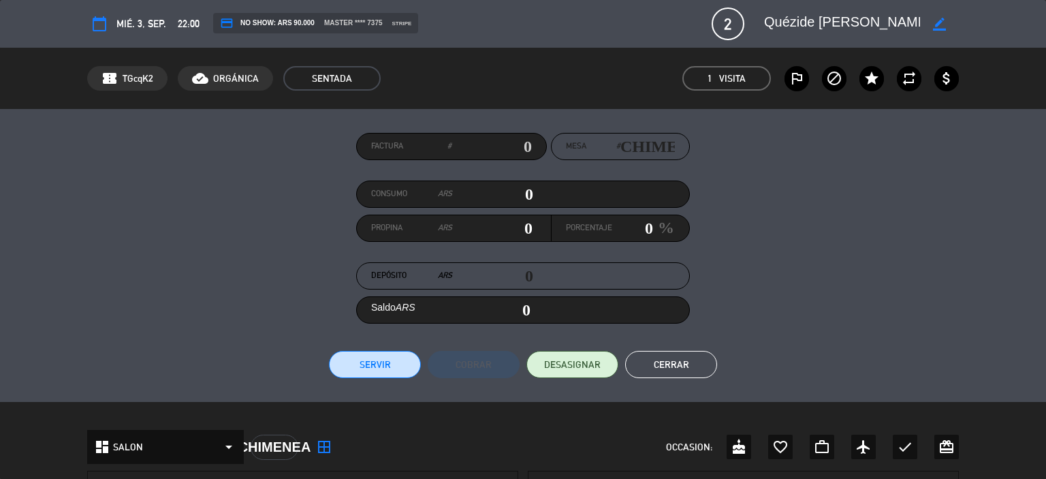
click at [666, 364] on button "Cerrar" at bounding box center [671, 364] width 92 height 27
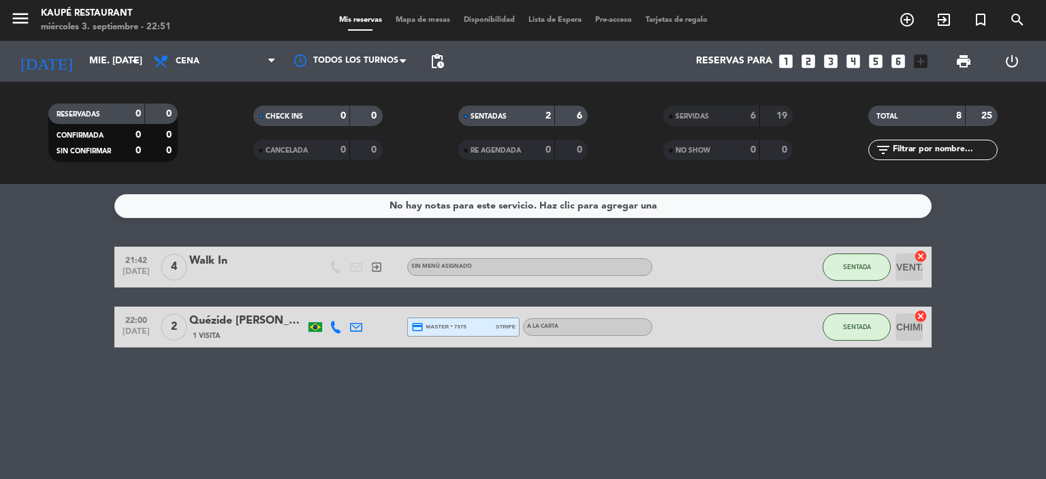
click at [116, 391] on div "No hay notas para este servicio. Haz clic para agregar una 21:42 [DATE] 4 Walk …" at bounding box center [523, 331] width 1046 height 295
click at [872, 268] on button "SENTADA" at bounding box center [856, 266] width 68 height 27
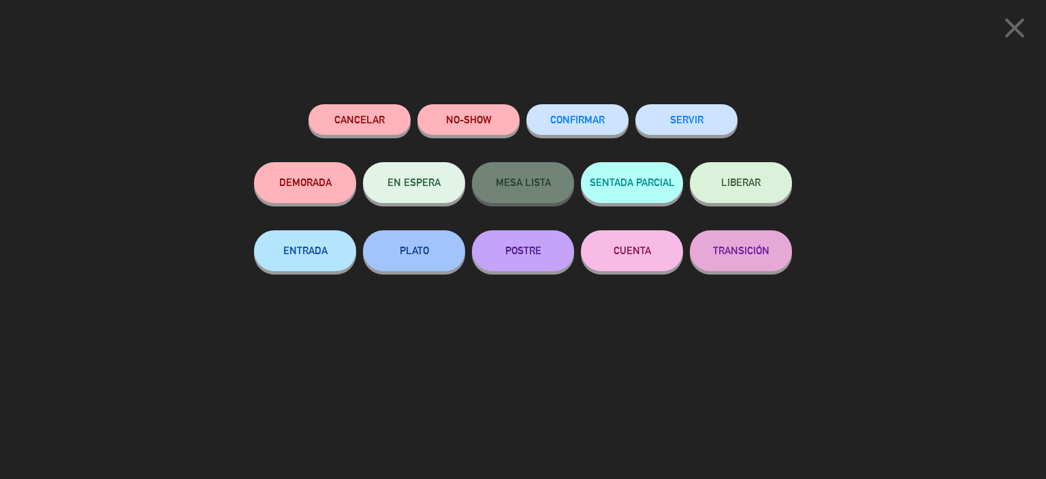
click at [681, 121] on button "SERVIR" at bounding box center [686, 119] width 102 height 31
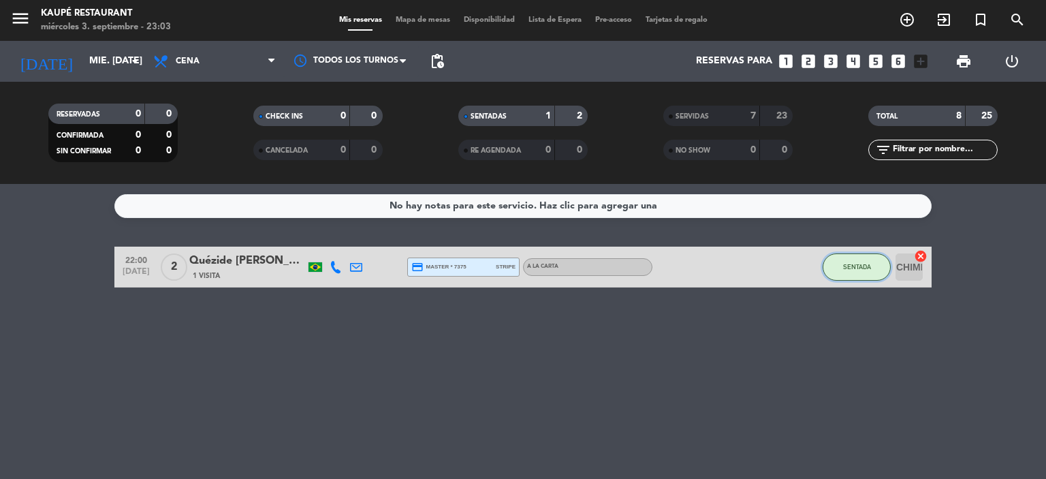
click at [850, 263] on span "SENTADA" at bounding box center [857, 266] width 28 height 7
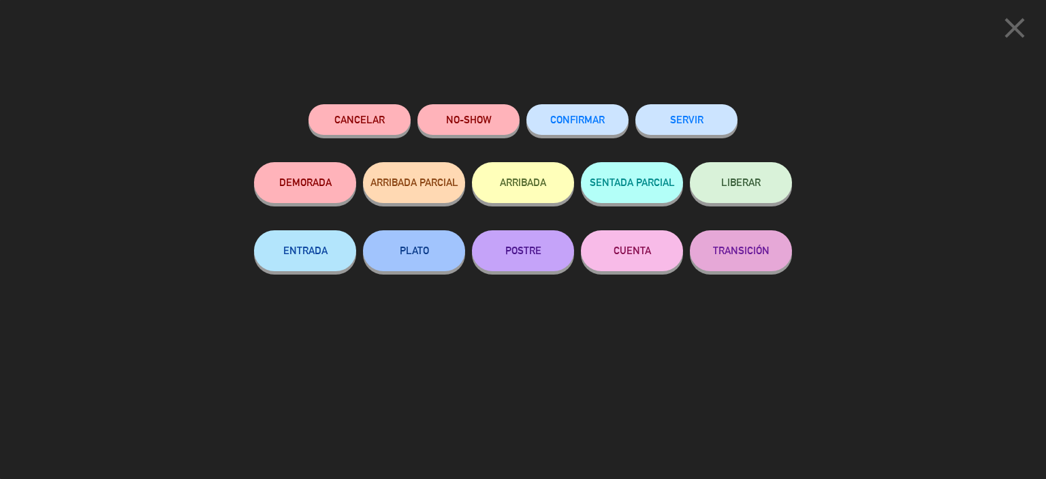
click at [694, 119] on button "SERVIR" at bounding box center [686, 119] width 102 height 31
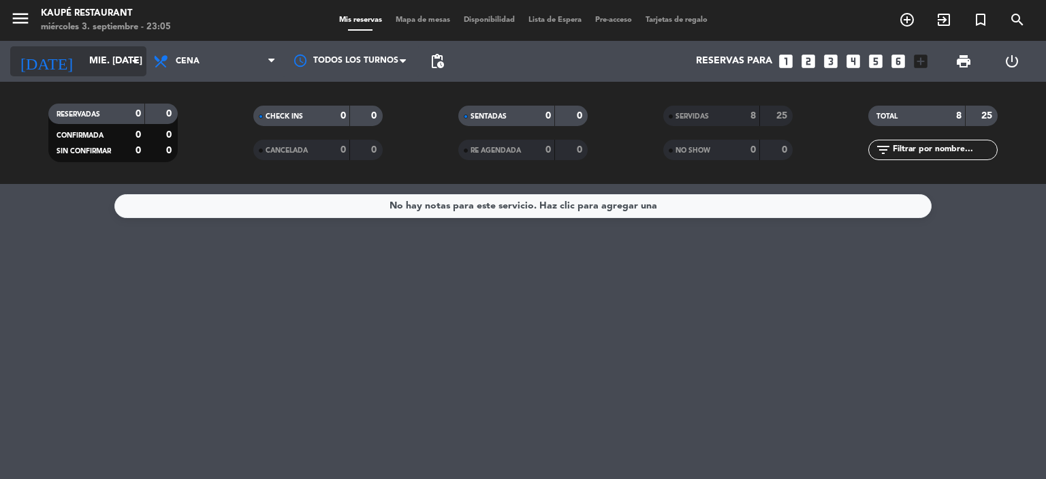
click at [88, 61] on input "mié. [DATE]" at bounding box center [146, 61] width 129 height 25
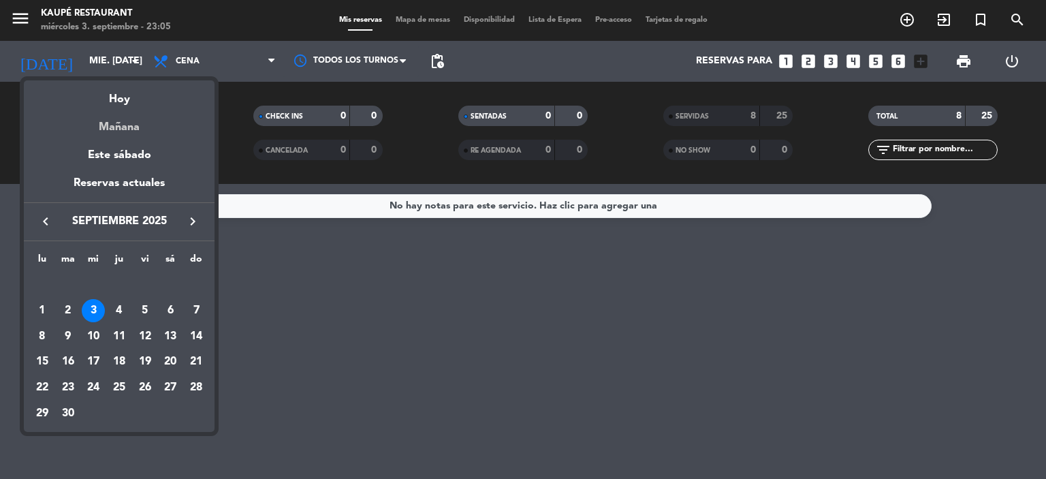
click at [118, 125] on div "Mañana" at bounding box center [119, 122] width 191 height 28
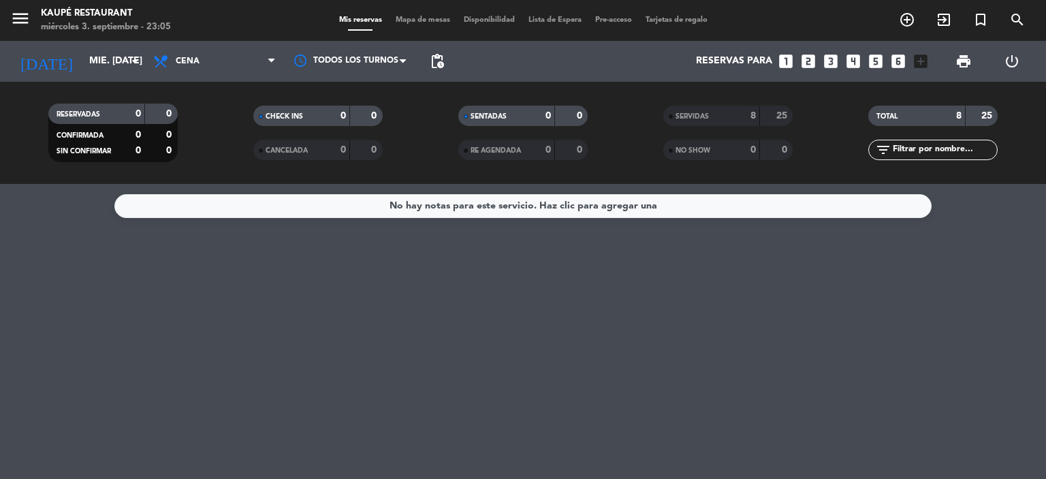
type input "[DEMOGRAPHIC_DATA] [DATE]"
